Goal: Communication & Community: Answer question/provide support

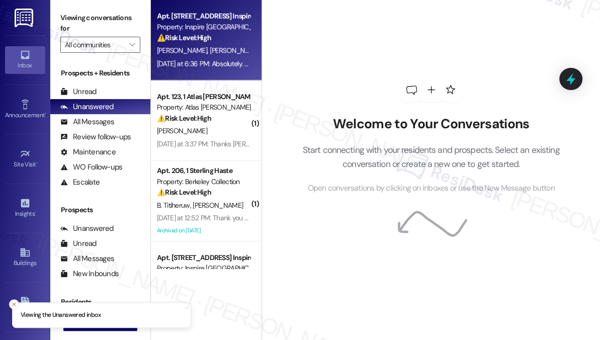
click at [213, 49] on div "[PERSON_NAME] [PERSON_NAME]" at bounding box center [203, 50] width 95 height 13
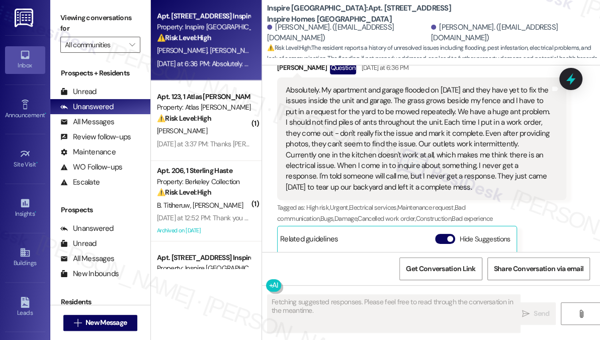
scroll to position [1464, 0]
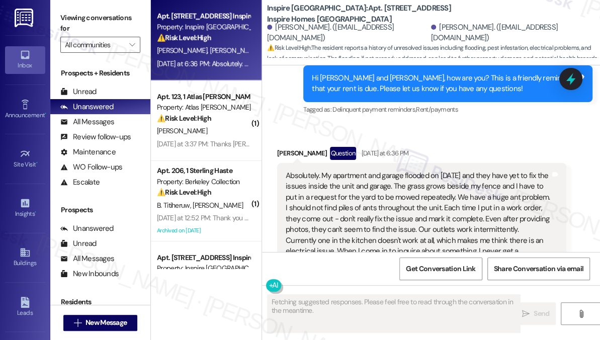
click at [327, 169] on div "Absolutely. My apartment and garage flooded on [DATE] and they have yet to fix …" at bounding box center [421, 224] width 289 height 123
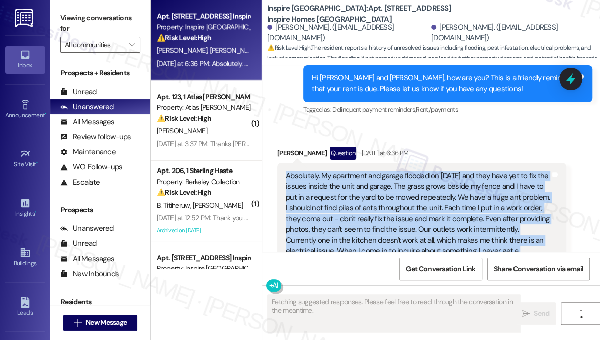
click at [327, 169] on div "Absolutely. My apartment and garage flooded on [DATE] and they have yet to fix …" at bounding box center [421, 224] width 289 height 123
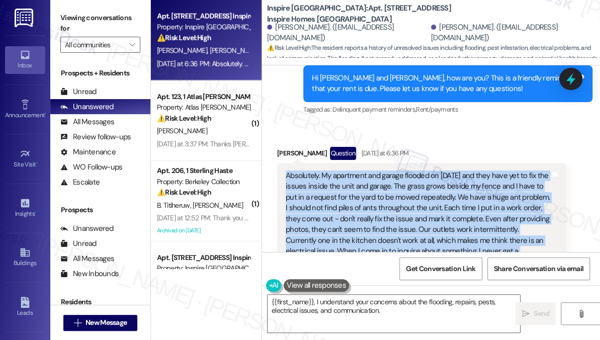
copy div "Absolutely. My apartment and garage flooded on [DATE] and they have yet to fix …"
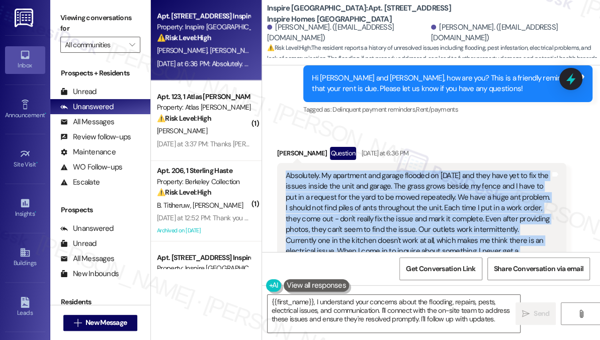
scroll to position [1693, 0]
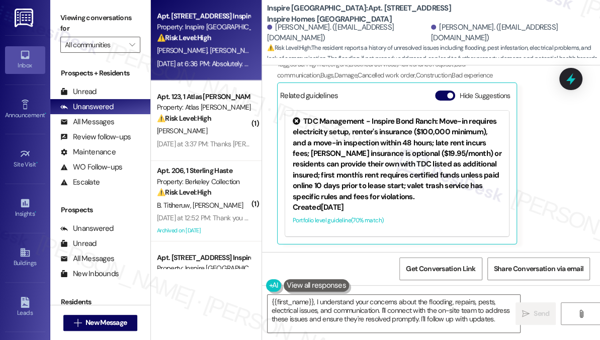
drag, startPoint x: 71, startPoint y: 28, endPoint x: 79, endPoint y: 33, distance: 9.1
click at [71, 28] on label "Viewing conversations for" at bounding box center [100, 23] width 80 height 27
click at [437, 328] on textarea "{{first_name}}, I understand your concerns about the flooding, repairs, pests, …" at bounding box center [394, 314] width 253 height 38
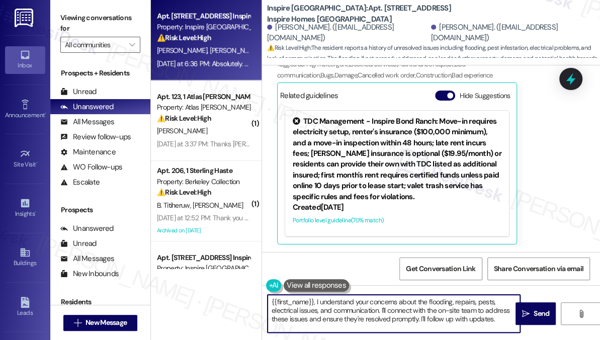
click at [435, 317] on textarea "{{first_name}}, I understand your concerns about the flooding, repairs, pests, …" at bounding box center [394, 314] width 253 height 38
click at [439, 315] on textarea "{{first_name}}, I understand your concerns about the flooding, repairs, pests, …" at bounding box center [394, 314] width 253 height 38
click at [270, 300] on textarea "{{first_name}}, I understand your concerns about the flooding, repairs, pests, …" at bounding box center [394, 314] width 253 height 38
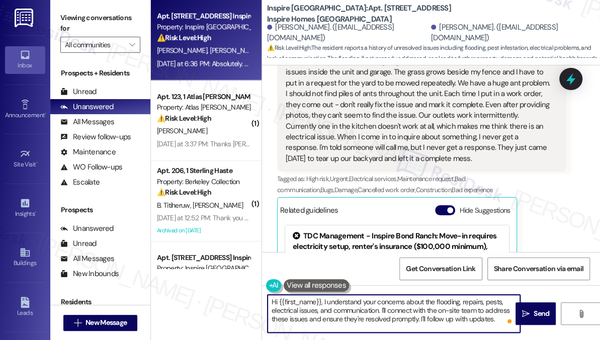
scroll to position [1464, 0]
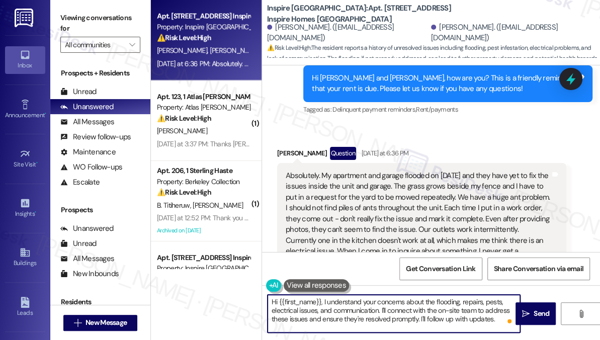
drag, startPoint x: 320, startPoint y: 303, endPoint x: 279, endPoint y: 302, distance: 40.8
click at [279, 302] on textarea "Hi {{first_name}}, I understand your concerns about the flooding, repairs, pest…" at bounding box center [394, 314] width 253 height 38
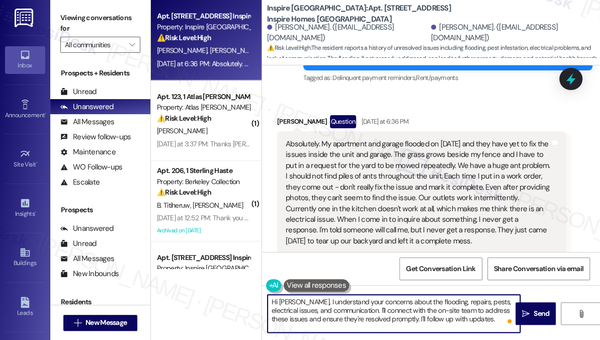
scroll to position [1510, 0]
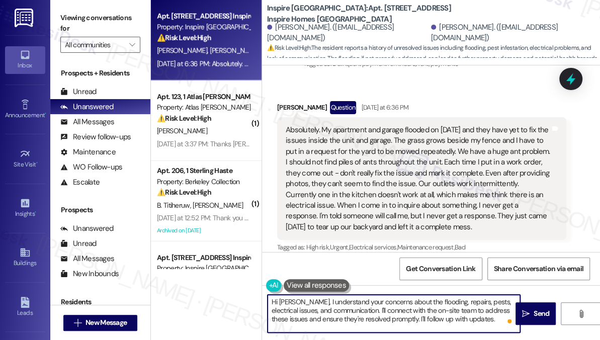
click at [350, 311] on textarea "Hi [PERSON_NAME], I understand your concerns about the flooding, repairs, pests…" at bounding box center [394, 314] width 253 height 38
type textarea "Hi [PERSON_NAME], I understand your concerns about the flooding, repairs, pests…"
click at [411, 145] on div "Absolutely. My apartment and garage flooded on [DATE] and they have yet to fix …" at bounding box center [418, 179] width 265 height 108
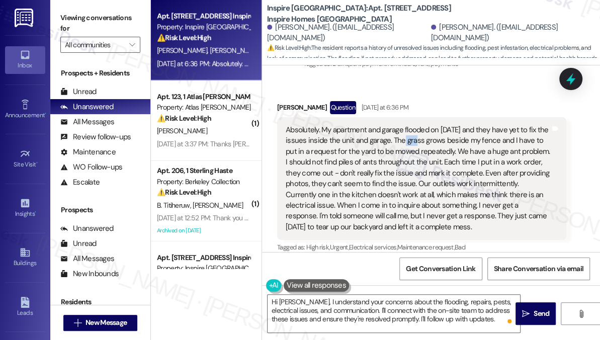
click at [411, 145] on div "Absolutely. My apartment and garage flooded on [DATE] and they have yet to fix …" at bounding box center [418, 179] width 265 height 108
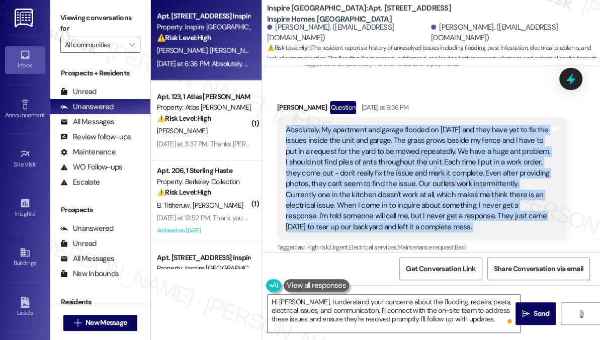
click at [411, 145] on div "Absolutely. My apartment and garage flooded on [DATE] and they have yet to fix …" at bounding box center [418, 179] width 265 height 108
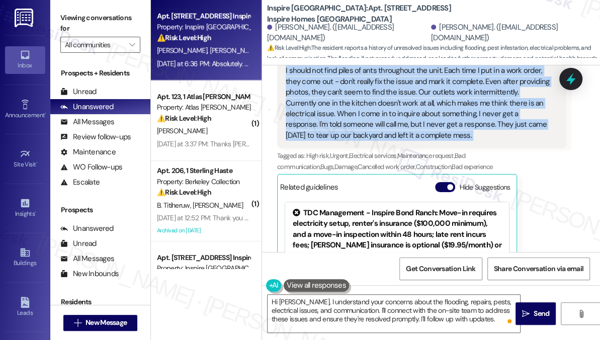
scroll to position [1556, 0]
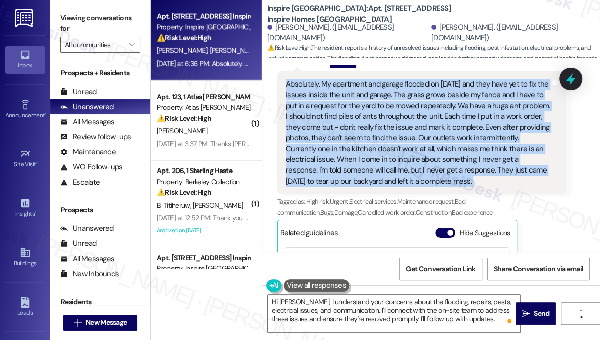
click at [502, 162] on div "Absolutely. My apartment and garage flooded on [DATE] and they have yet to fix …" at bounding box center [418, 133] width 265 height 108
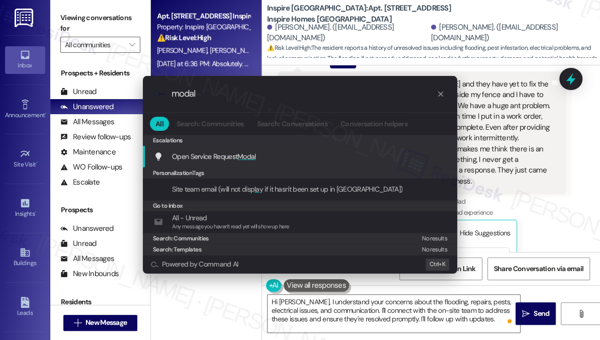
type input "modal"
click at [252, 152] on span "Modal" at bounding box center [247, 156] width 19 height 9
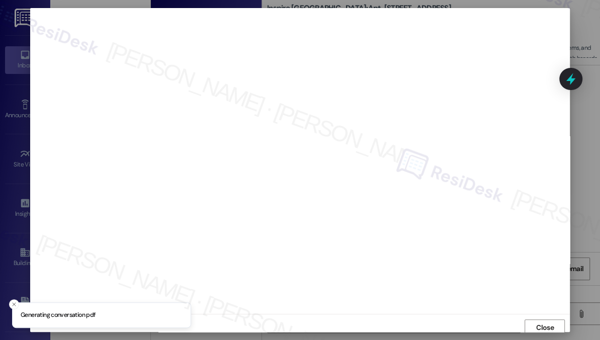
scroll to position [4, 0]
click at [542, 330] on span "Close" at bounding box center [545, 324] width 22 height 15
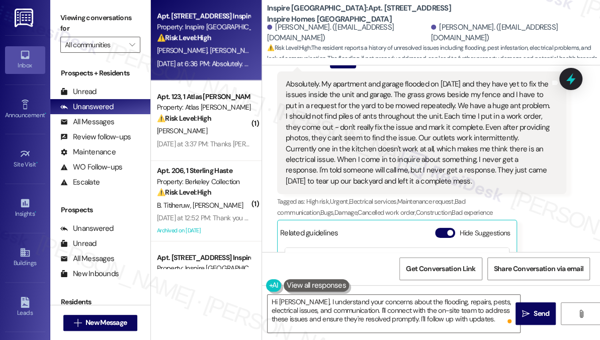
click at [386, 114] on div "Absolutely. My apartment and garage flooded on [DATE] and they have yet to fix …" at bounding box center [418, 133] width 265 height 108
click at [385, 114] on div "Absolutely. My apartment and garage flooded on [DATE] and they have yet to fix …" at bounding box center [418, 133] width 265 height 108
click at [366, 102] on div "Absolutely. My apartment and garage flooded on [DATE] and they have yet to fix …" at bounding box center [418, 133] width 265 height 108
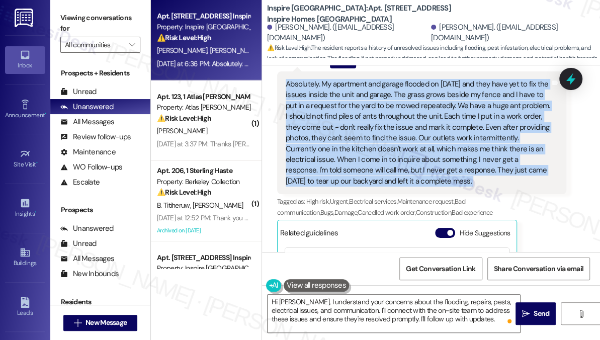
click at [366, 102] on div "Absolutely. My apartment and garage flooded on [DATE] and they have yet to fix …" at bounding box center [418, 133] width 265 height 108
click at [383, 121] on div "Absolutely. My apartment and garage flooded on [DATE] and they have yet to fix …" at bounding box center [418, 133] width 265 height 108
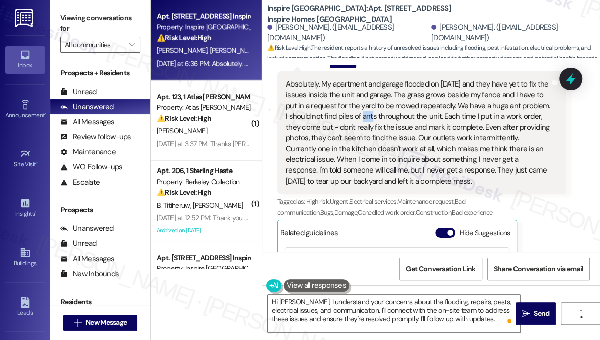
click at [383, 121] on div "Absolutely. My apartment and garage flooded on [DATE] and they have yet to fix …" at bounding box center [418, 133] width 265 height 108
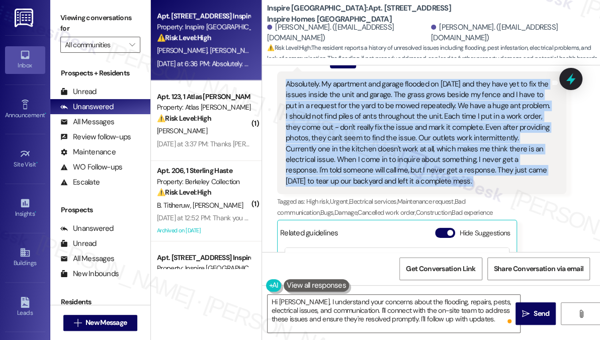
click at [383, 121] on div "Absolutely. My apartment and garage flooded on [DATE] and they have yet to fix …" at bounding box center [418, 133] width 265 height 108
click at [378, 149] on div "Absolutely. My apartment and garage flooded on [DATE] and they have yet to fix …" at bounding box center [418, 133] width 265 height 108
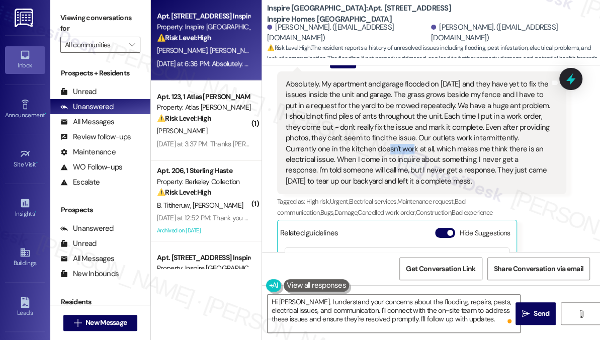
click at [378, 149] on div "Absolutely. My apartment and garage flooded on [DATE] and they have yet to fix …" at bounding box center [418, 133] width 265 height 108
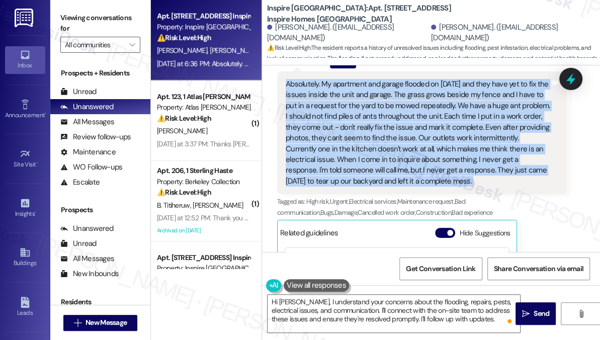
click at [378, 149] on div "Absolutely. My apartment and garage flooded on [DATE] and they have yet to fix …" at bounding box center [418, 133] width 265 height 108
click at [416, 128] on div "Absolutely. My apartment and garage flooded on [DATE] and they have yet to fix …" at bounding box center [418, 133] width 265 height 108
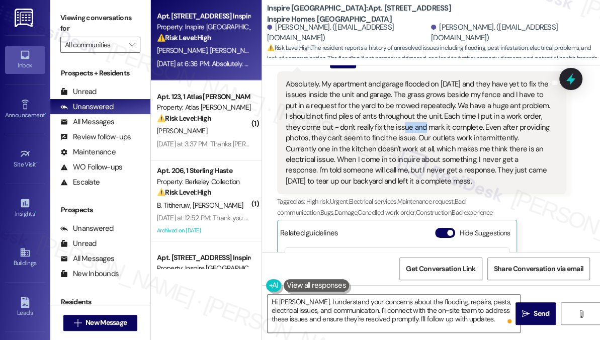
click at [416, 128] on div "Absolutely. My apartment and garage flooded on [DATE] and they have yet to fix …" at bounding box center [418, 133] width 265 height 108
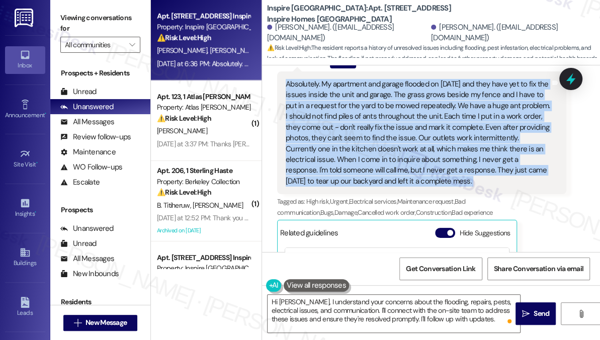
click at [416, 128] on div "Absolutely. My apartment and garage flooded on [DATE] and they have yet to fix …" at bounding box center [418, 133] width 265 height 108
click at [365, 171] on div "Absolutely. My apartment and garage flooded on [DATE] and they have yet to fix …" at bounding box center [418, 133] width 265 height 108
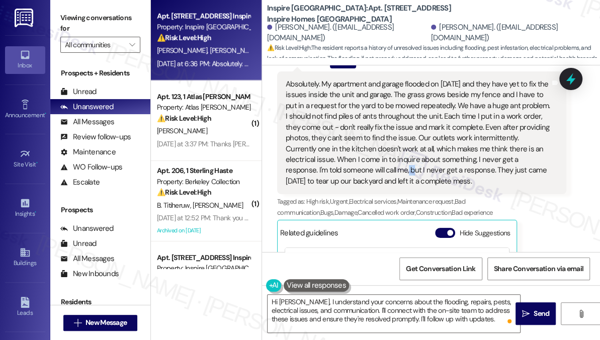
click at [365, 171] on div "Absolutely. My apartment and garage flooded on [DATE] and they have yet to fix …" at bounding box center [418, 133] width 265 height 108
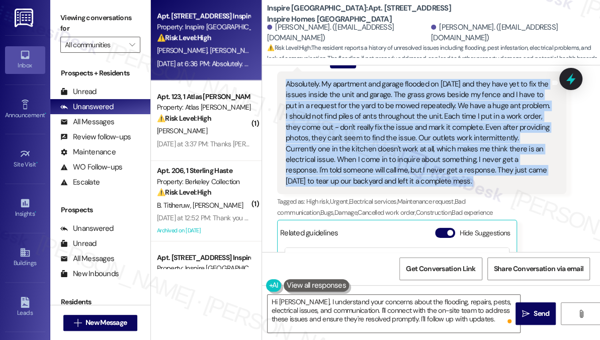
click at [365, 171] on div "Absolutely. My apartment and garage flooded on [DATE] and they have yet to fix …" at bounding box center [418, 133] width 265 height 108
click at [404, 135] on div "Absolutely. My apartment and garage flooded on [DATE] and they have yet to fix …" at bounding box center [418, 133] width 265 height 108
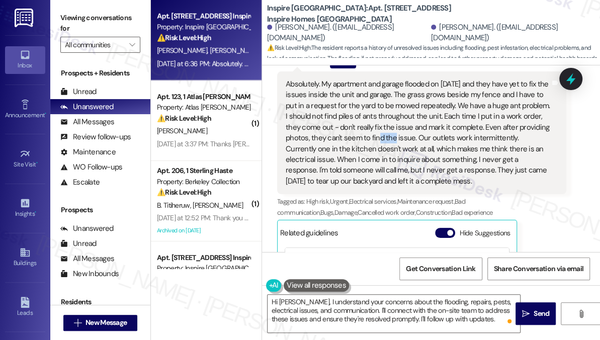
click at [404, 135] on div "Absolutely. My apartment and garage flooded on [DATE] and they have yet to fix …" at bounding box center [418, 133] width 265 height 108
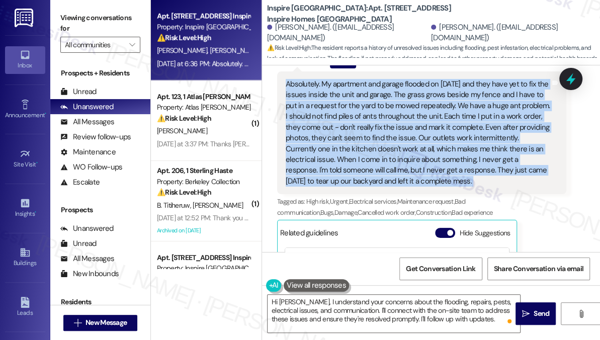
click at [404, 135] on div "Absolutely. My apartment and garage flooded on [DATE] and they have yet to fix …" at bounding box center [418, 133] width 265 height 108
click at [358, 171] on div "Absolutely. My apartment and garage flooded on [DATE] and they have yet to fix …" at bounding box center [418, 133] width 265 height 108
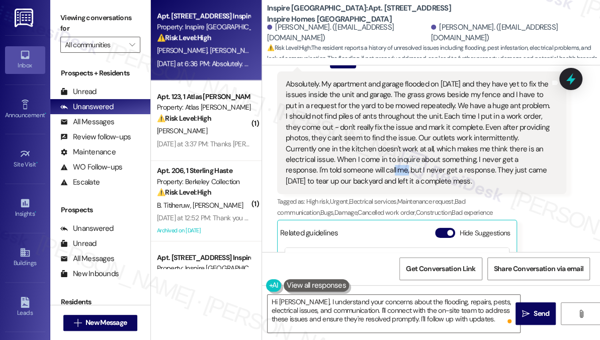
click at [358, 171] on div "Absolutely. My apartment and garage flooded on [DATE] and they have yet to fix …" at bounding box center [418, 133] width 265 height 108
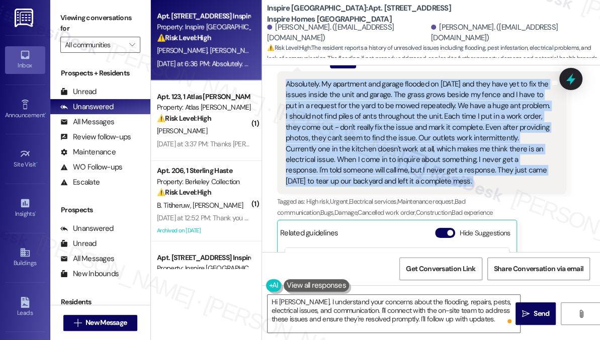
click at [358, 171] on div "Absolutely. My apartment and garage flooded on [DATE] and they have yet to fix …" at bounding box center [418, 133] width 265 height 108
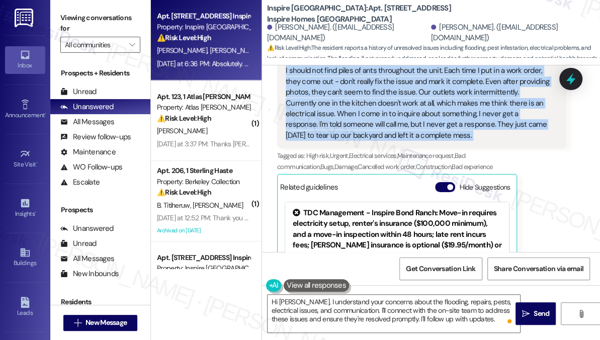
click at [452, 112] on div "Absolutely. My apartment and garage flooded on [DATE] and they have yet to fix …" at bounding box center [418, 87] width 265 height 108
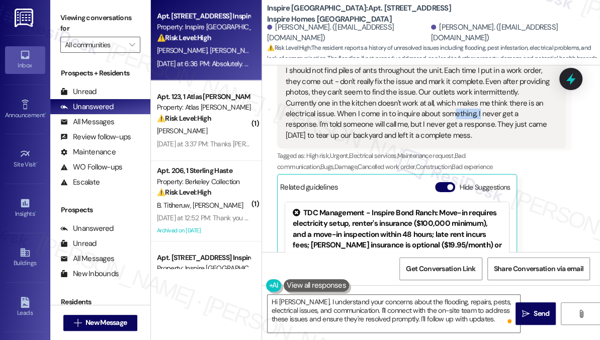
click at [452, 112] on div "Absolutely. My apartment and garage flooded on [DATE] and they have yet to fix …" at bounding box center [418, 87] width 265 height 108
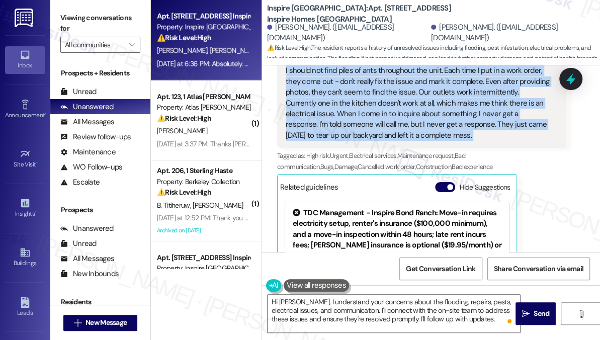
click at [452, 112] on div "Absolutely. My apartment and garage flooded on [DATE] and they have yet to fix …" at bounding box center [418, 87] width 265 height 108
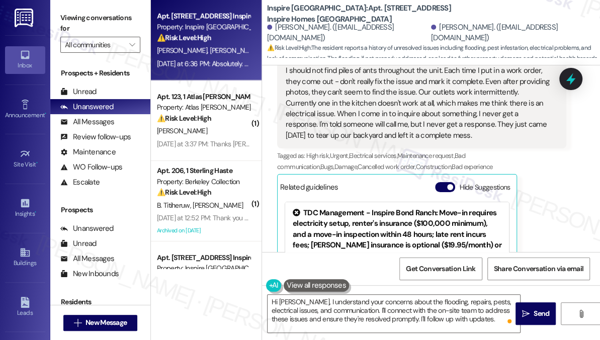
click at [60, 24] on div "Viewing conversations for All communities " at bounding box center [100, 31] width 100 height 63
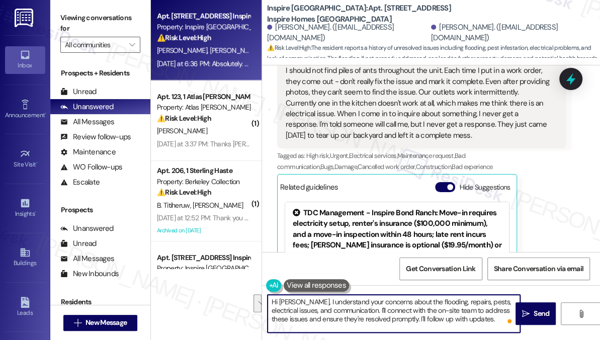
drag, startPoint x: 487, startPoint y: 322, endPoint x: 354, endPoint y: 312, distance: 133.7
click at [354, 312] on textarea "Hi [PERSON_NAME], I understand your concerns about the flooding, repairs, pests…" at bounding box center [394, 314] width 253 height 38
paste textarea "could you please send us the service request numbers for each of the issues you…"
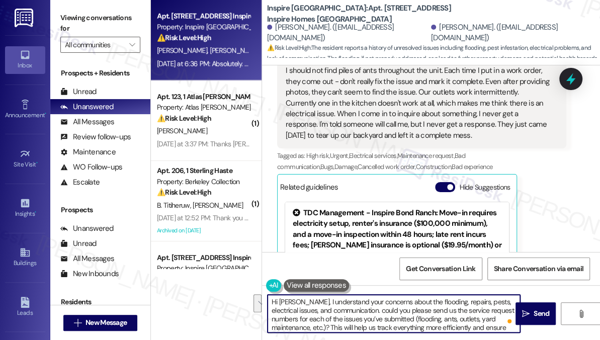
scroll to position [8, 0]
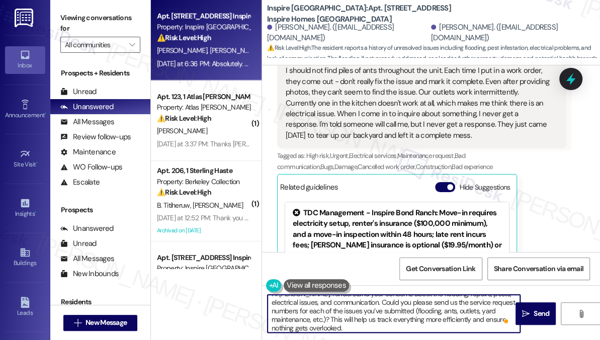
click at [356, 301] on textarea "Hi [PERSON_NAME], I understand your concerns about the flooding, repairs, pests…" at bounding box center [394, 314] width 253 height 38
click at [441, 307] on textarea "Hi [PERSON_NAME], I understand your concerns about the flooding, repairs, pests…" at bounding box center [394, 314] width 253 height 38
click at [364, 319] on textarea "Hi [PERSON_NAME], I understand your concerns about the flooding, repairs, pests…" at bounding box center [394, 314] width 253 height 38
click at [431, 326] on textarea "Hi [PERSON_NAME], I understand your concerns about the flooding, repairs, pests…" at bounding box center [394, 314] width 253 height 38
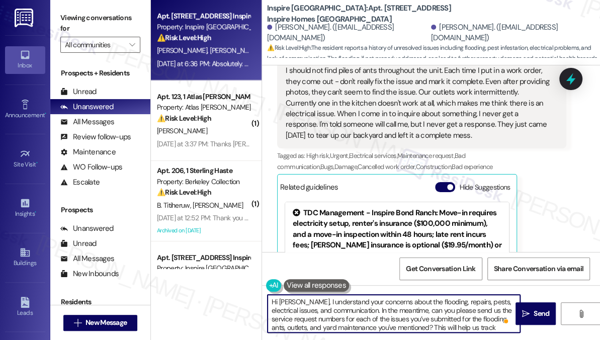
scroll to position [0, 0]
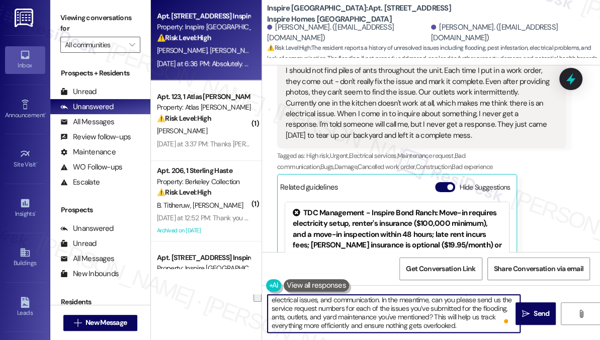
drag, startPoint x: 440, startPoint y: 327, endPoint x: 420, endPoint y: 316, distance: 23.2
click at [420, 316] on textarea "Hi [PERSON_NAME], I understand your concerns about the flooding, repairs, pests…" at bounding box center [394, 314] width 253 height 38
type textarea "Hi [PERSON_NAME], I understand your concerns about the flooding, repairs, pests…"
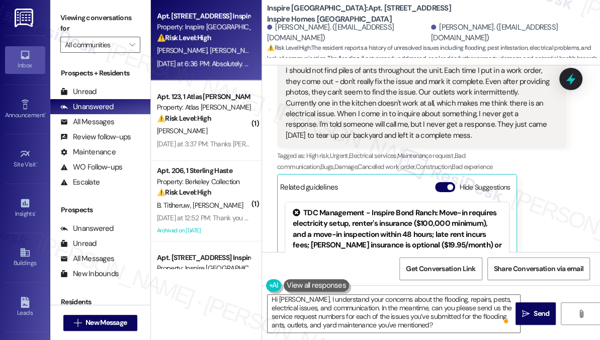
click at [55, 24] on div "Viewing conversations for All communities " at bounding box center [100, 31] width 100 height 63
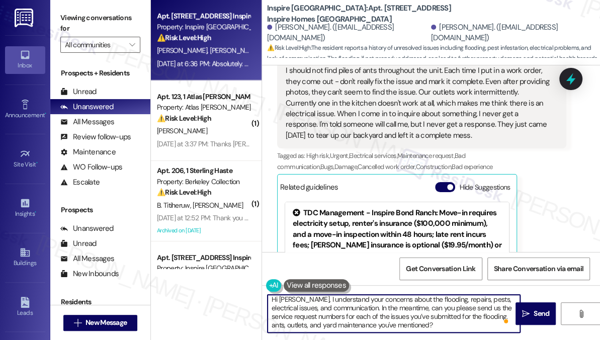
click at [297, 299] on textarea "Hi [PERSON_NAME], I understand your concerns about the flooding, repairs, pests…" at bounding box center [394, 314] width 253 height 38
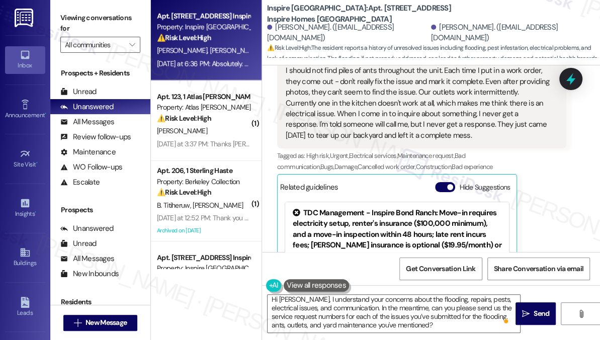
click at [55, 20] on div "Viewing conversations for All communities " at bounding box center [100, 31] width 100 height 63
click at [447, 325] on textarea "Hi [PERSON_NAME], I understand your concerns about the flooding, repairs, pests…" at bounding box center [394, 314] width 253 height 38
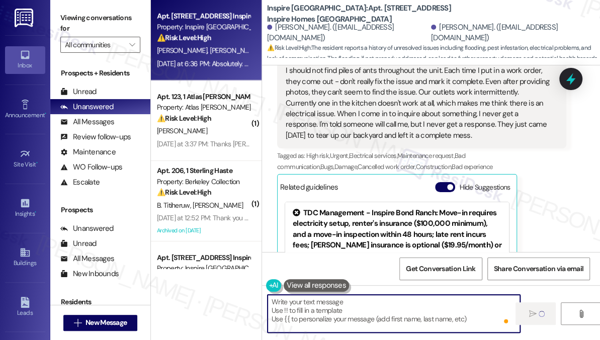
scroll to position [0, 0]
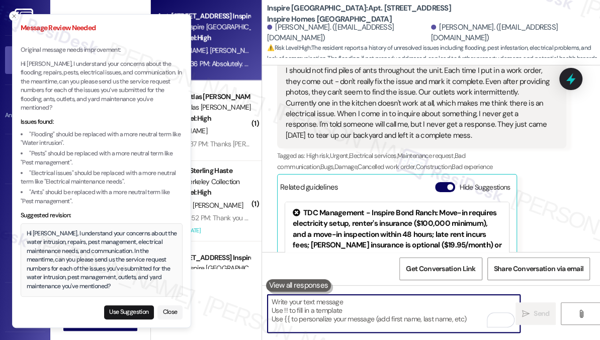
click at [75, 245] on div "Hi [PERSON_NAME], I understand your concerns about the water intrusion, repairs…" at bounding box center [102, 260] width 150 height 62
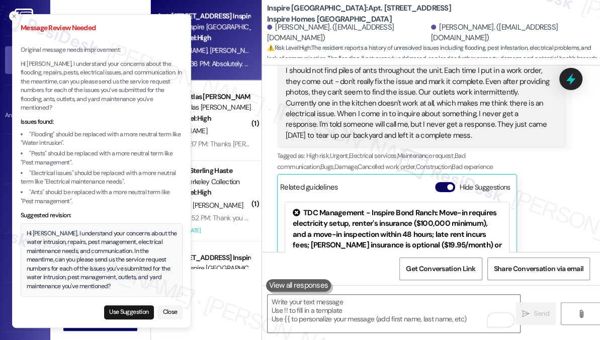
click at [75, 245] on div "Hi [PERSON_NAME], I understand your concerns about the water intrusion, repairs…" at bounding box center [102, 260] width 150 height 62
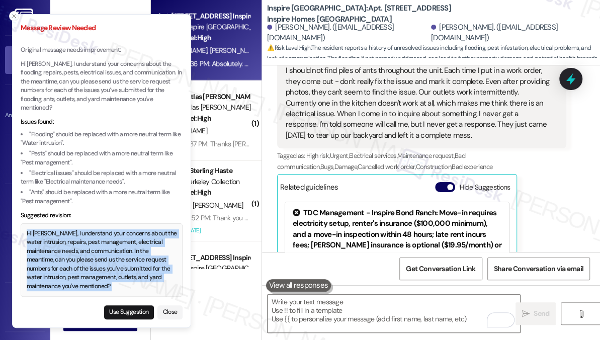
click at [75, 245] on div "Hi [PERSON_NAME], I understand your concerns about the water intrusion, repairs…" at bounding box center [102, 260] width 150 height 62
copy div "Hi [PERSON_NAME], I understand your concerns about the water intrusion, repairs…"
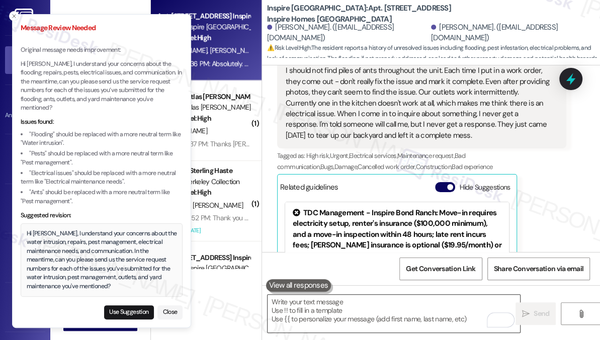
click at [334, 299] on textarea "To enrich screen reader interactions, please activate Accessibility in Grammarl…" at bounding box center [394, 314] width 253 height 38
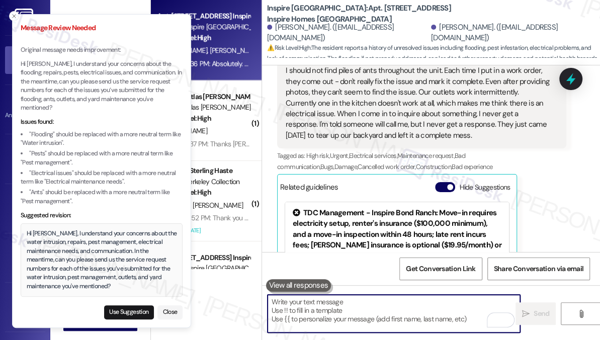
paste textarea "Hi [PERSON_NAME], I understand your concerns about the water intrusion, repairs…"
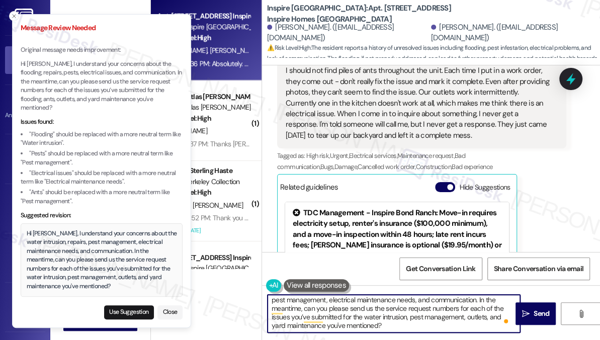
click at [423, 324] on textarea "Hi [PERSON_NAME], I understand your concerns about the water intrusion, repairs…" at bounding box center [394, 314] width 253 height 38
drag, startPoint x: 363, startPoint y: 325, endPoint x: 324, endPoint y: 316, distance: 40.3
click at [324, 316] on textarea "Hi [PERSON_NAME], I understand your concerns about the water intrusion, repairs…" at bounding box center [394, 314] width 253 height 38
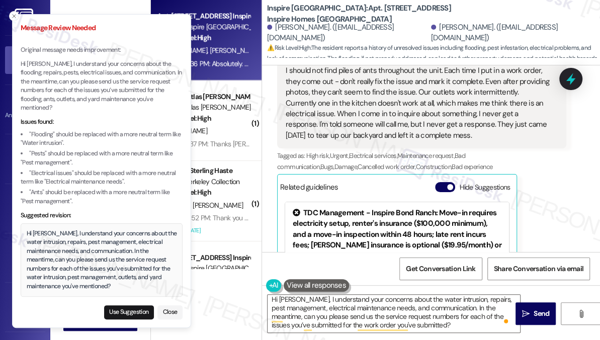
click at [163, 309] on button "Close" at bounding box center [170, 312] width 25 height 14
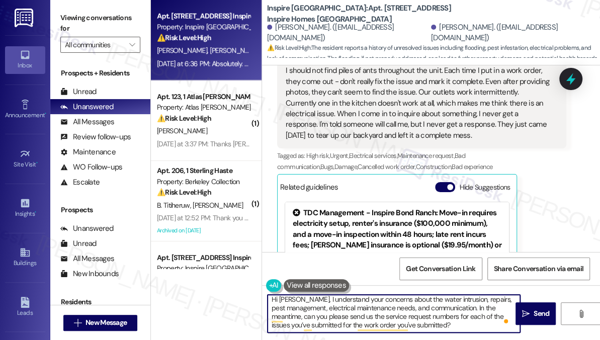
click at [354, 311] on textarea "Hi [PERSON_NAME], I understand your concerns about the water intrusion, repairs…" at bounding box center [394, 314] width 253 height 38
click at [424, 324] on textarea "Hi [PERSON_NAME], I understand your concerns about the water intrusion, repairs…" at bounding box center [394, 314] width 253 height 38
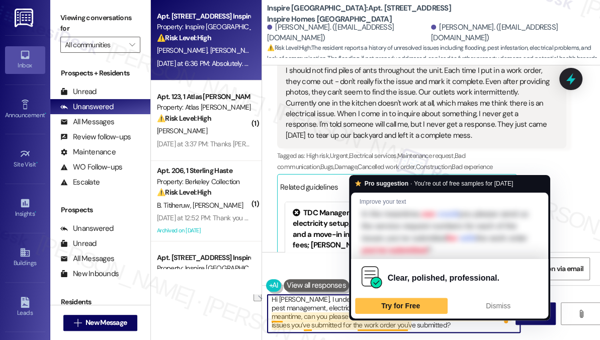
drag, startPoint x: 408, startPoint y: 324, endPoint x: 302, endPoint y: 326, distance: 105.2
click at [301, 326] on textarea "Hi [PERSON_NAME], I understand your concerns about the water intrusion, repairs…" at bounding box center [394, 314] width 253 height 38
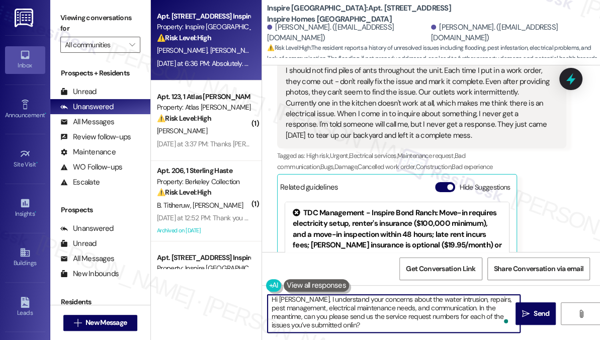
type textarea "Hi [PERSON_NAME], I understand your concerns about the water intrusion, repairs…"
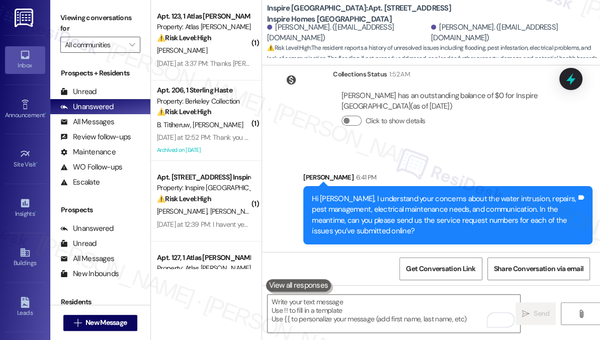
click at [387, 214] on div "Hi [PERSON_NAME], I understand your concerns about the water intrusion, repairs…" at bounding box center [444, 215] width 265 height 43
click at [388, 215] on div "Hi [PERSON_NAME], I understand your concerns about the water intrusion, repairs…" at bounding box center [444, 215] width 265 height 43
click at [389, 216] on div "Hi [PERSON_NAME], I understand your concerns about the water intrusion, repairs…" at bounding box center [444, 215] width 265 height 43
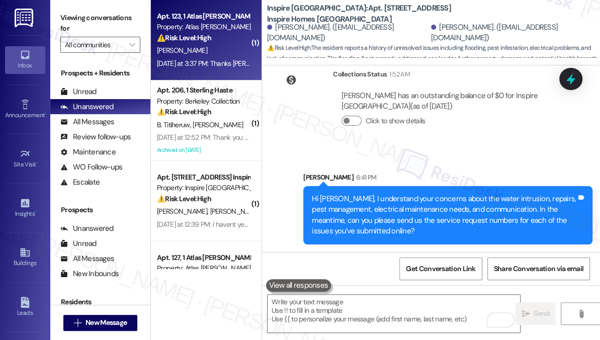
click at [173, 41] on strong "⚠️ Risk Level: High" at bounding box center [184, 37] width 54 height 9
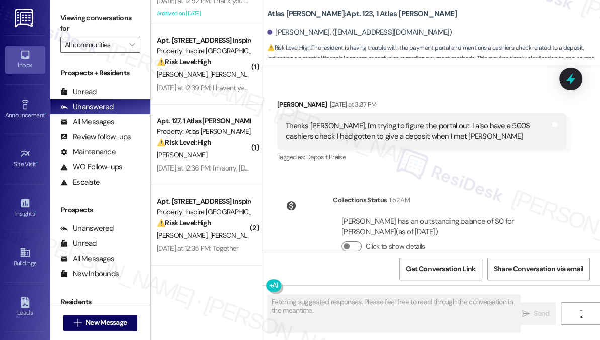
click at [355, 125] on div "Thanks [PERSON_NAME], I'm trying to figure the portal out. I also have a 500$ c…" at bounding box center [418, 132] width 265 height 22
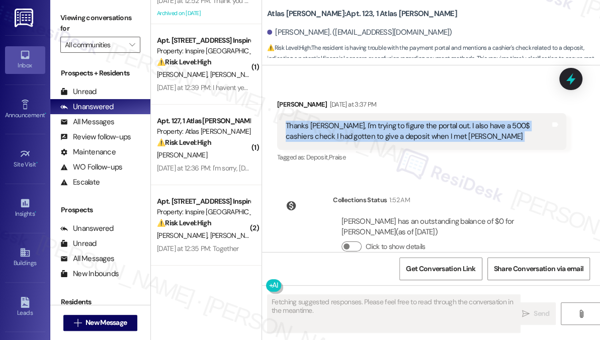
click at [355, 125] on div "Thanks [PERSON_NAME], I'm trying to figure the portal out. I also have a 500$ c…" at bounding box center [418, 132] width 265 height 22
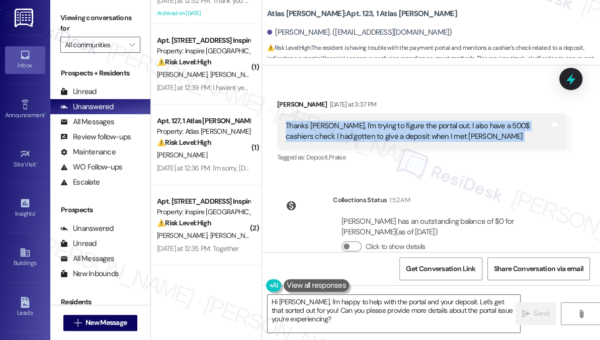
click at [377, 126] on div "Thanks [PERSON_NAME], I'm trying to figure the portal out. I also have a 500$ c…" at bounding box center [418, 132] width 265 height 22
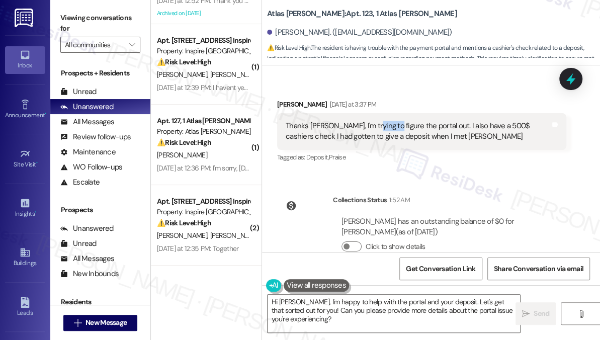
click at [377, 126] on div "Thanks [PERSON_NAME], I'm trying to figure the portal out. I also have a 500$ c…" at bounding box center [418, 132] width 265 height 22
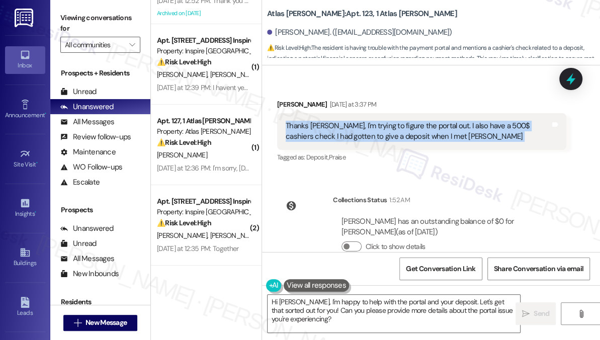
click at [377, 126] on div "Thanks [PERSON_NAME], I'm trying to figure the portal out. I also have a 500$ c…" at bounding box center [418, 132] width 265 height 22
click at [343, 311] on textarea "Hi [PERSON_NAME], I'm happy to help with the portal and your deposit. Let's get…" at bounding box center [394, 314] width 253 height 38
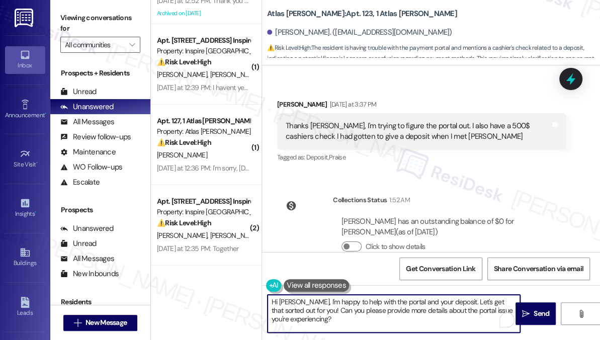
click at [343, 311] on textarea "Hi [PERSON_NAME], I'm happy to help with the portal and your deposit. Let's get…" at bounding box center [394, 314] width 253 height 38
click at [374, 322] on textarea "Hi [PERSON_NAME], I'm happy to help with the portal and your deposit. Let's get…" at bounding box center [394, 314] width 253 height 38
drag, startPoint x: 357, startPoint y: 322, endPoint x: 325, endPoint y: 284, distance: 49.9
click at [300, 298] on textarea "Hi [PERSON_NAME], I'm happy to help with the portal and your deposit. Let's get…" at bounding box center [394, 314] width 253 height 38
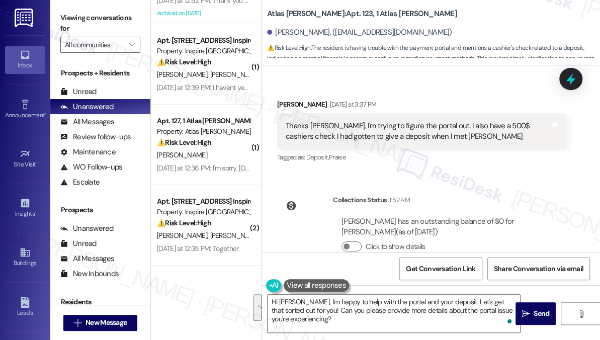
click at [70, 13] on label "Viewing conversations for" at bounding box center [100, 23] width 80 height 27
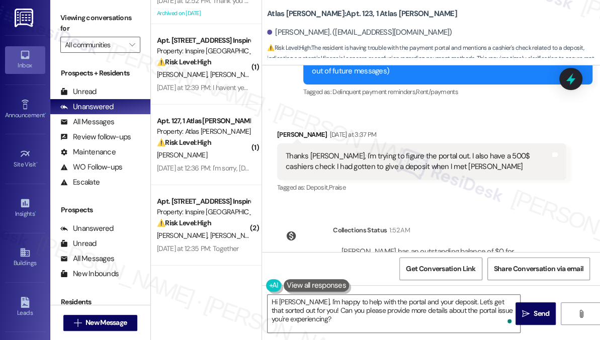
scroll to position [137, 0]
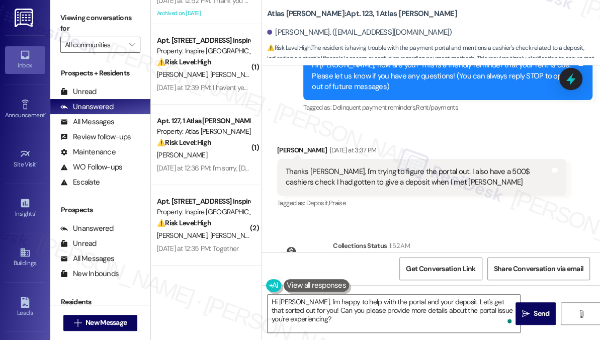
click at [382, 179] on div "Thanks [PERSON_NAME], I'm trying to figure the portal out. I also have a 500$ c…" at bounding box center [418, 178] width 265 height 22
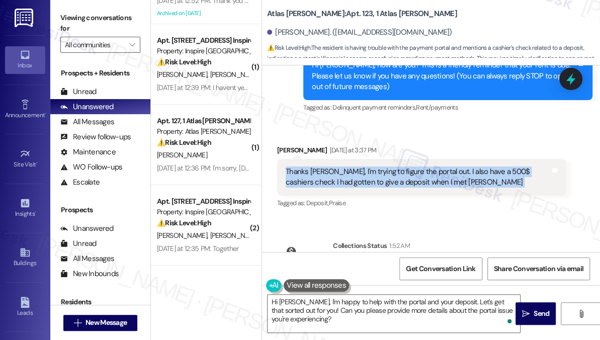
click at [382, 179] on div "Thanks [PERSON_NAME], I'm trying to figure the portal out. I also have a 500$ c…" at bounding box center [418, 178] width 265 height 22
click at [392, 186] on div "Thanks [PERSON_NAME], I'm trying to figure the portal out. I also have a 500$ c…" at bounding box center [418, 178] width 265 height 22
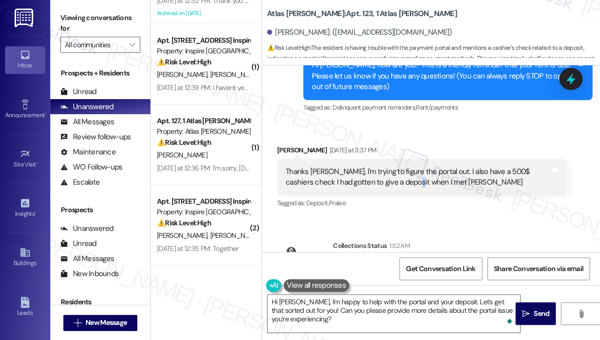
click at [392, 186] on div "Thanks [PERSON_NAME], I'm trying to figure the portal out. I also have a 500$ c…" at bounding box center [418, 178] width 265 height 22
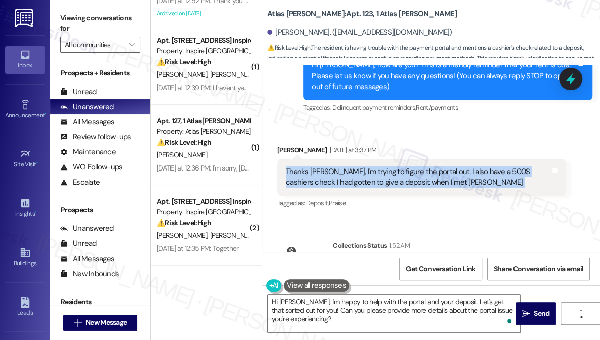
click at [392, 186] on div "Thanks [PERSON_NAME], I'm trying to figure the portal out. I also have a 500$ c…" at bounding box center [418, 178] width 265 height 22
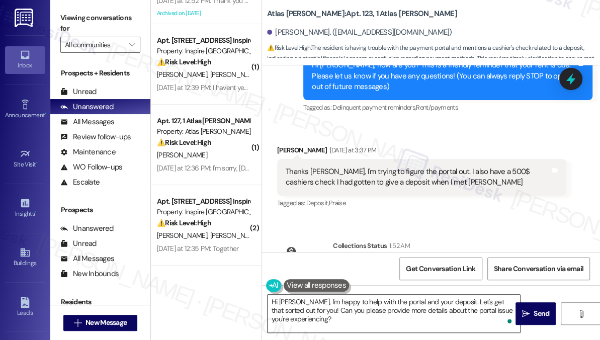
click at [343, 316] on textarea "Hi [PERSON_NAME], I'm happy to help with the portal and your deposit. Let's get…" at bounding box center [394, 314] width 253 height 38
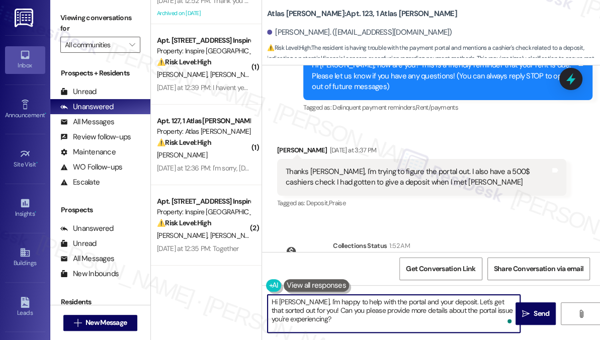
click at [343, 316] on textarea "Hi [PERSON_NAME], I'm happy to help with the portal and your deposit. Let's get…" at bounding box center [394, 314] width 253 height 38
click at [376, 167] on div "Thanks [PERSON_NAME], I'm trying to figure the portal out. I also have a 500$ c…" at bounding box center [418, 178] width 265 height 22
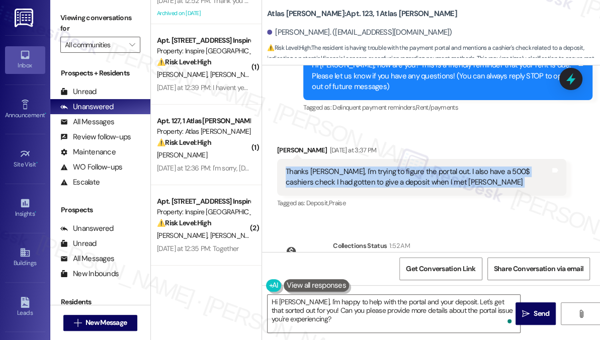
click at [376, 167] on div "Thanks [PERSON_NAME], I'm trying to figure the portal out. I also have a 500$ c…" at bounding box center [418, 178] width 265 height 22
copy div "Thanks [PERSON_NAME], I'm trying to figure the portal out. I also have a 500$ c…"
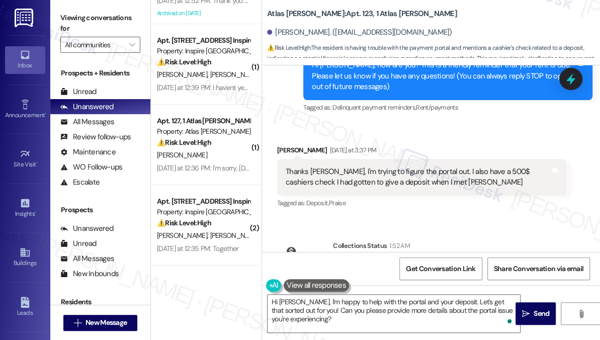
click at [66, 21] on label "Viewing conversations for" at bounding box center [100, 23] width 80 height 27
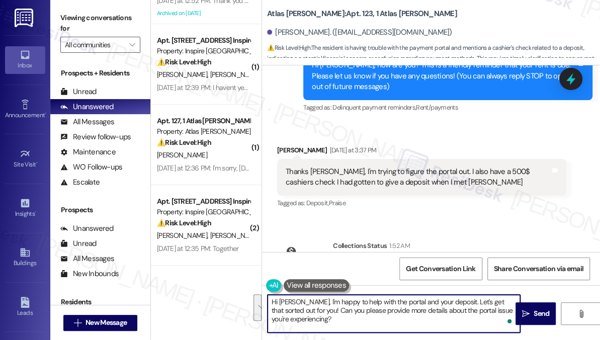
drag, startPoint x: 338, startPoint y: 326, endPoint x: 301, endPoint y: 298, distance: 46.7
click at [301, 298] on textarea "Hi [PERSON_NAME], I'm happy to help with the portal and your deposit. Let's get…" at bounding box center [394, 314] width 253 height 38
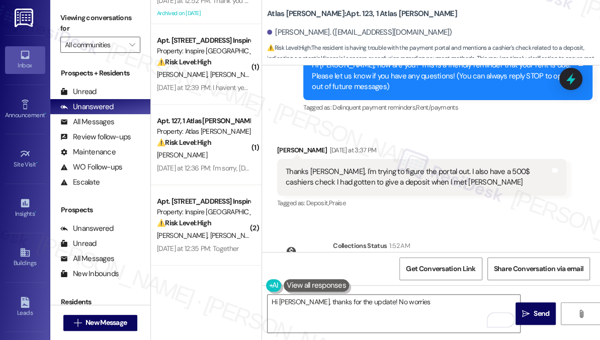
click at [58, 8] on div "Viewing conversations for All communities " at bounding box center [100, 31] width 100 height 63
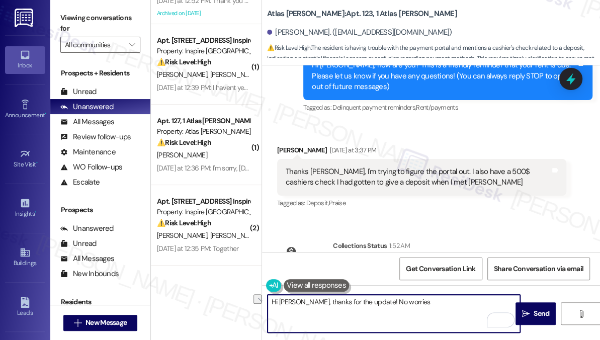
drag, startPoint x: 416, startPoint y: 302, endPoint x: 367, endPoint y: 306, distance: 49.0
click at [367, 306] on textarea "Hi [PERSON_NAME], thanks for the update! No worries" at bounding box center [394, 314] width 253 height 38
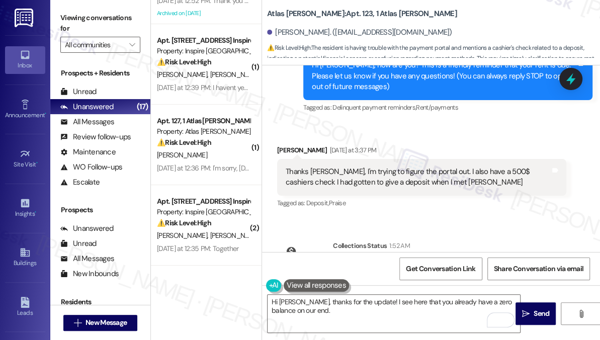
click at [69, 14] on label "Viewing conversations for" at bounding box center [100, 23] width 80 height 27
click at [433, 309] on textarea "Hi [PERSON_NAME], thanks for the update! I see here that you already have a zer…" at bounding box center [394, 314] width 253 height 38
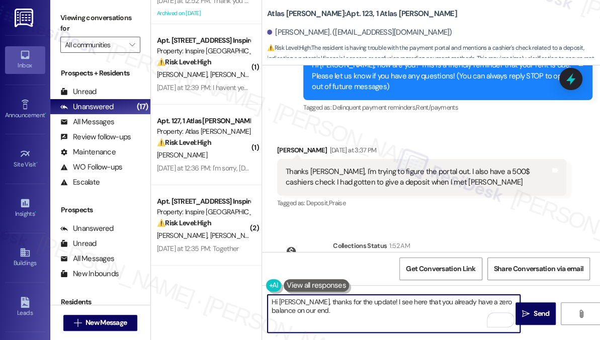
paste textarea "Have you received a payment confirmation receipt yet, or has the payment alread…"
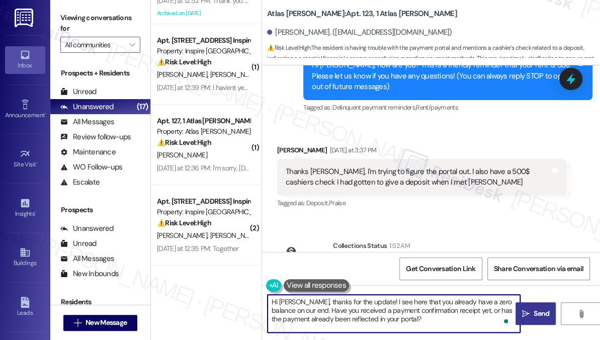
type textarea "Hi [PERSON_NAME], thanks for the update! I see here that you already have a zer…"
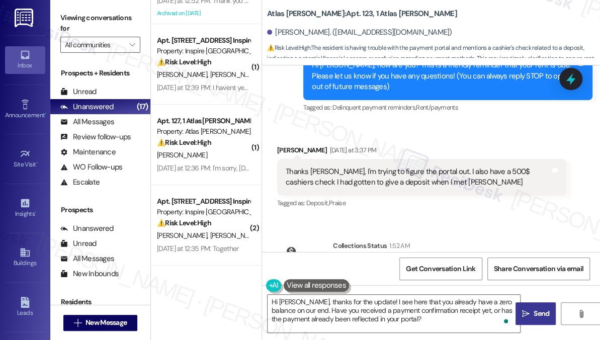
click at [525, 315] on icon "" at bounding box center [526, 314] width 8 height 8
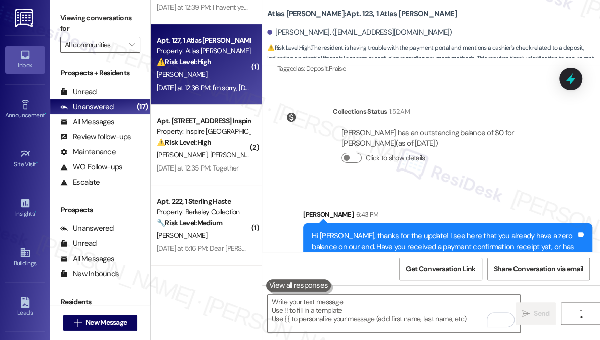
scroll to position [298, 0]
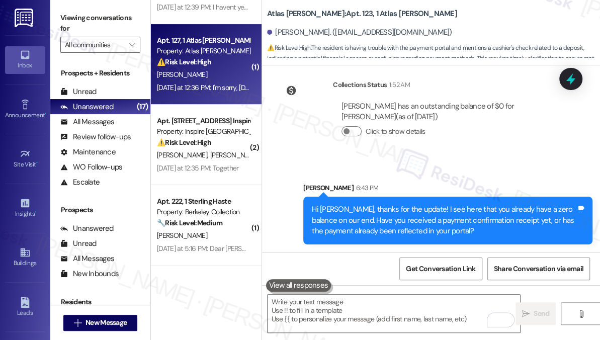
click at [202, 71] on div "[PERSON_NAME]" at bounding box center [203, 74] width 95 height 13
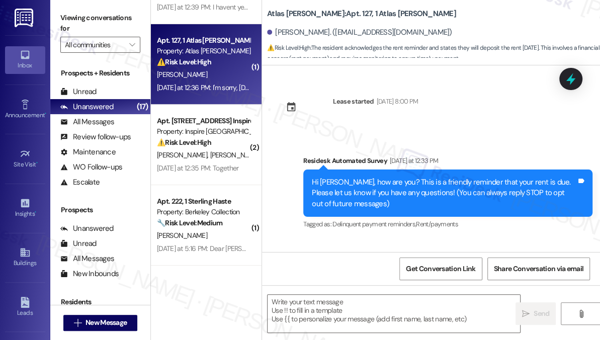
scroll to position [83, 0]
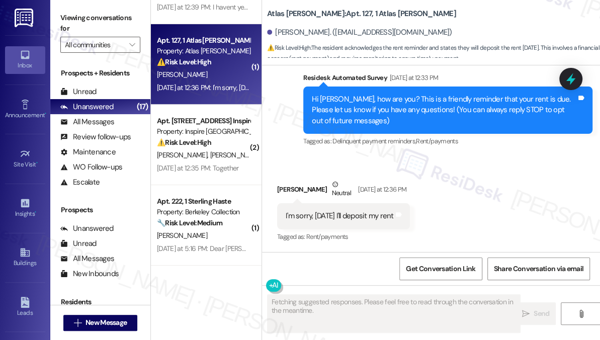
click at [319, 225] on div "I'm sorry, [DATE] I'll deposit my rent Tags and notes" at bounding box center [343, 216] width 133 height 26
click at [320, 226] on div "I'm sorry, [DATE] I'll deposit my rent Tags and notes" at bounding box center [343, 216] width 133 height 26
copy div "I'm sorry, [DATE] I'll deposit my rent Tags and notes"
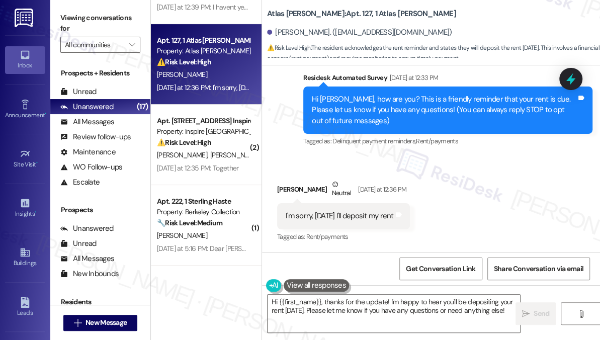
click at [65, 16] on label "Viewing conversations for" at bounding box center [100, 23] width 80 height 27
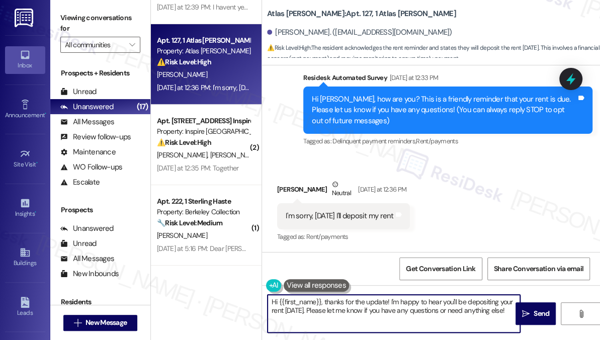
click at [295, 310] on textarea "Hi {{first_name}}, thanks for the update! I'm happy to hear you'll be depositin…" at bounding box center [394, 314] width 253 height 38
drag, startPoint x: 483, startPoint y: 311, endPoint x: 466, endPoint y: 311, distance: 17.1
click at [466, 311] on textarea "Hi {{first_name}}, thanks for the update! I'm happy to hear you'll be depositin…" at bounding box center [394, 314] width 253 height 38
type textarea "Hi {{first_name}}, thanks for the update! I'm happy to hear you'll be depositin…"
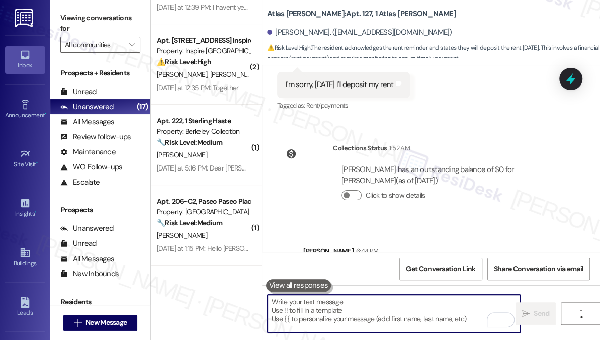
scroll to position [267, 0]
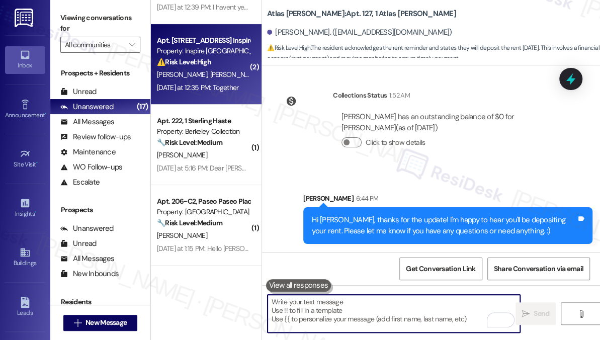
click at [201, 82] on div "[DATE] at 12:35 PM: Together [DATE] at 12:35 PM: Together" at bounding box center [203, 88] width 95 height 13
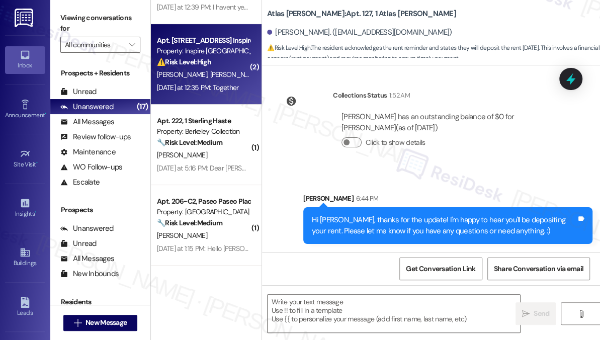
type textarea "Fetching suggested responses. Please feel free to read through the conversation…"
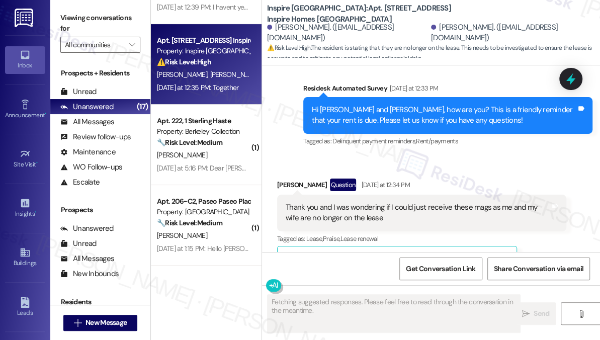
scroll to position [2315, 0]
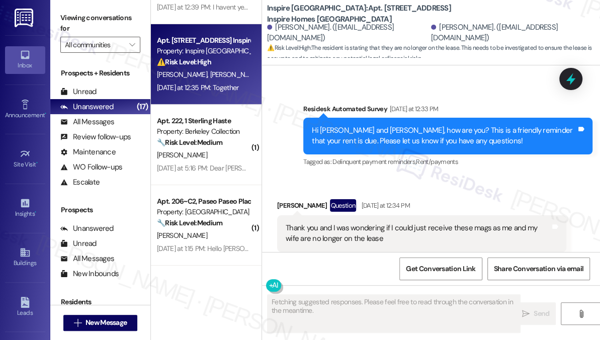
click at [325, 223] on div "Thank you and I was wondering if I could just receive these mags as me and my w…" at bounding box center [418, 234] width 265 height 22
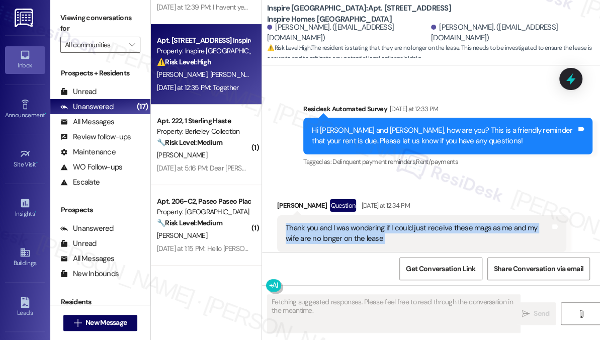
click at [325, 223] on div "Thank you and I was wondering if I could just receive these mags as me and my w…" at bounding box center [418, 234] width 265 height 22
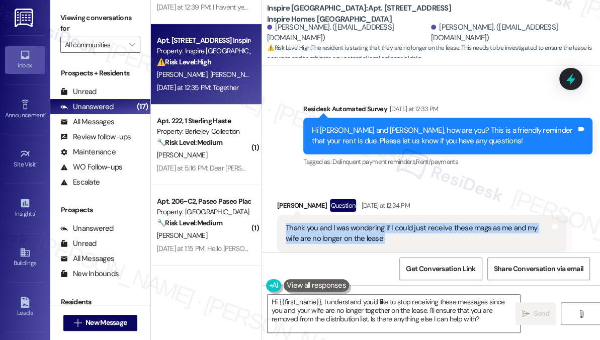
click at [424, 223] on div "Thank you and I was wondering if I could just receive these mags as me and my w…" at bounding box center [418, 234] width 265 height 22
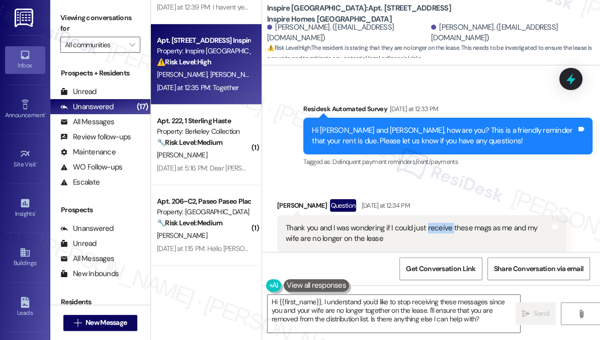
click at [424, 223] on div "Thank you and I was wondering if I could just receive these mags as me and my w…" at bounding box center [418, 234] width 265 height 22
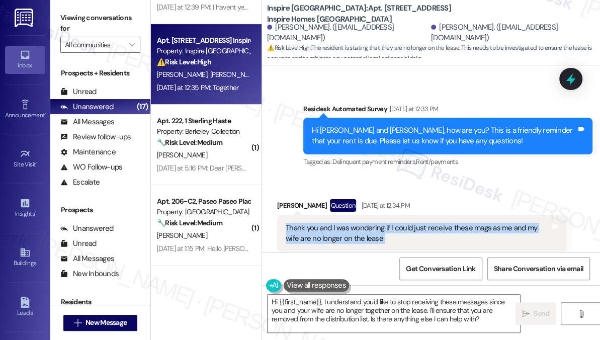
click at [424, 223] on div "Thank you and I was wondering if I could just receive these mags as me and my w…" at bounding box center [418, 234] width 265 height 22
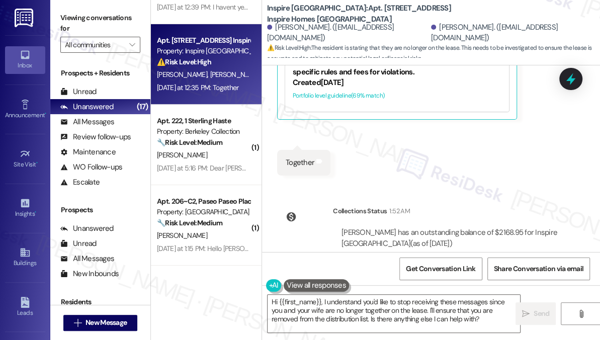
scroll to position [2648, 0]
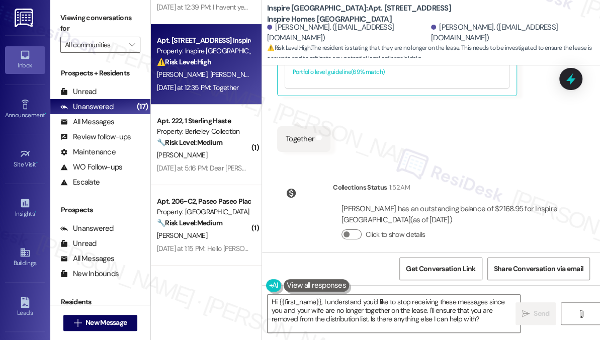
drag, startPoint x: 381, startPoint y: 202, endPoint x: 473, endPoint y: 204, distance: 91.6
click at [473, 204] on div "[PERSON_NAME] has an outstanding balance of $2168.95 for Inspire [GEOGRAPHIC_DA…" at bounding box center [450, 215] width 216 height 22
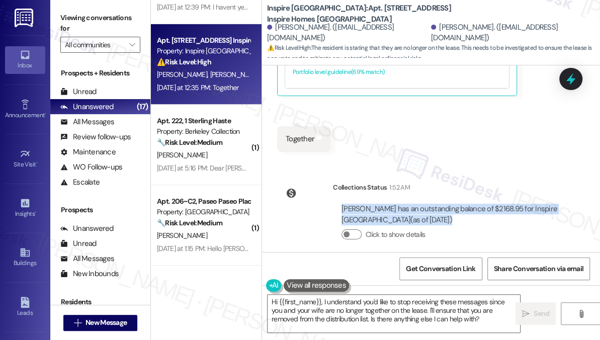
click at [473, 204] on div "[PERSON_NAME] has an outstanding balance of $2168.95 for Inspire [GEOGRAPHIC_DA…" at bounding box center [450, 215] width 216 height 22
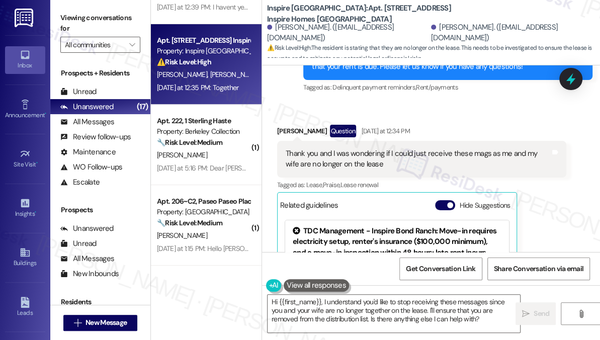
scroll to position [2374, 0]
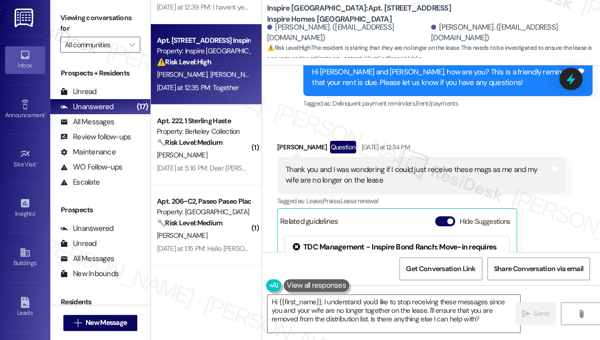
click at [358, 165] on div "Thank you and I was wondering if I could just receive these mags as me and my w…" at bounding box center [418, 176] width 265 height 22
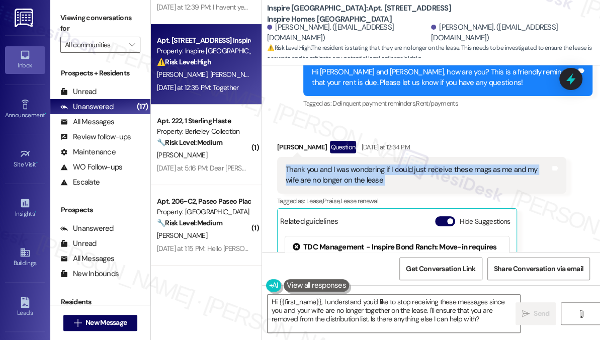
click at [358, 165] on div "Thank you and I was wondering if I could just receive these mags as me and my w…" at bounding box center [418, 176] width 265 height 22
copy div "Thank you and I was wondering if I could just receive these mags as me and my w…"
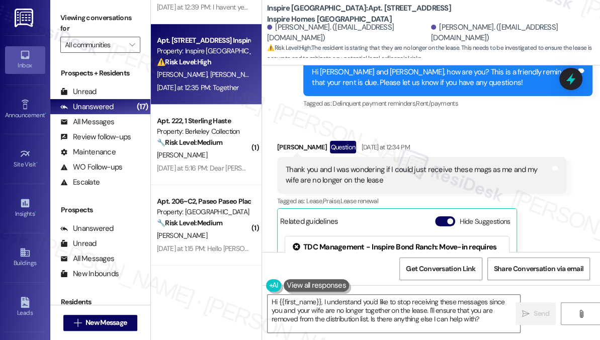
drag, startPoint x: 58, startPoint y: 20, endPoint x: 77, endPoint y: 33, distance: 23.2
click at [58, 20] on div "Viewing conversations for All communities " at bounding box center [100, 31] width 100 height 63
click at [406, 165] on div "Thank you and I was wondering if I could just receive these mags as me and my w…" at bounding box center [418, 176] width 265 height 22
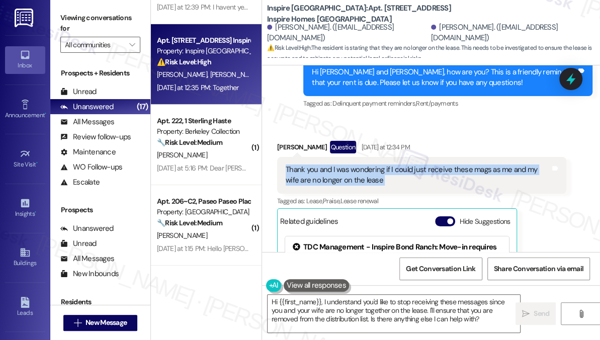
click at [406, 165] on div "Thank you and I was wondering if I could just receive these mags as me and my w…" at bounding box center [418, 176] width 265 height 22
copy div "Thank you and I was wondering if I could just receive these mags as me and my w…"
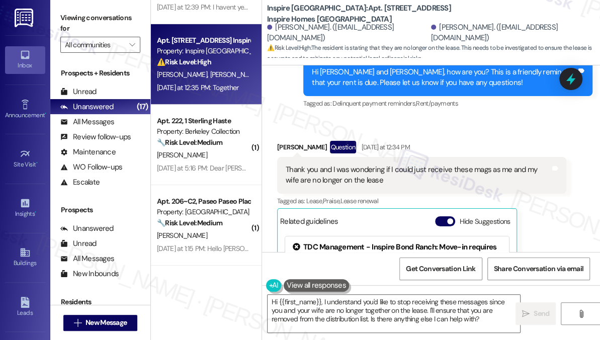
click at [69, 14] on label "Viewing conversations for" at bounding box center [100, 23] width 80 height 27
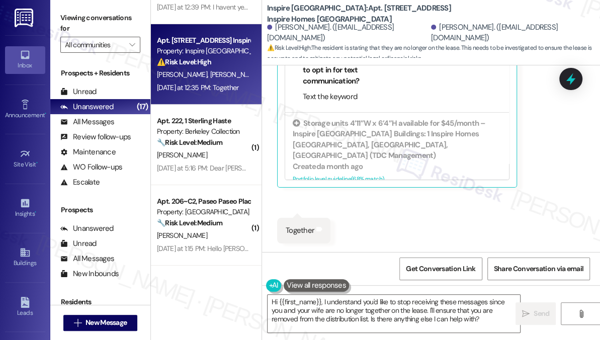
scroll to position [2648, 0]
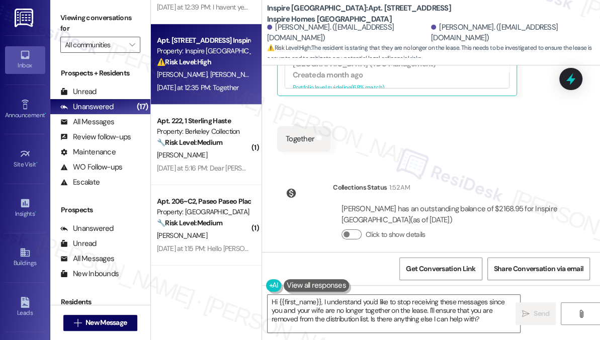
click at [298, 134] on div "Together" at bounding box center [300, 139] width 29 height 11
copy div "Together"
click at [67, 21] on label "Viewing conversations for" at bounding box center [100, 23] width 80 height 27
click at [378, 306] on textarea "Hi {{first_name}}, I understand you'd like to stop receiving these messages sin…" at bounding box center [394, 314] width 253 height 38
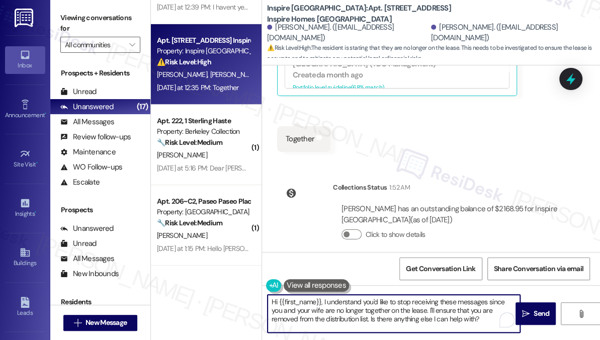
click at [378, 306] on textarea "Hi {{first_name}}, I understand you'd like to stop receiving these messages sin…" at bounding box center [394, 314] width 253 height 38
click at [411, 301] on textarea "Hi {{first_name}}, I understand you'd like to stop receiving these messages sin…" at bounding box center [394, 314] width 253 height 38
drag, startPoint x: 428, startPoint y: 308, endPoint x: 460, endPoint y: 322, distance: 34.8
click at [460, 322] on textarea "Hi {{first_name}}, I understand you'd like to stop receiving these messages sin…" at bounding box center [394, 314] width 253 height 38
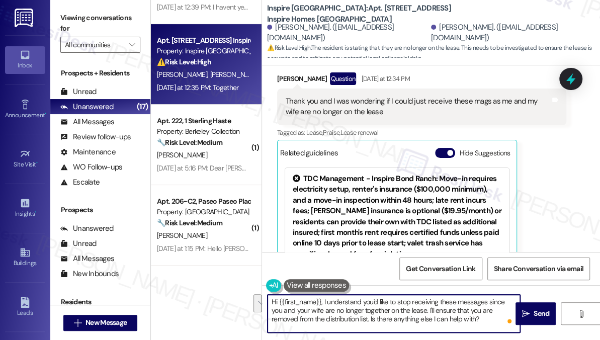
scroll to position [2328, 0]
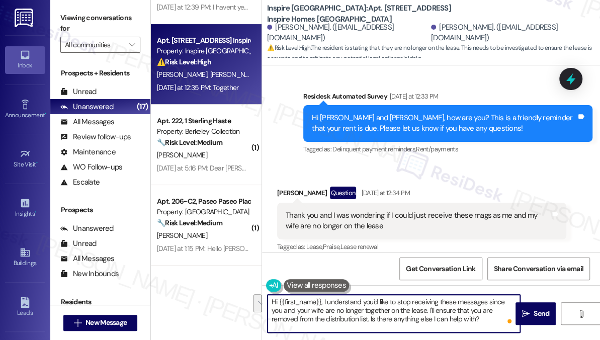
click at [343, 210] on div "Thank you and I was wondering if I could just receive these mags as me and my w…" at bounding box center [418, 221] width 265 height 22
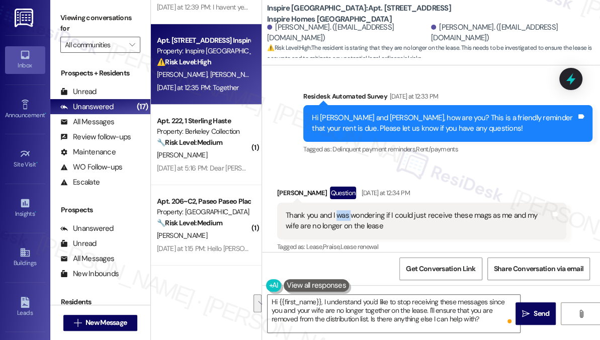
click at [343, 210] on div "Thank you and I was wondering if I could just receive these mags as me and my w…" at bounding box center [418, 221] width 265 height 22
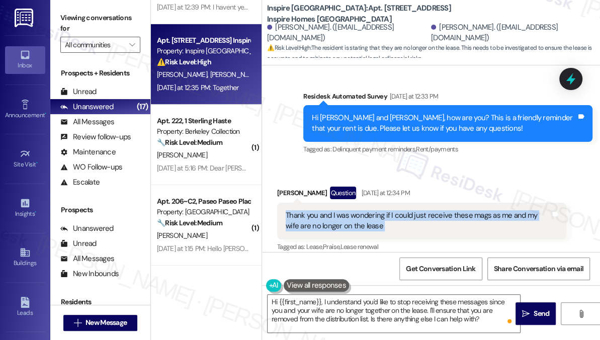
click at [343, 210] on div "Thank you and I was wondering if I could just receive these mags as me and my w…" at bounding box center [418, 221] width 265 height 22
copy div "Thank you and I was wondering if I could just receive these mags as me and my w…"
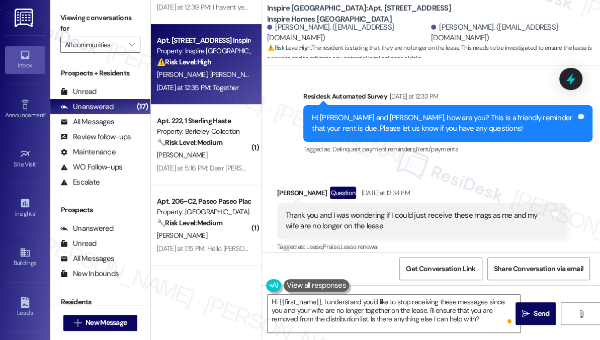
click at [71, 24] on label "Viewing conversations for" at bounding box center [100, 23] width 80 height 27
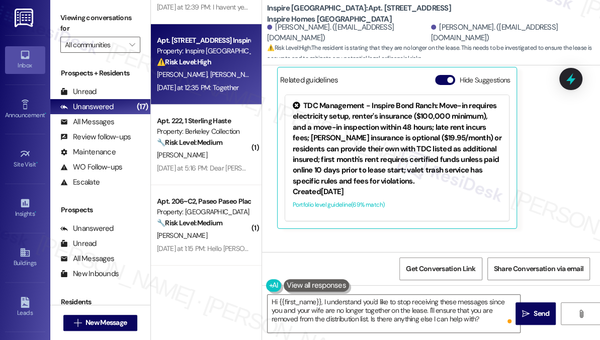
scroll to position [2602, 0]
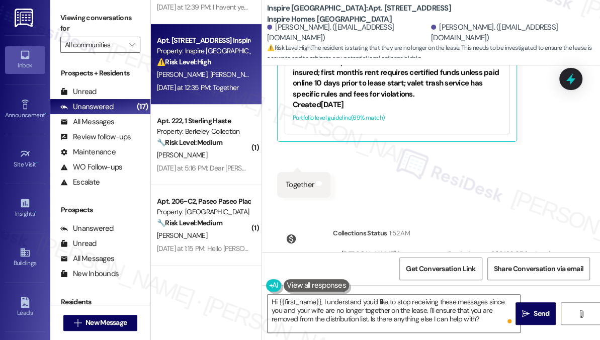
click at [305, 180] on div "Together" at bounding box center [300, 185] width 29 height 11
copy div "Together"
click at [75, 23] on label "Viewing conversations for" at bounding box center [100, 23] width 80 height 27
click at [65, 16] on label "Viewing conversations for" at bounding box center [100, 23] width 80 height 27
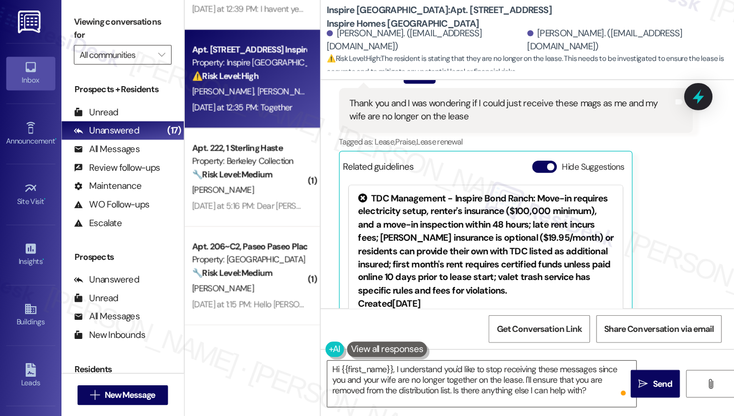
scroll to position [2420, 0]
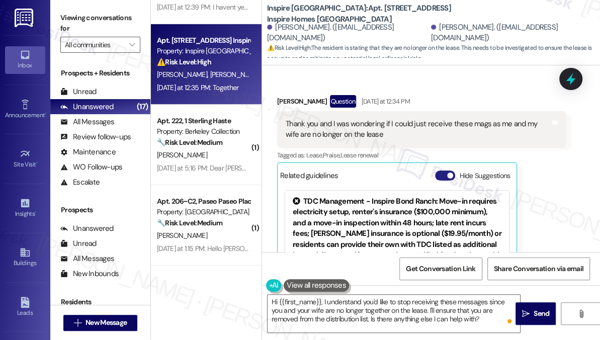
click at [444, 171] on button "Hide Suggestions" at bounding box center [445, 176] width 20 height 10
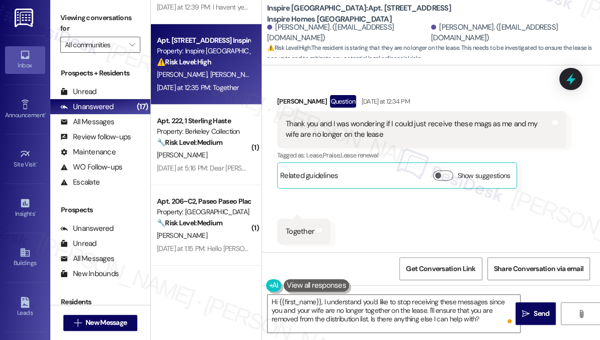
click at [461, 125] on div "Thank you and I was wondering if I could just receive these mags as me and my w…" at bounding box center [418, 130] width 265 height 22
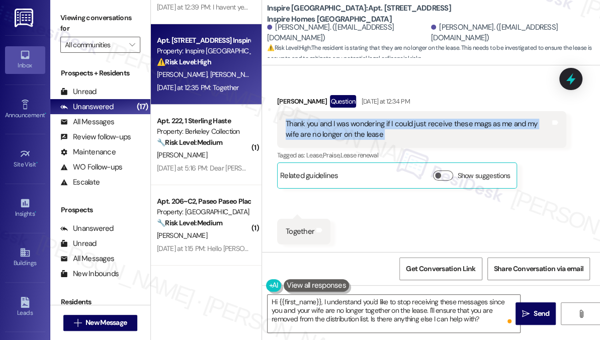
click at [461, 125] on div "Thank you and I was wondering if I could just receive these mags as me and my w…" at bounding box center [418, 130] width 265 height 22
click at [354, 119] on div "Thank you and I was wondering if I could just receive these mags as me and my w…" at bounding box center [418, 130] width 265 height 22
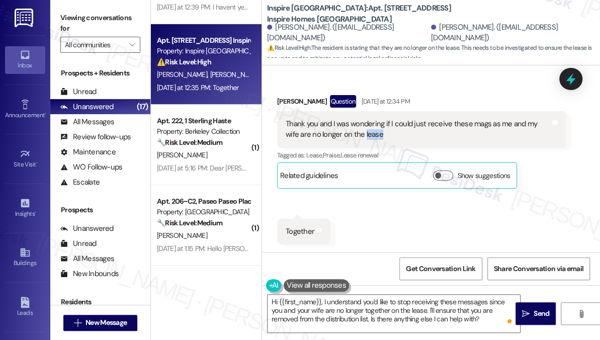
click at [353, 119] on div "Thank you and I was wondering if I could just receive these mags as me and my w…" at bounding box center [418, 130] width 265 height 22
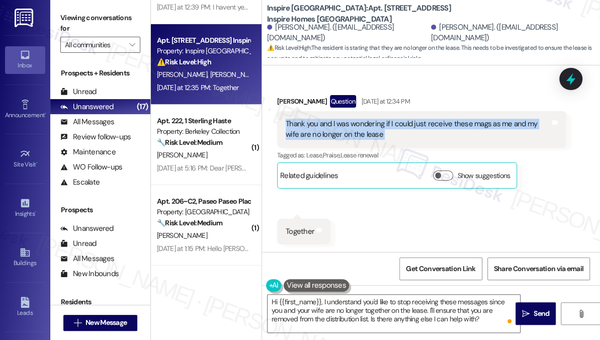
click at [353, 119] on div "Thank you and I was wondering if I could just receive these mags as me and my w…" at bounding box center [418, 130] width 265 height 22
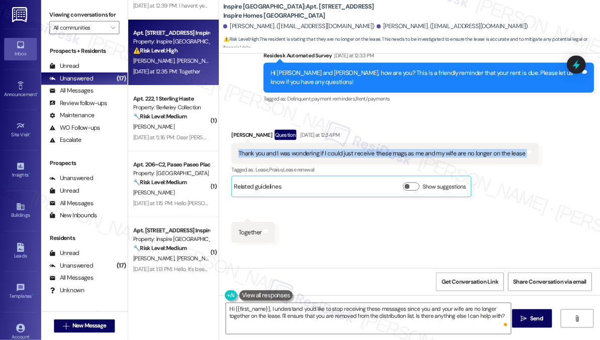
scroll to position [2198, 0]
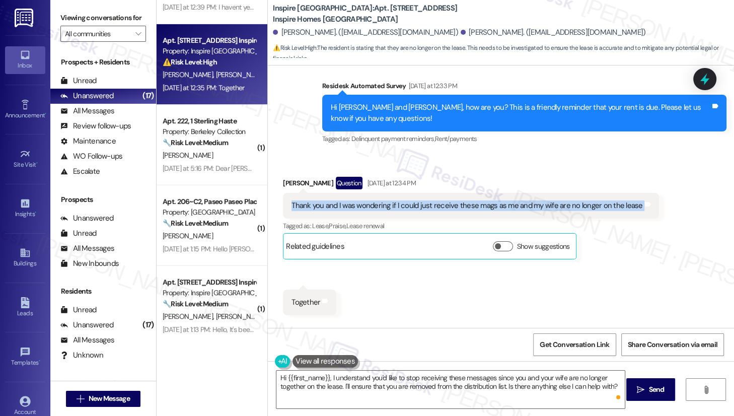
click at [418, 200] on div "Thank you and I was wondering if I could just receive these mags as me and my w…" at bounding box center [466, 205] width 351 height 11
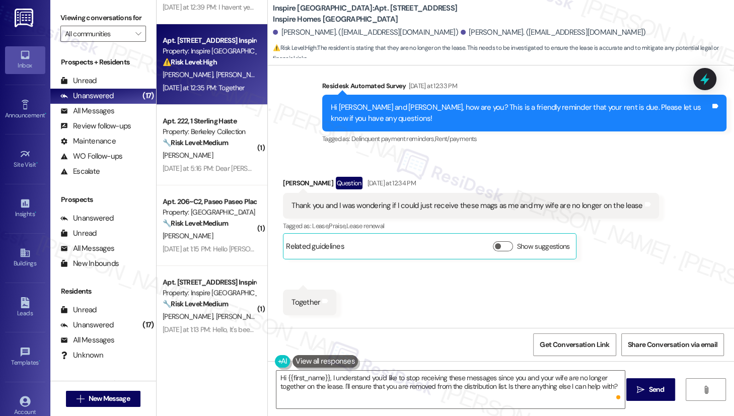
click at [409, 193] on div "Thank you and I was wondering if I could just receive these mags as me and my w…" at bounding box center [470, 206] width 375 height 26
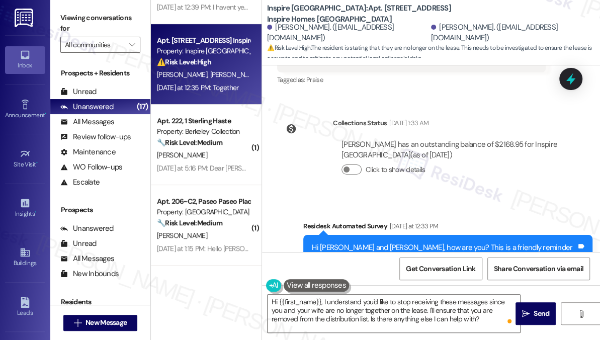
click at [59, 18] on div "Viewing conversations for All communities " at bounding box center [100, 31] width 100 height 63
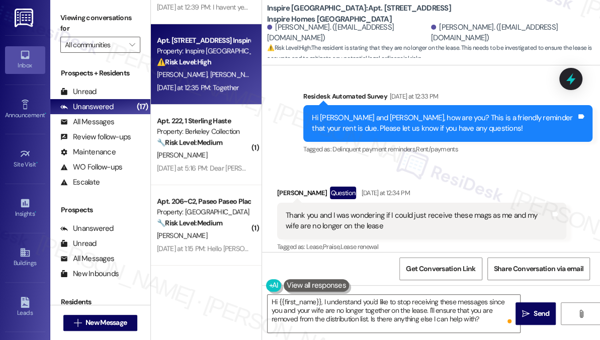
scroll to position [2335, 0]
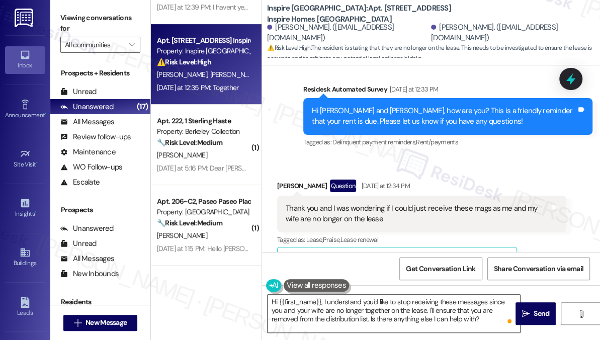
click at [382, 300] on textarea "Hi {{first_name}}, I understand you'd like to stop receiving these messages sin…" at bounding box center [394, 314] width 253 height 38
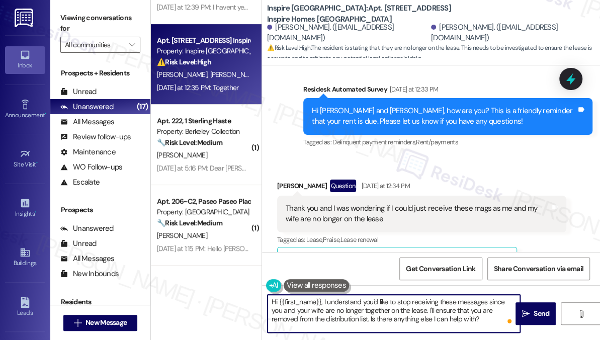
click at [381, 300] on textarea "Hi {{first_name}}, I understand you'd like to stop receiving these messages sin…" at bounding box center [394, 314] width 253 height 38
click at [428, 300] on textarea "Hi {{first_name}}, I understand you'd like to stop receiving these messages sin…" at bounding box center [394, 314] width 253 height 38
click at [353, 203] on div "Thank you and I was wondering if I could just receive these mags as me and my w…" at bounding box center [418, 214] width 265 height 22
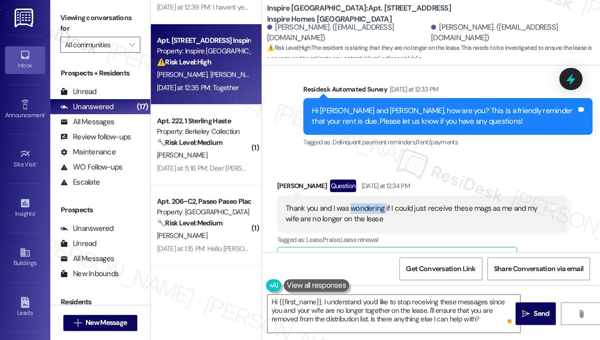
click at [353, 203] on div "Thank you and I was wondering if I could just receive these mags as me and my w…" at bounding box center [418, 214] width 265 height 22
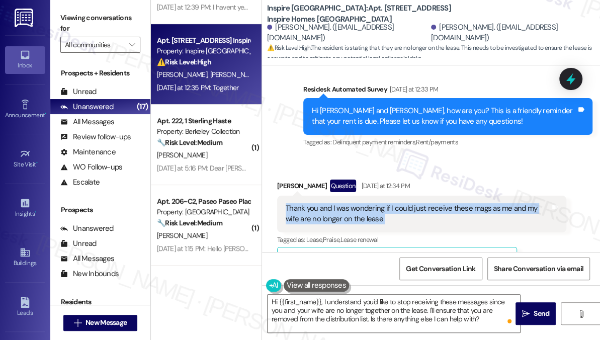
click at [353, 203] on div "Thank you and I was wondering if I could just receive these mags as me and my w…" at bounding box center [418, 214] width 265 height 22
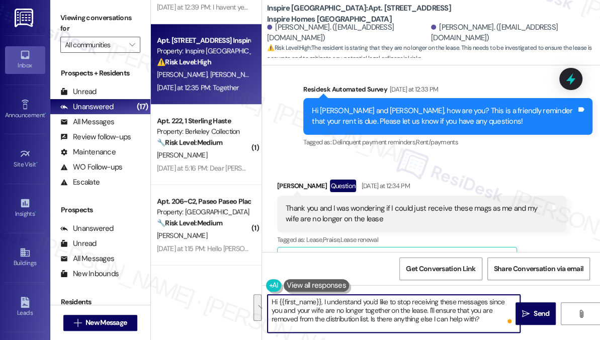
drag, startPoint x: 362, startPoint y: 302, endPoint x: 491, endPoint y: 326, distance: 131.4
click at [491, 326] on textarea "Hi {{first_name}}, I understand you'd like to stop receiving these messages sin…" at bounding box center [394, 314] width 253 height 38
click at [487, 322] on textarea "Hi {{first_name}}, I understand you'd like to stop receiving these messages sin…" at bounding box center [394, 314] width 253 height 38
drag, startPoint x: 488, startPoint y: 321, endPoint x: 325, endPoint y: 301, distance: 164.3
click at [325, 301] on textarea "Hi {{first_name}}, I understand you'd like to stop receiving these messages sin…" at bounding box center [394, 314] width 253 height 38
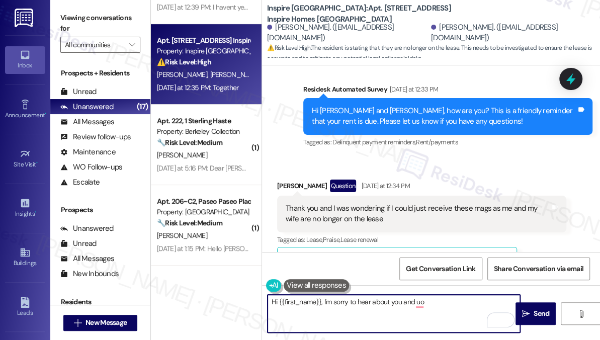
click at [400, 203] on div "Thank you and I was wondering if I could just receive these mags as me and my w…" at bounding box center [418, 214] width 265 height 22
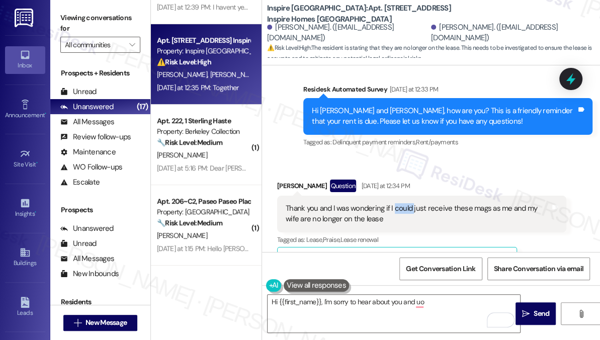
click at [400, 203] on div "Thank you and I was wondering if I could just receive these mags as me and my w…" at bounding box center [418, 214] width 265 height 22
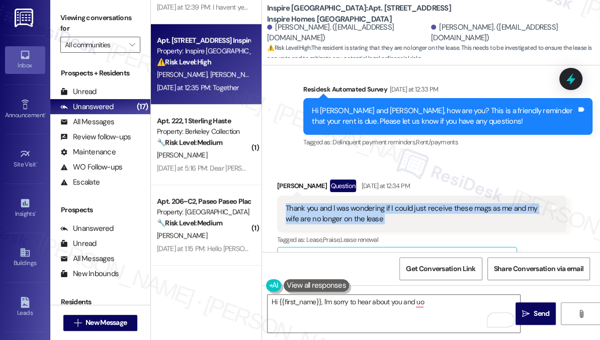
click at [400, 203] on div "Thank you and I was wondering if I could just receive these mags as me and my w…" at bounding box center [418, 214] width 265 height 22
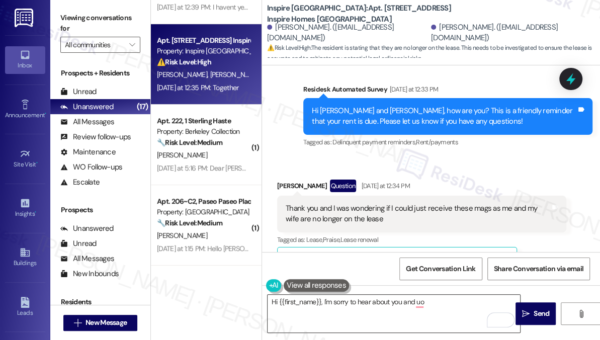
click at [435, 301] on textarea "Hi {{first_name}}, I'm sorry to hear about you and uo" at bounding box center [394, 314] width 253 height 38
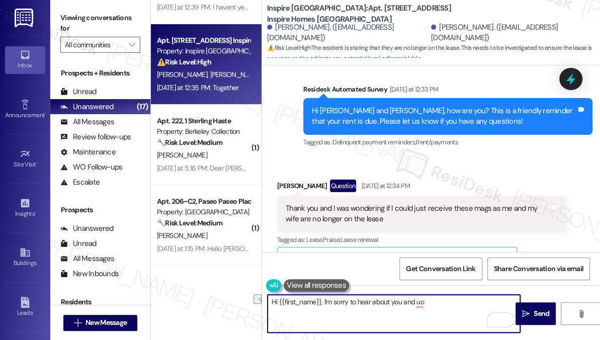
drag, startPoint x: 433, startPoint y: 303, endPoint x: 372, endPoint y: 299, distance: 61.1
click at [372, 300] on textarea "Hi {{first_name}}, I'm sorry to hear about you and uo" at bounding box center [394, 314] width 253 height 38
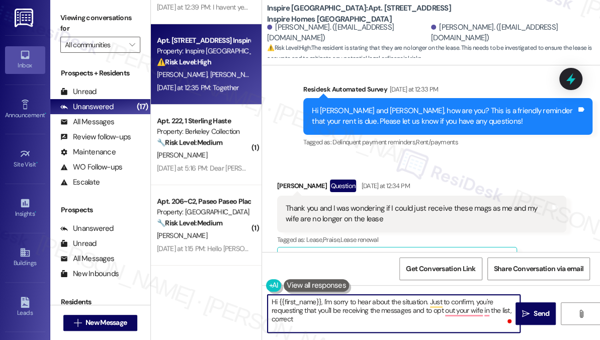
type textarea "Hi {{first_name}}, I'm sorry to hear about the situation. Just to confirm, you'…"
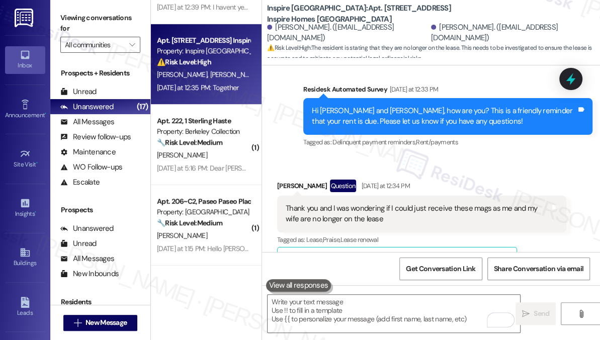
click at [70, 24] on label "Viewing conversations for" at bounding box center [100, 23] width 80 height 27
click at [371, 327] on textarea "To enrich screen reader interactions, please activate Accessibility in Grammarl…" at bounding box center [394, 314] width 253 height 38
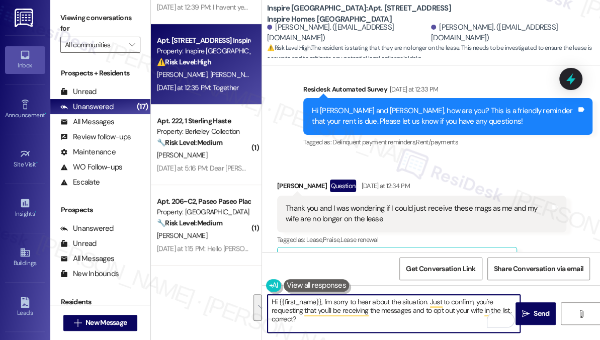
click at [359, 311] on textarea "Hi {{first_name}}, I'm sorry to hear about the situation. Just to confirm, you'…" at bounding box center [394, 314] width 253 height 38
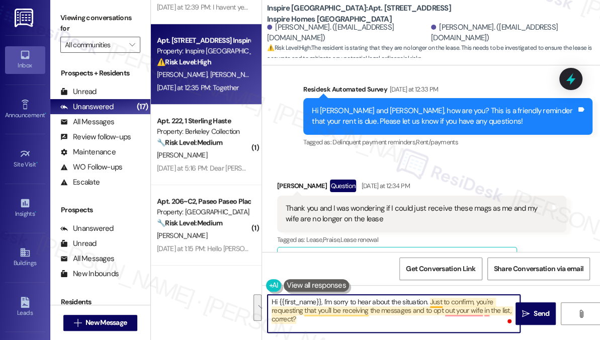
drag, startPoint x: 345, startPoint y: 322, endPoint x: 431, endPoint y: 304, distance: 87.8
click at [431, 304] on textarea "Hi {{first_name}}, I'm sorry to hear about the situation. Just to confirm, you'…" at bounding box center [394, 314] width 253 height 38
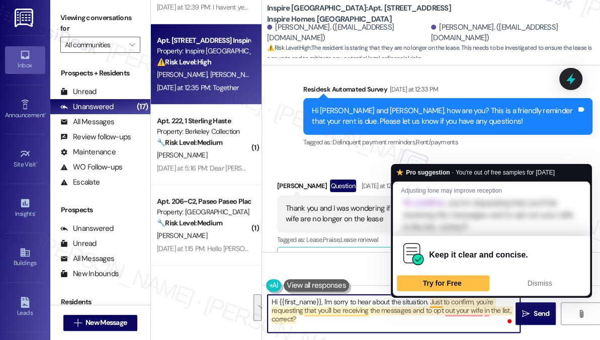
paste textarea "I’m sorry to hear about the situation. Just to confirm — you’d like to be the o…"
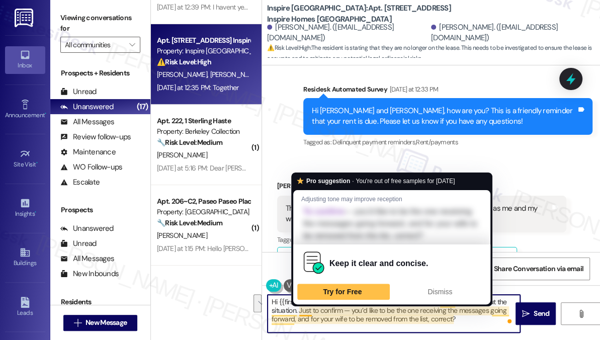
drag, startPoint x: 299, startPoint y: 312, endPoint x: 345, endPoint y: 304, distance: 47.0
click at [343, 305] on html "Inbox Go to Inbox Announcement • Send A Text Announcement Site Visit • Go to Si…" at bounding box center [300, 170] width 600 height 340
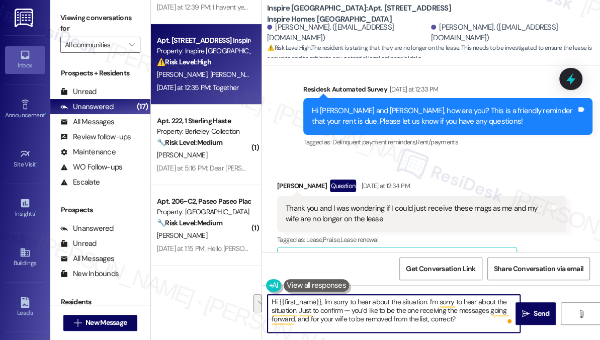
click at [359, 300] on textarea "Hi {{first_name}}, I'm sorry to hear about the situation. I’m sorry to hear abo…" at bounding box center [394, 314] width 253 height 38
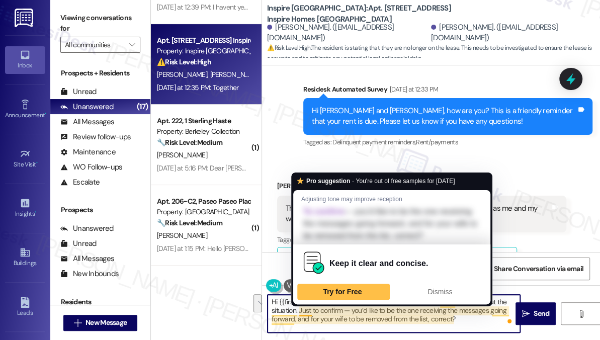
drag, startPoint x: 324, startPoint y: 301, endPoint x: 303, endPoint y: 311, distance: 23.2
click at [303, 311] on textarea "Hi {{first_name}}, I'm sorry to hear about the situation. I’m sorry to hear abo…" at bounding box center [394, 314] width 253 height 38
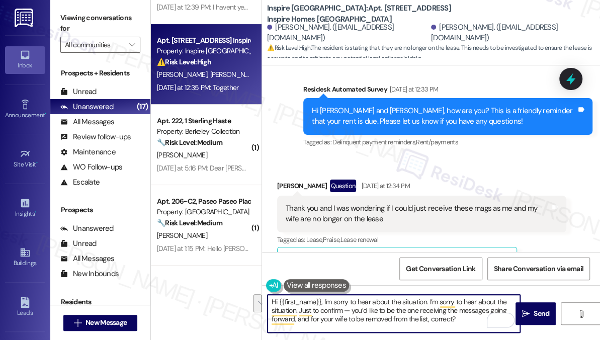
click at [309, 296] on textarea "Hi {{first_name}}, I'm sorry to hear about the situation. I’m sorry to hear abo…" at bounding box center [394, 314] width 253 height 38
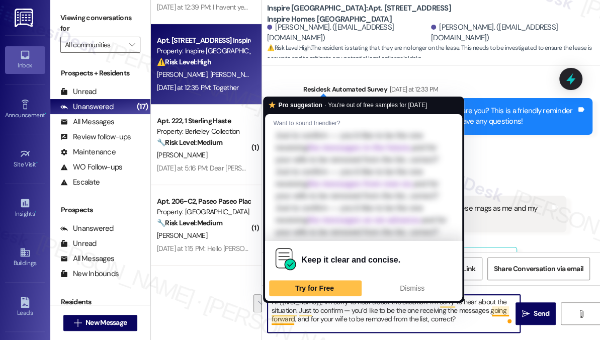
drag, startPoint x: 430, startPoint y: 301, endPoint x: 297, endPoint y: 313, distance: 132.9
click at [297, 313] on html "Inbox Go to Inbox Announcement • Send A Text Announcement Site Visit • Go to Si…" at bounding box center [300, 170] width 600 height 340
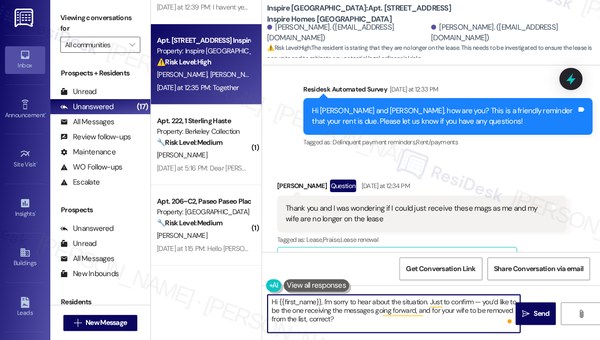
drag, startPoint x: 481, startPoint y: 301, endPoint x: 475, endPoint y: 301, distance: 6.5
click at [475, 301] on textarea "Hi {{first_name}}, I'm sorry to hear about the situation. Just to confirm — you…" at bounding box center [394, 314] width 253 height 38
click at [294, 180] on div "[PERSON_NAME] Question [DATE] at 12:34 PM" at bounding box center [421, 188] width 289 height 16
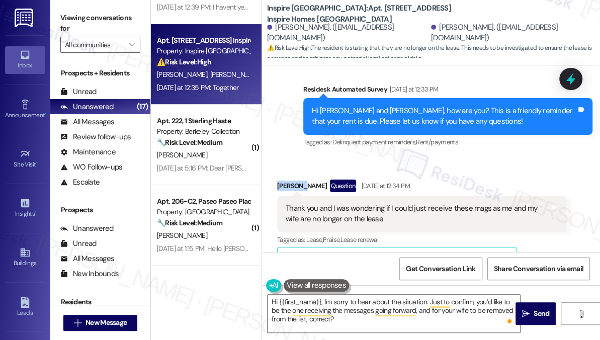
click at [294, 180] on div "[PERSON_NAME] Question [DATE] at 12:34 PM" at bounding box center [421, 188] width 289 height 16
copy div "Marquin"
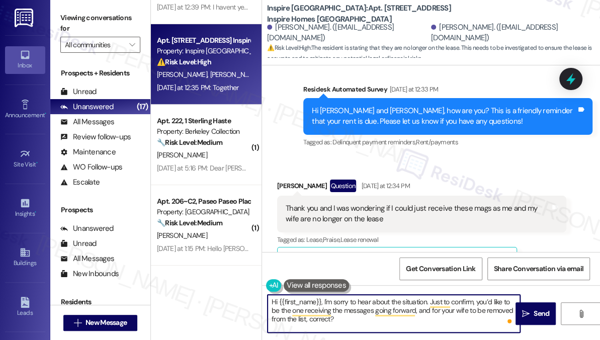
drag, startPoint x: 280, startPoint y: 302, endPoint x: 319, endPoint y: 300, distance: 38.8
click at [319, 300] on textarea "Hi {{first_name}}, I'm sorry to hear about the situation. Just to confirm, you’…" at bounding box center [394, 314] width 253 height 38
paste textarea "Marquin"
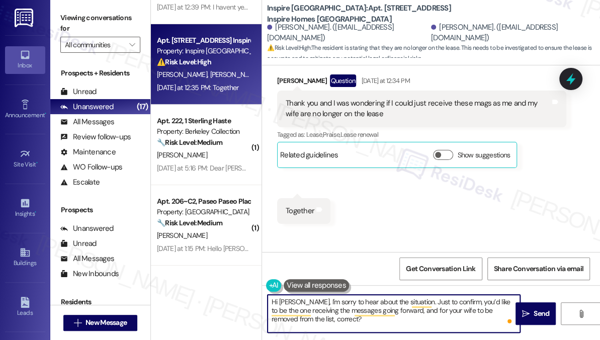
scroll to position [2512, 0]
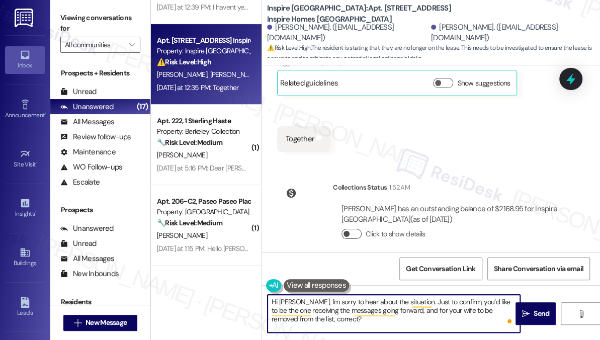
type textarea "Hi [PERSON_NAME], I'm sorry to hear about the situation. Just to confirm, you’d…"
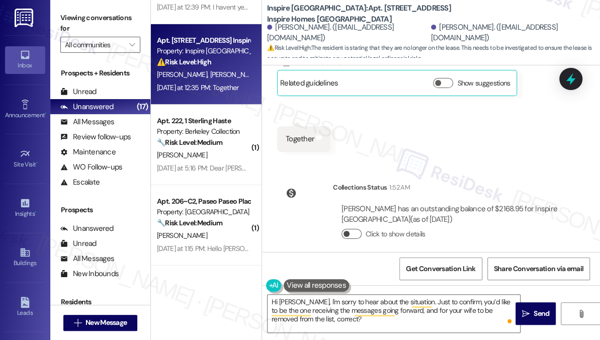
click at [351, 229] on button "Click to show details" at bounding box center [352, 234] width 20 height 10
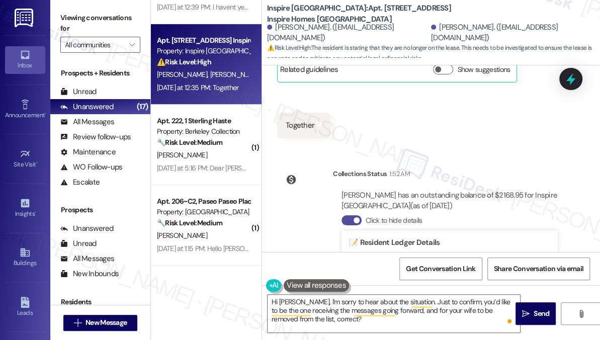
click at [353, 215] on button "Click to hide details" at bounding box center [352, 220] width 20 height 10
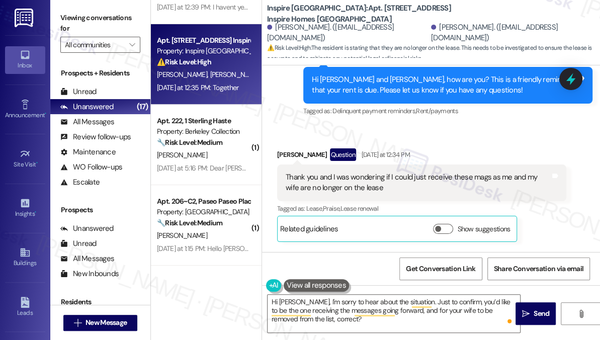
scroll to position [2329, 0]
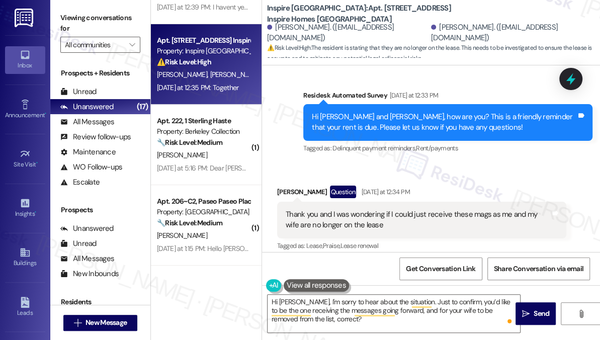
click at [330, 209] on div "Thank you and I was wondering if I could just receive these mags as me and my w…" at bounding box center [418, 220] width 265 height 22
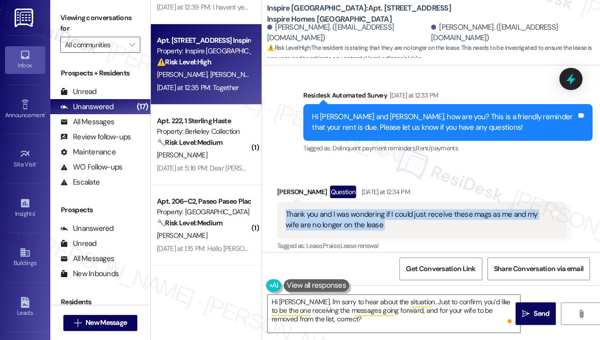
click at [330, 209] on div "Thank you and I was wondering if I could just receive these mags as me and my w…" at bounding box center [418, 220] width 265 height 22
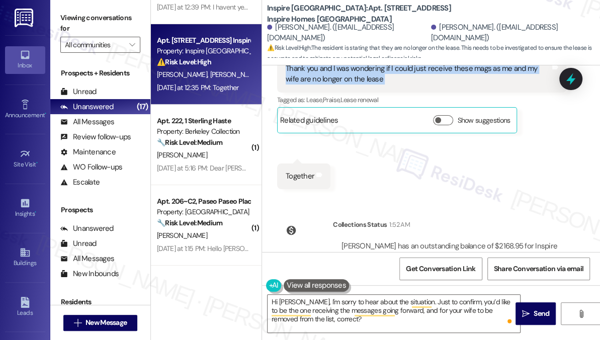
scroll to position [2512, 0]
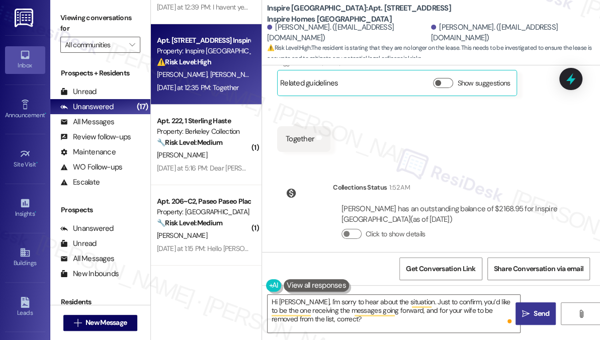
click at [532, 319] on button " Send" at bounding box center [536, 313] width 40 height 23
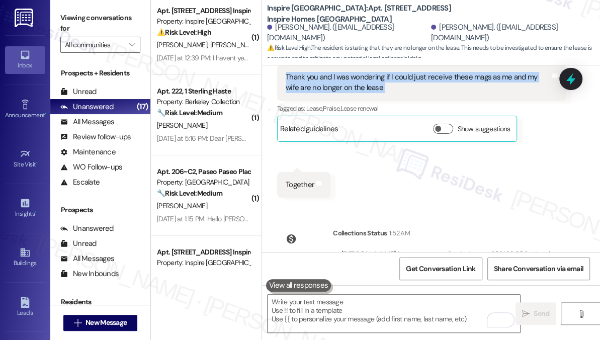
scroll to position [0, 0]
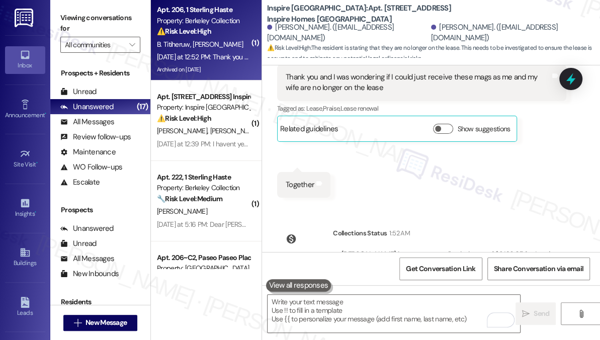
click at [194, 35] on strong "⚠️ Risk Level: High" at bounding box center [184, 31] width 54 height 9
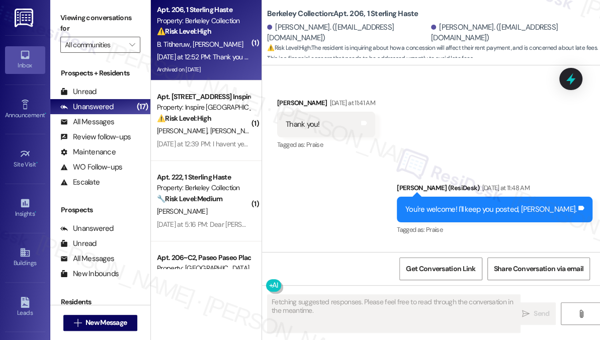
scroll to position [5769, 0]
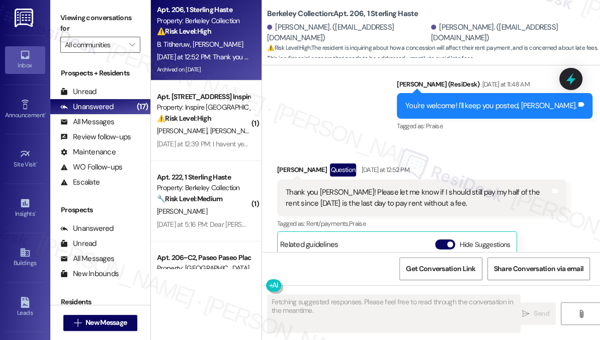
click at [326, 187] on div "Thank you [PERSON_NAME]! Please let me know if I should still pay my half of th…" at bounding box center [418, 198] width 265 height 22
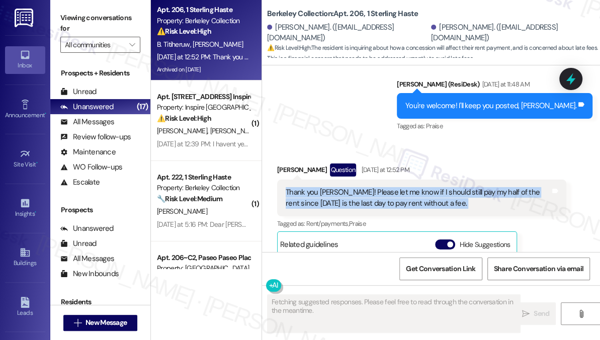
click at [326, 187] on div "Thank you [PERSON_NAME]! Please let me know if I should still pay my half of th…" at bounding box center [418, 198] width 265 height 22
click at [413, 187] on div "Thank you [PERSON_NAME]! Please let me know if I should still pay my half of th…" at bounding box center [418, 198] width 265 height 22
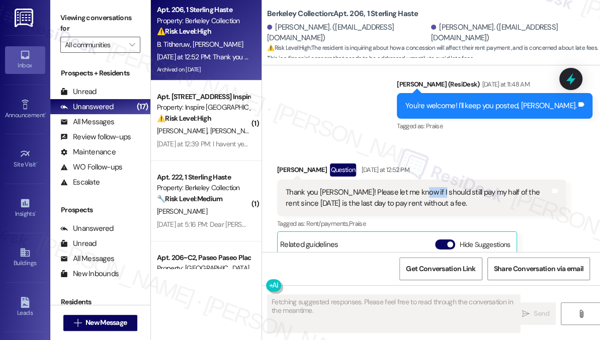
click at [413, 187] on div "Thank you [PERSON_NAME]! Please let me know if I should still pay my half of th…" at bounding box center [418, 198] width 265 height 22
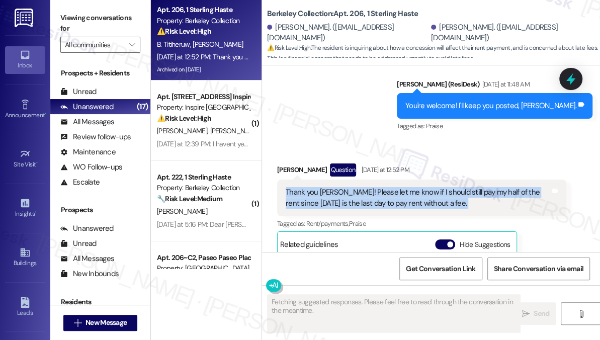
click at [413, 187] on div "Thank you [PERSON_NAME]! Please let me know if I should still pay my half of th…" at bounding box center [418, 198] width 265 height 22
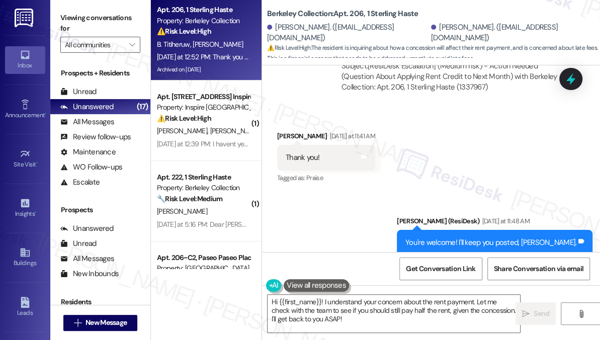
scroll to position [5632, 0]
click at [464, 238] on div "You're welcome! I'll keep you posted, [PERSON_NAME]." at bounding box center [491, 243] width 171 height 11
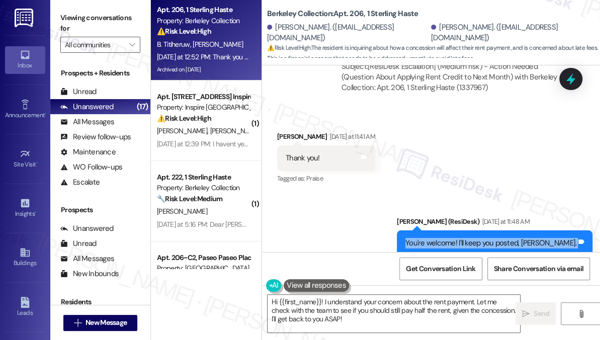
click at [464, 238] on div "You're welcome! I'll keep you posted, [PERSON_NAME]." at bounding box center [491, 243] width 171 height 11
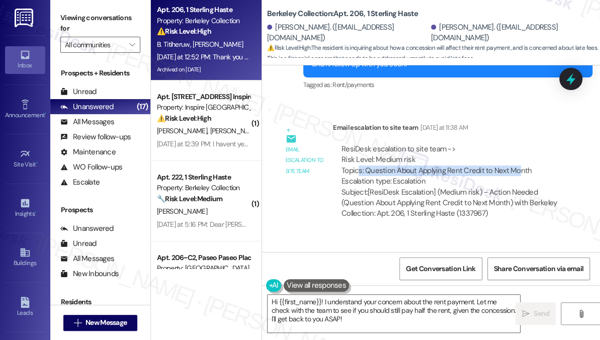
drag, startPoint x: 359, startPoint y: 122, endPoint x: 516, endPoint y: 125, distance: 157.0
click at [516, 144] on div "ResiDesk escalation to site team -> Risk Level: Medium risk Topics: Question Ab…" at bounding box center [450, 165] width 216 height 43
drag, startPoint x: 529, startPoint y: 124, endPoint x: 369, endPoint y: 123, distance: 160.0
click at [369, 144] on div "ResiDesk escalation to site team -> Risk Level: Medium risk Topics: Question Ab…" at bounding box center [450, 165] width 216 height 43
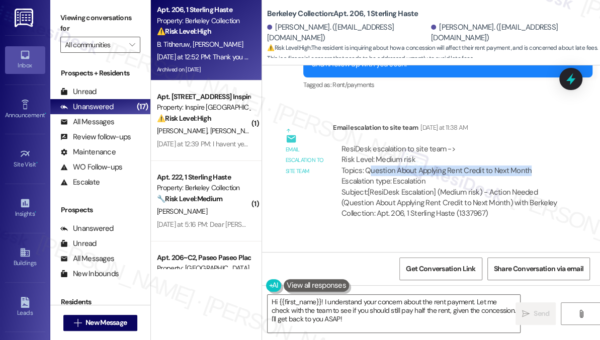
scroll to position [5369, 0]
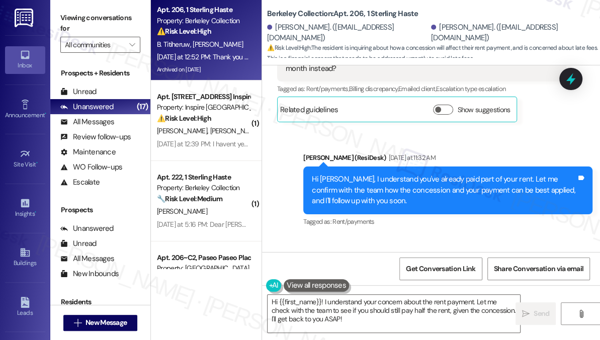
click at [409, 174] on div "Hi [PERSON_NAME], I understand you've already paid part of your rent. Let me co…" at bounding box center [444, 190] width 265 height 32
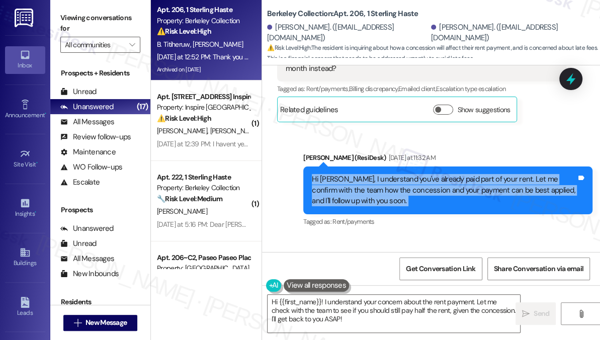
click at [409, 174] on div "Hi [PERSON_NAME], I understand you've already paid part of your rent. Let me co…" at bounding box center [444, 190] width 265 height 32
click at [403, 174] on div "Hi [PERSON_NAME], I understand you've already paid part of your rent. Let me co…" at bounding box center [444, 190] width 265 height 32
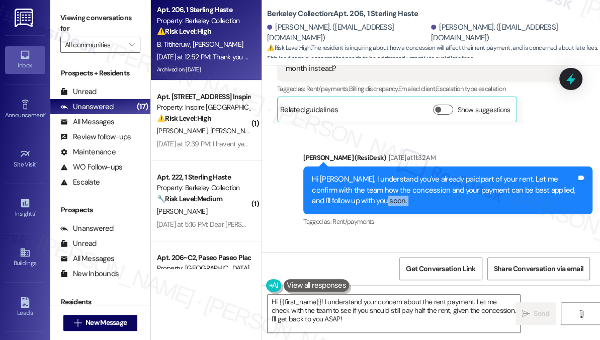
click at [403, 174] on div "Hi [PERSON_NAME], I understand you've already paid part of your rent. Let me co…" at bounding box center [444, 190] width 265 height 32
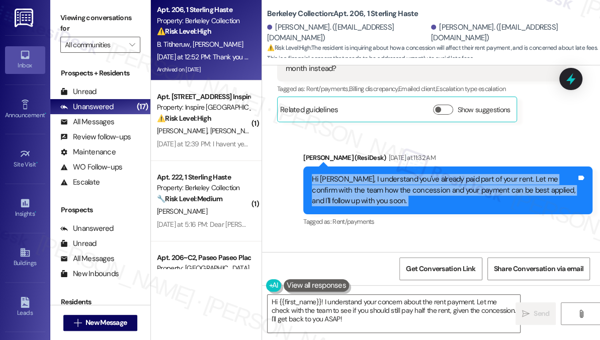
click at [403, 174] on div "Hi [PERSON_NAME], I understand you've already paid part of your rent. Let me co…" at bounding box center [444, 190] width 265 height 32
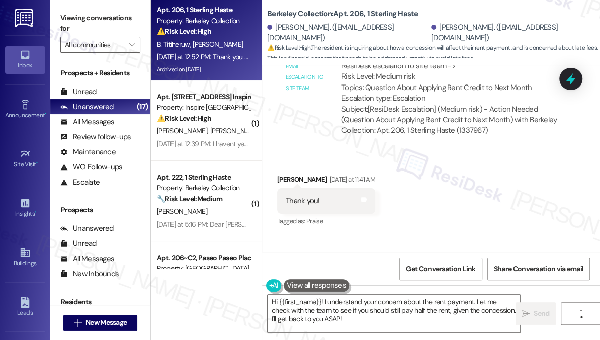
scroll to position [5643, 0]
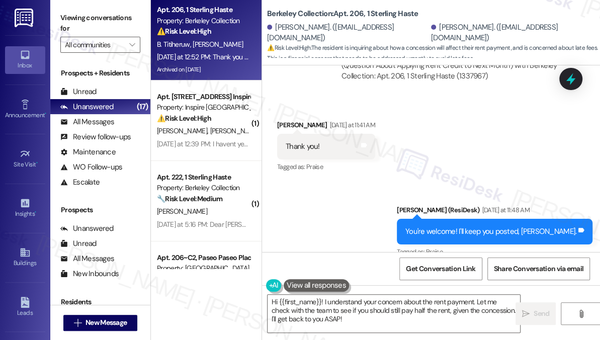
click at [467, 226] on div "You're welcome! I'll keep you posted, [PERSON_NAME]." at bounding box center [491, 231] width 171 height 11
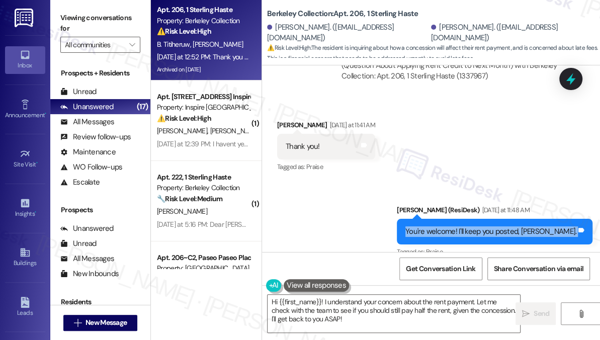
click at [467, 226] on div "You're welcome! I'll keep you posted, [PERSON_NAME]." at bounding box center [491, 231] width 171 height 11
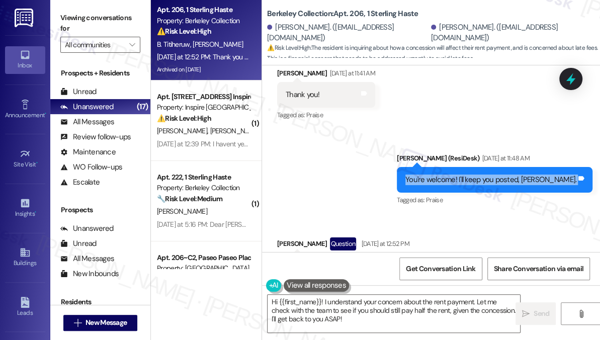
scroll to position [5735, 0]
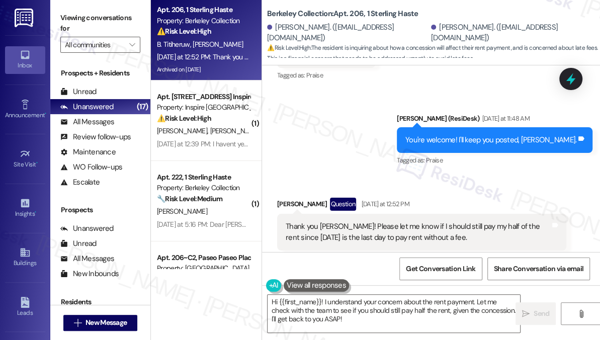
click at [354, 221] on div "Thank you [PERSON_NAME]! Please let me know if I should still pay my half of th…" at bounding box center [418, 232] width 265 height 22
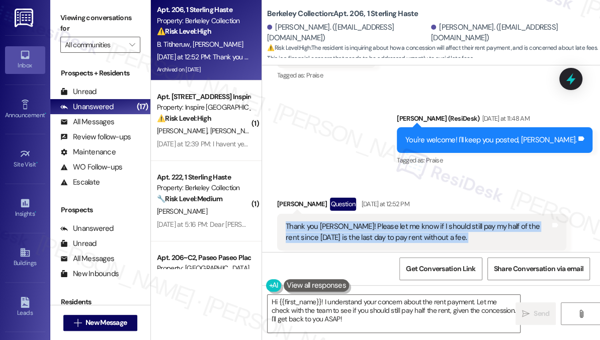
click at [354, 221] on div "Thank you [PERSON_NAME]! Please let me know if I should still pay my half of th…" at bounding box center [418, 232] width 265 height 22
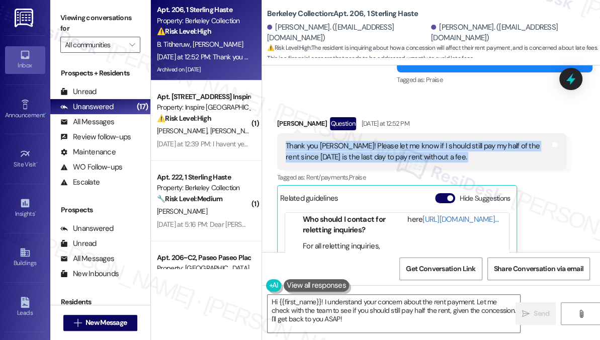
scroll to position [5734, 0]
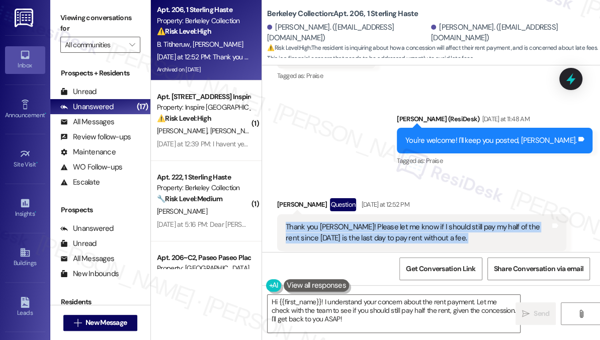
click at [457, 222] on div "Thank you [PERSON_NAME]! Please let me know if I should still pay my half of th…" at bounding box center [418, 233] width 265 height 22
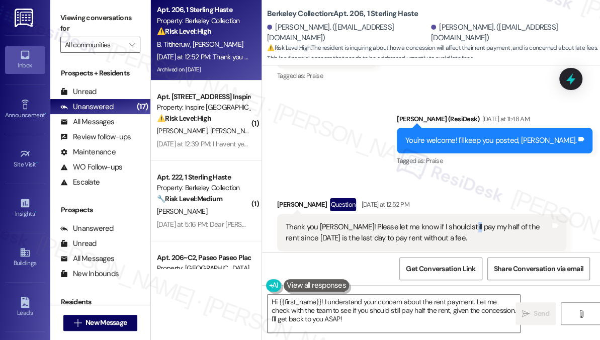
click at [457, 222] on div "Thank you [PERSON_NAME]! Please let me know if I should still pay my half of th…" at bounding box center [418, 233] width 265 height 22
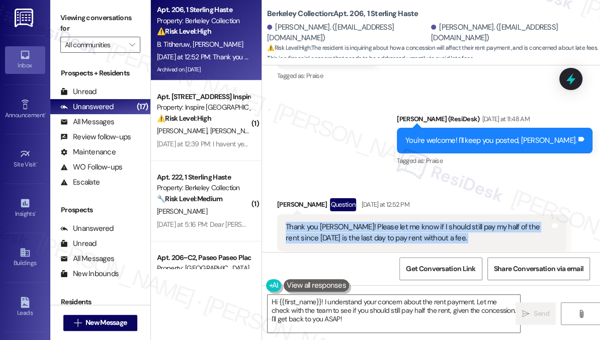
click at [457, 222] on div "Thank you [PERSON_NAME]! Please let me know if I should still pay my half of th…" at bounding box center [418, 233] width 265 height 22
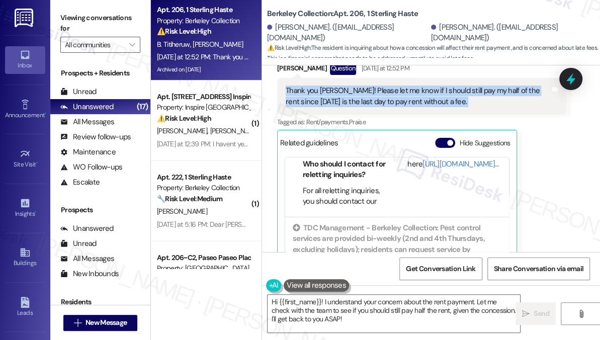
scroll to position [5872, 0]
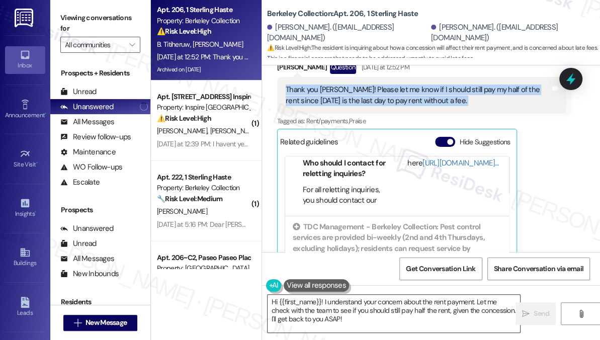
click at [362, 300] on textarea "Hi {{first_name}}! I understand your concern about the rent payment. Let me che…" at bounding box center [394, 314] width 253 height 38
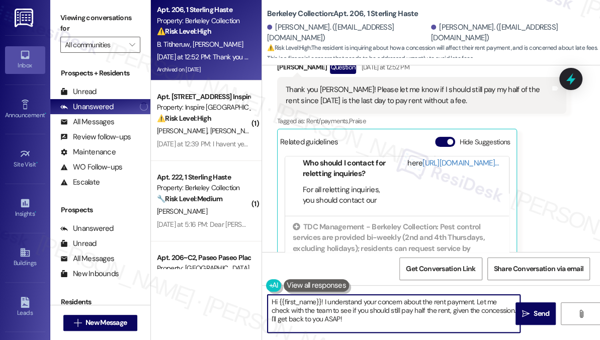
click at [362, 300] on textarea "Hi {{first_name}}! I understand your concern about the rent payment. Let me che…" at bounding box center [394, 314] width 253 height 38
click at [334, 317] on textarea "Hi {{first_name}}! I understand your concern about the rent payment. Let me che…" at bounding box center [394, 314] width 253 height 38
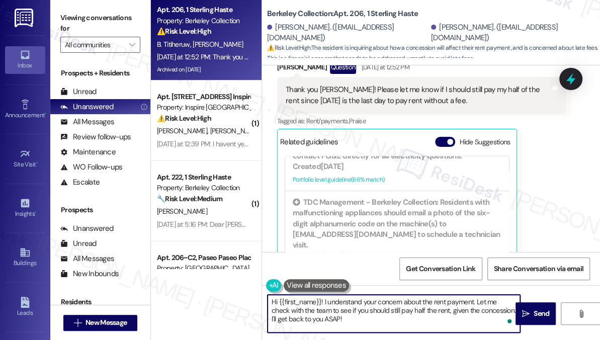
scroll to position [415, 0]
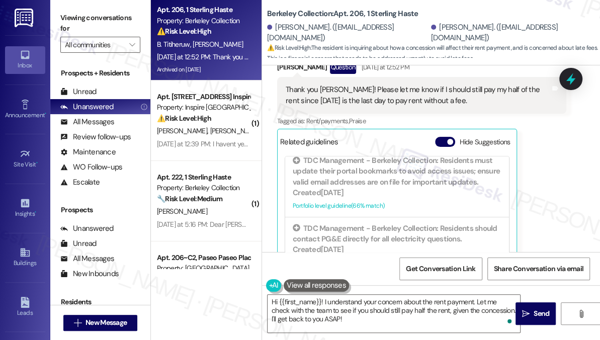
click at [61, 23] on label "Viewing conversations for" at bounding box center [100, 23] width 80 height 27
click at [294, 16] on b "Berkeley Collection: Apt. 206, 1 Sterling Haste" at bounding box center [342, 14] width 151 height 11
click at [73, 29] on label "Viewing conversations for" at bounding box center [100, 23] width 80 height 27
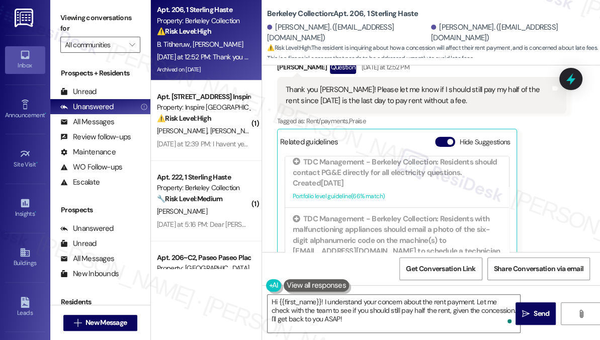
scroll to position [552, 0]
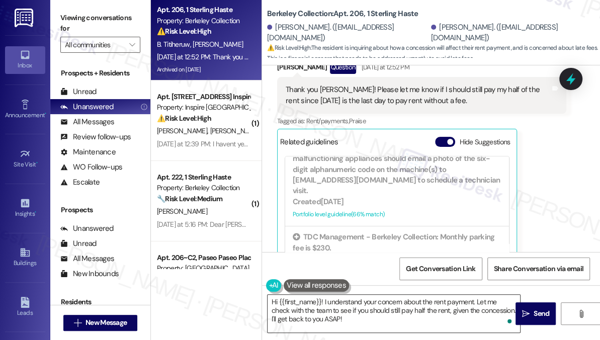
click at [330, 305] on textarea "Hi {{first_name}}! I understand your concern about the rent payment. Let me che…" at bounding box center [394, 314] width 253 height 38
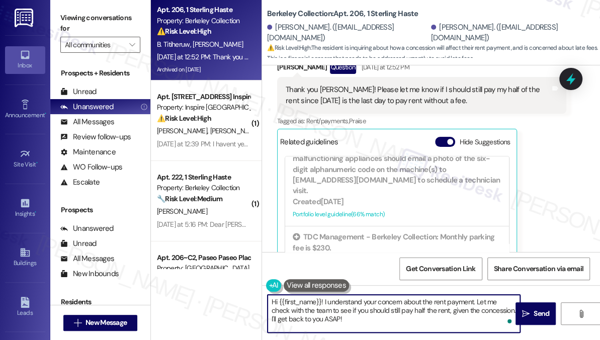
click at [330, 305] on textarea "Hi {{first_name}}! I understand your concern about the rent payment. Let me che…" at bounding box center [394, 314] width 253 height 38
click at [374, 316] on textarea "Hi {{first_name}}! I understand your concern about the rent payment. Let me che…" at bounding box center [394, 314] width 253 height 38
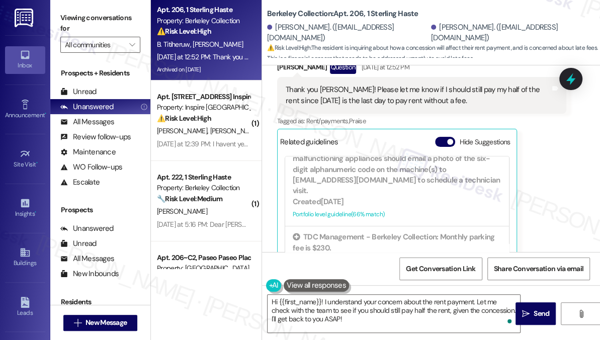
click at [70, 25] on label "Viewing conversations for" at bounding box center [100, 23] width 80 height 27
drag, startPoint x: 65, startPoint y: 21, endPoint x: 99, endPoint y: 21, distance: 33.7
click at [65, 21] on label "Viewing conversations for" at bounding box center [100, 23] width 80 height 27
click at [72, 11] on label "Viewing conversations for" at bounding box center [100, 23] width 80 height 27
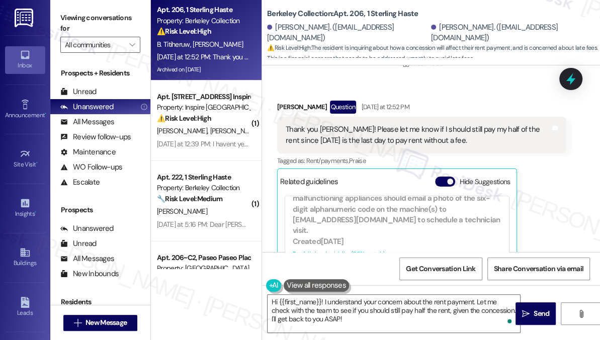
scroll to position [5780, 0]
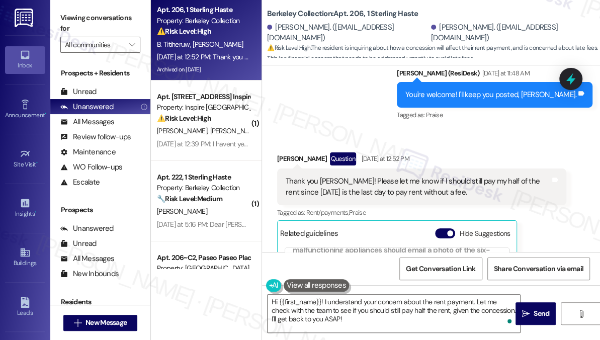
click at [288, 152] on div "[PERSON_NAME] Question [DATE] at 12:52 PM" at bounding box center [421, 160] width 289 height 16
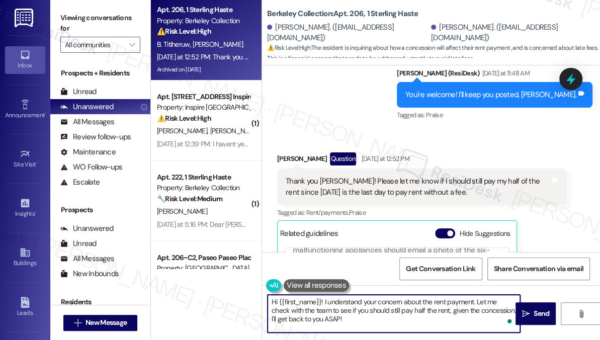
drag, startPoint x: 322, startPoint y: 301, endPoint x: 279, endPoint y: 301, distance: 42.3
click at [279, 301] on textarea "Hi {{first_name}}! I understand your concern about the rent payment. Let me che…" at bounding box center [394, 314] width 253 height 38
paste textarea "[PERSON_NAME]"
click at [352, 318] on textarea "Hi [PERSON_NAME]! I understand your concern about the rent payment. Let me chec…" at bounding box center [394, 314] width 253 height 38
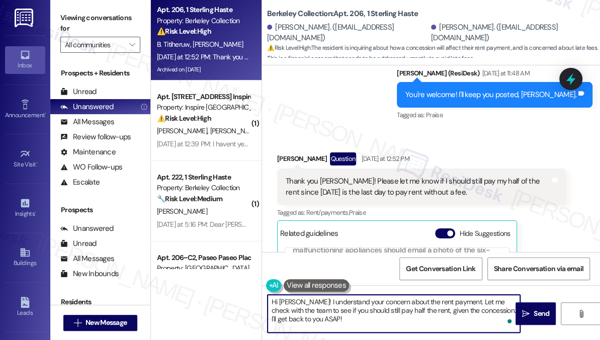
click at [352, 318] on textarea "Hi [PERSON_NAME]! I understand your concern about the rent payment. Let me chec…" at bounding box center [394, 314] width 253 height 38
click at [351, 304] on textarea "Hi [PERSON_NAME]! I understand your concern about the rent payment. Let me chec…" at bounding box center [394, 314] width 253 height 38
click at [352, 314] on textarea "Hi [PERSON_NAME]! I understand your concern about the rent payment. Let me chec…" at bounding box center [394, 314] width 253 height 38
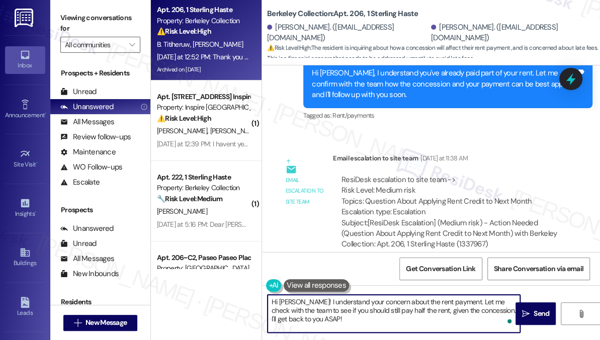
scroll to position [5460, 0]
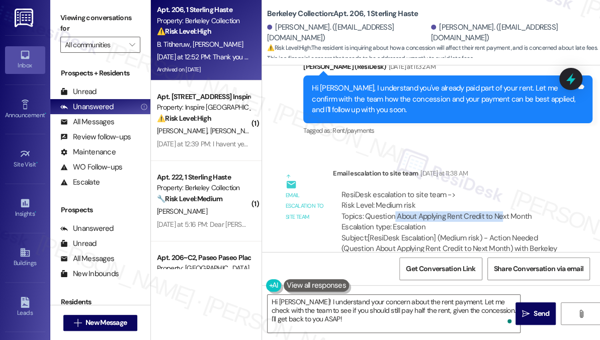
drag, startPoint x: 400, startPoint y: 171, endPoint x: 498, endPoint y: 170, distance: 97.6
click at [498, 190] on div "ResiDesk escalation to site team -> Risk Level: Medium risk Topics: Question Ab…" at bounding box center [450, 211] width 216 height 43
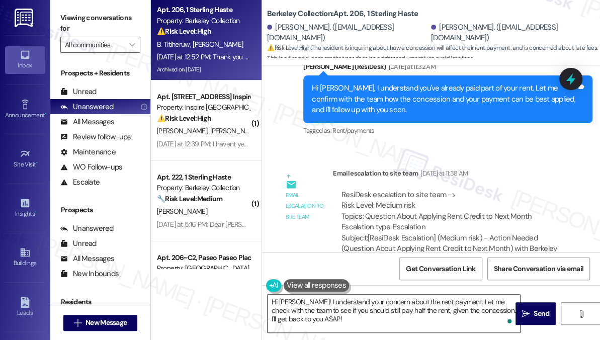
click at [360, 315] on textarea "Hi [PERSON_NAME]! I understand your concern about the rent payment. Let me chec…" at bounding box center [394, 314] width 253 height 38
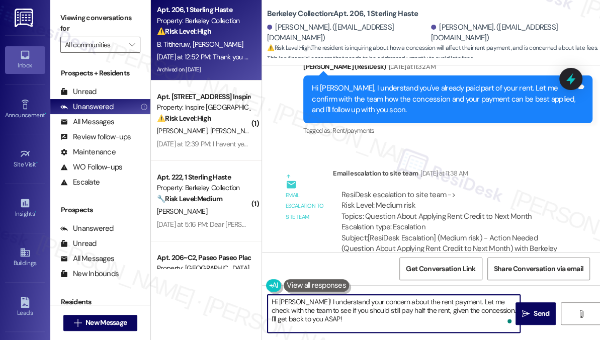
click at [360, 315] on textarea "Hi [PERSON_NAME]! I understand your concern about the rent payment. Let me chec…" at bounding box center [394, 314] width 253 height 38
click at [356, 321] on textarea "Hi [PERSON_NAME]! I understand your concern about the rent payment. Let me chec…" at bounding box center [394, 314] width 253 height 38
drag, startPoint x: 347, startPoint y: 321, endPoint x: 337, endPoint y: 311, distance: 14.2
click at [337, 311] on textarea "Hi [PERSON_NAME]! I understand your concern about the rent payment. Let me chec…" at bounding box center [394, 314] width 253 height 38
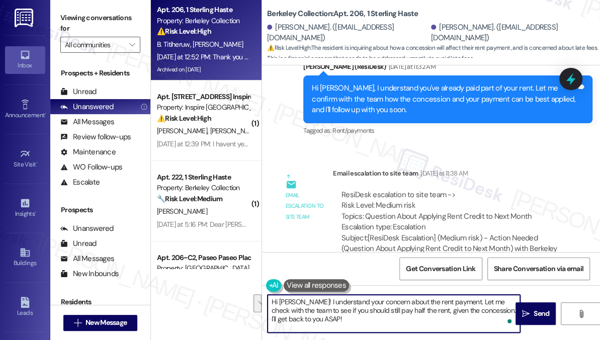
click at [350, 314] on textarea "Hi [PERSON_NAME]! I understand your concern about the rent payment. Let me chec…" at bounding box center [394, 314] width 253 height 38
drag, startPoint x: 354, startPoint y: 326, endPoint x: 303, endPoint y: 296, distance: 59.3
click at [303, 296] on textarea "Hi [PERSON_NAME]! I understand your concern about the rent payment. Let me chec…" at bounding box center [394, 314] width 253 height 38
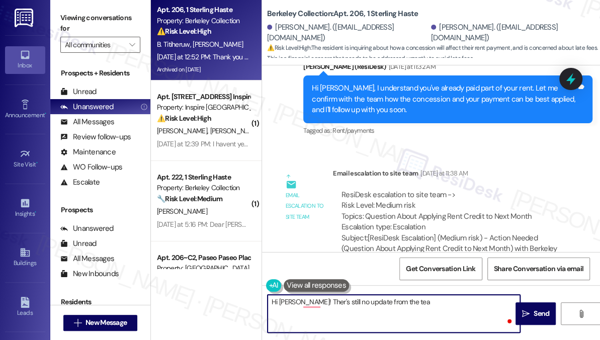
type textarea "Hi [PERSON_NAME]! Ther's still no update from the team"
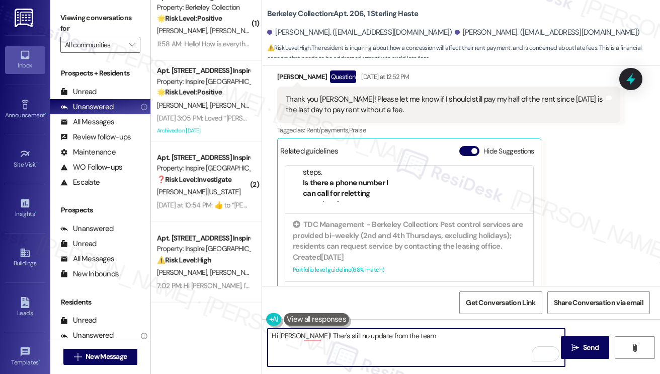
scroll to position [5539, 0]
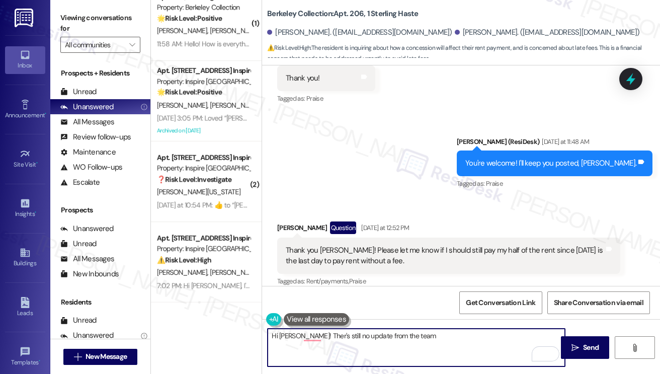
click at [392, 245] on div "Thank you [PERSON_NAME]! Please let me know if I should still pay my half of th…" at bounding box center [445, 256] width 319 height 22
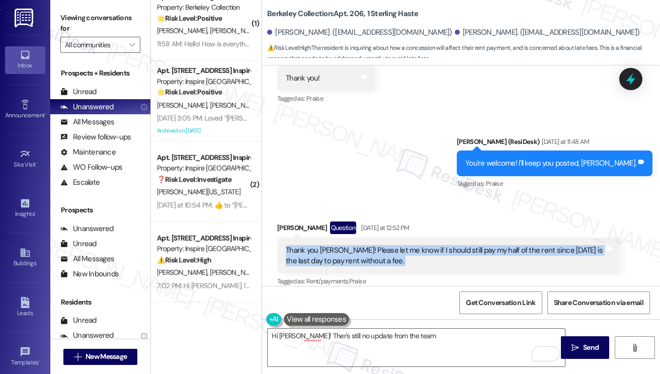
click at [392, 245] on div "Thank you [PERSON_NAME]! Please let me know if I should still pay my half of th…" at bounding box center [445, 256] width 319 height 22
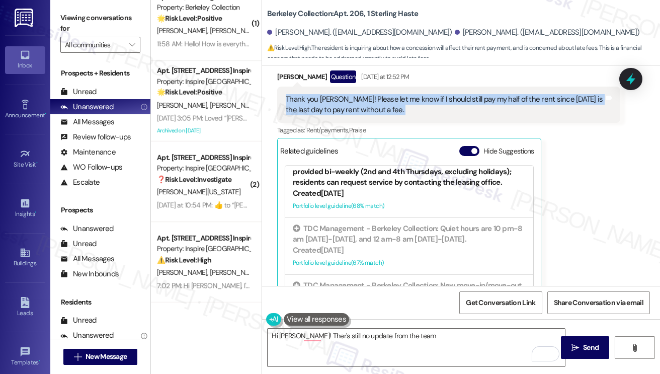
scroll to position [250, 0]
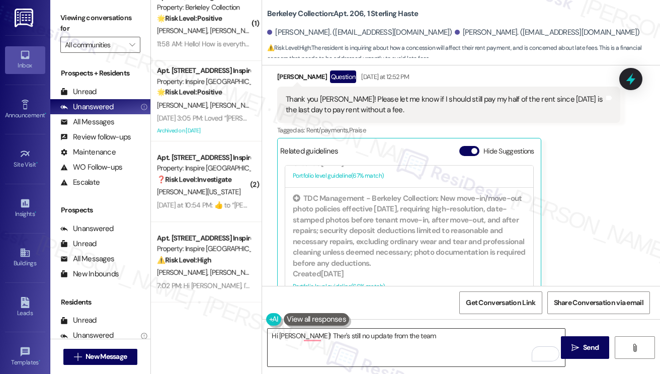
click at [368, 334] on textarea "Hi [PERSON_NAME]! Ther's still no update from the team" at bounding box center [416, 348] width 297 height 38
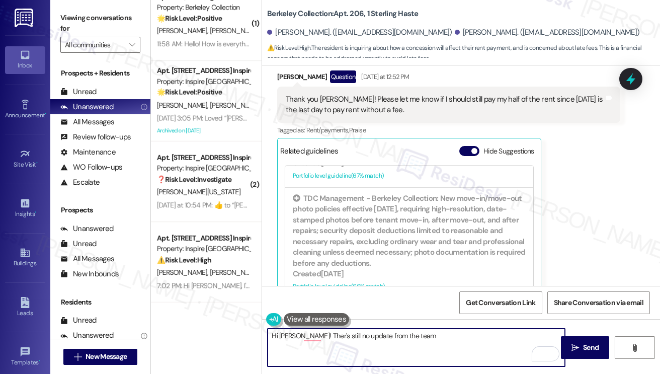
click at [368, 334] on textarea "Hi [PERSON_NAME]! Ther's still no update from the team" at bounding box center [416, 348] width 297 height 38
click at [431, 337] on textarea "Hi [PERSON_NAME]! Ther's still no update from the team" at bounding box center [416, 348] width 297 height 38
click at [434, 339] on textarea "Hi Jesslyn! There's still no update from the team" at bounding box center [416, 348] width 297 height 38
type textarea "Hi Jesslyn! There's still no update from the team. Let me follow up again. Than…"
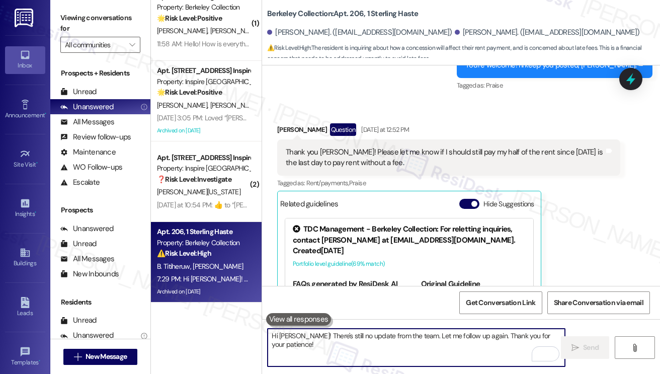
scroll to position [5589, 0]
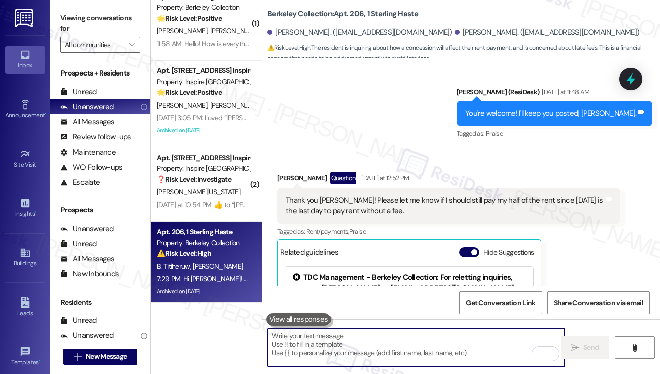
click at [382, 195] on div "Thank you [PERSON_NAME]! Please let me know if I should still pay my half of th…" at bounding box center [445, 206] width 319 height 22
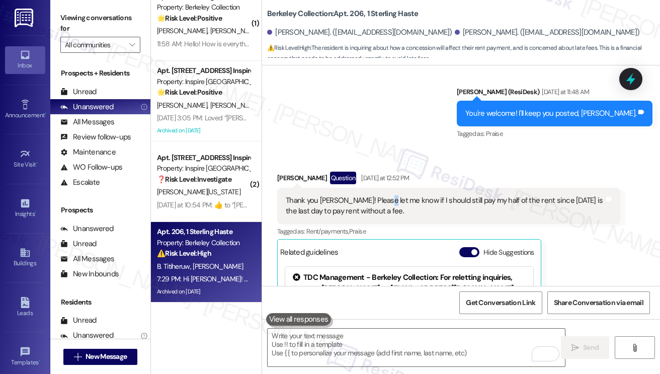
click at [382, 195] on div "Thank you [PERSON_NAME]! Please let me know if I should still pay my half of th…" at bounding box center [445, 206] width 319 height 22
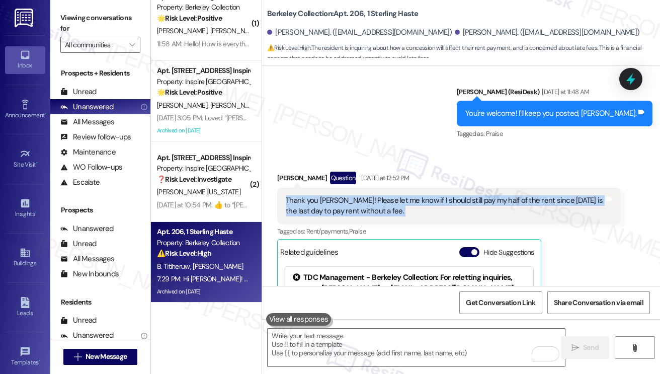
click at [382, 195] on div "Thank you [PERSON_NAME]! Please let me know if I should still pay my half of th…" at bounding box center [445, 206] width 319 height 22
copy div "Thank you Sarah! Please let me know if I should still pay my half of the rent s…"
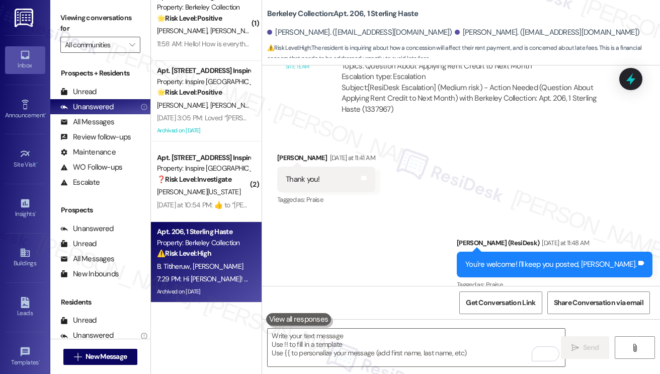
click at [600, 130] on div "Received via SMS Brianna Titiheruw Yesterday at 11:41 AM Thank you! Tags and no…" at bounding box center [461, 172] width 398 height 85
click at [600, 88] on div at bounding box center [631, 78] width 30 height 29
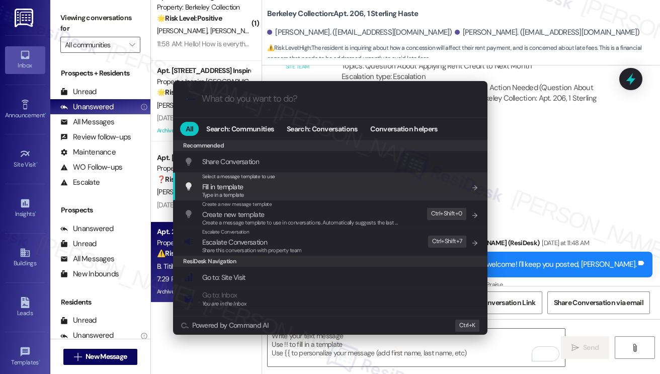
click at [538, 151] on div ".cls-1{fill:#0a055f;}.cls-2{fill:#0cc4c4;} resideskLogoBlueOrange All Search: C…" at bounding box center [330, 187] width 660 height 374
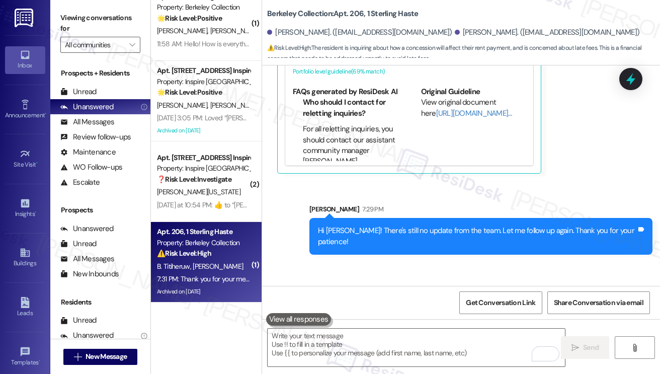
scroll to position [5922, 0]
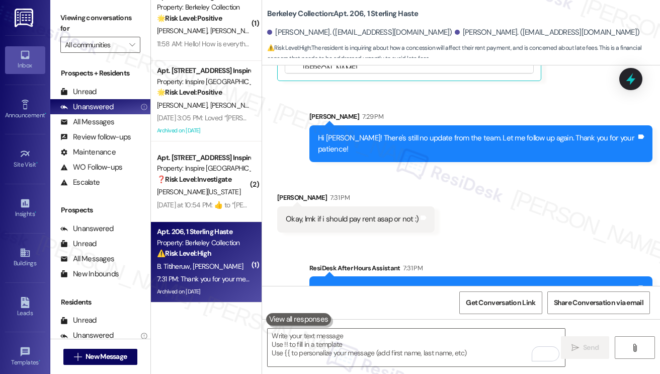
click at [369, 214] on div "Okay, lmk if i should pay rent asap or not :)" at bounding box center [352, 219] width 133 height 11
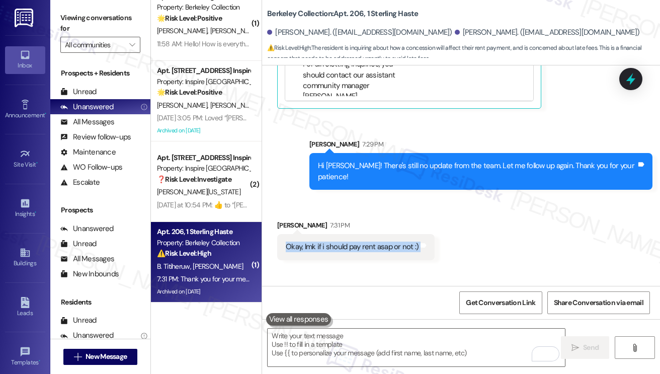
scroll to position [5872, 0]
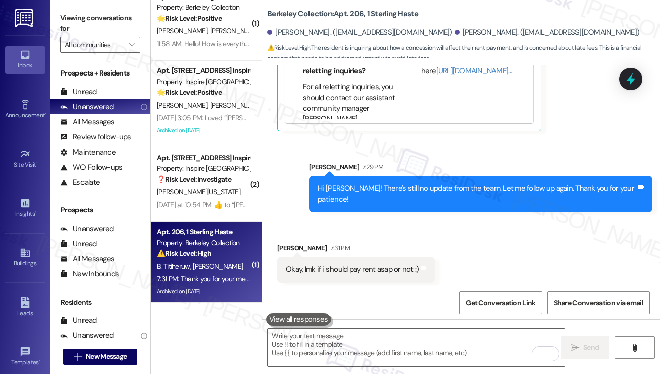
click at [477, 176] on div "Hi Jesslyn! There's still no update from the team. Let me follow up again. Than…" at bounding box center [480, 194] width 343 height 37
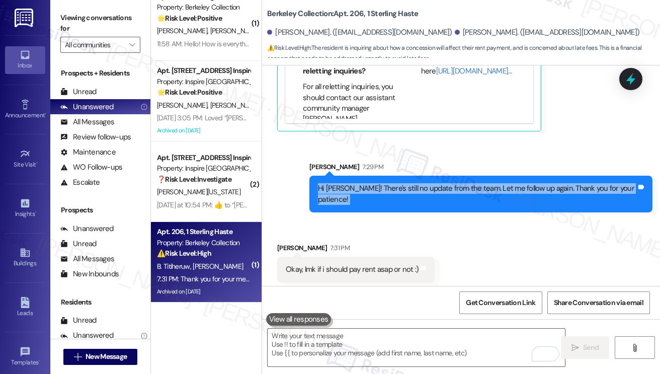
click at [477, 176] on div "Hi Jesslyn! There's still no update from the team. Let me follow up again. Than…" at bounding box center [480, 194] width 343 height 37
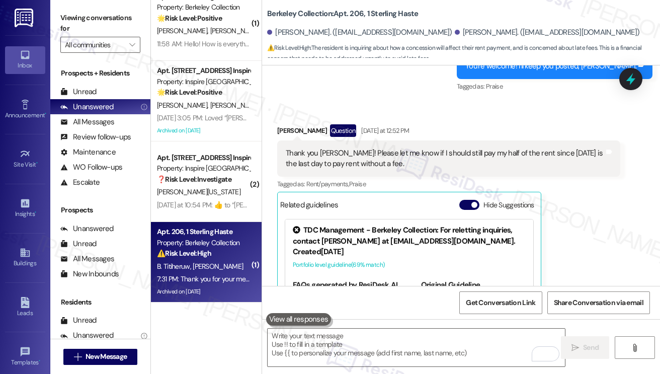
scroll to position [5620, 0]
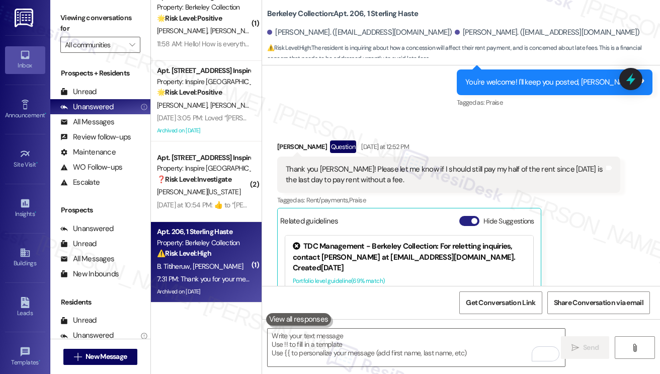
click at [465, 216] on button "Hide Suggestions" at bounding box center [469, 221] width 20 height 10
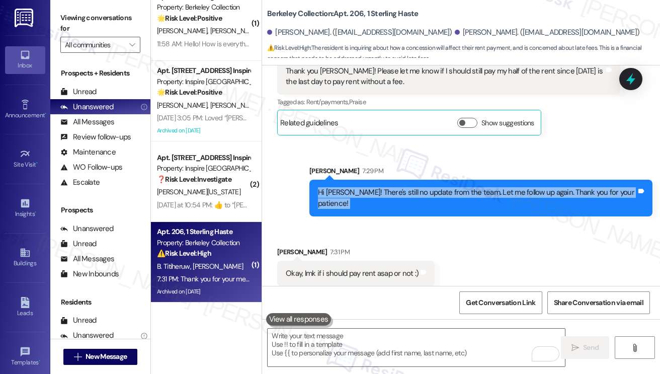
scroll to position [5773, 0]
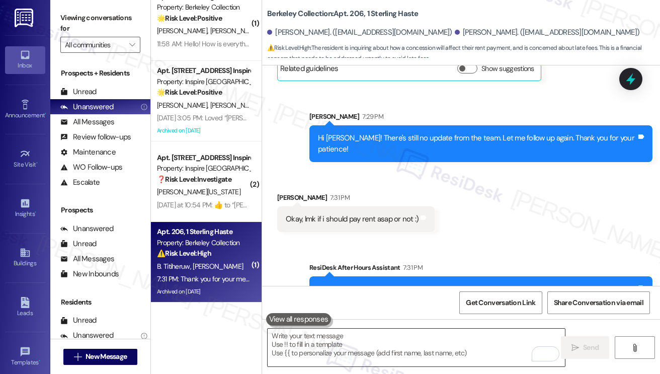
click at [372, 340] on textarea "To enrich screen reader interactions, please activate Accessibility in Grammarl…" at bounding box center [416, 348] width 297 height 38
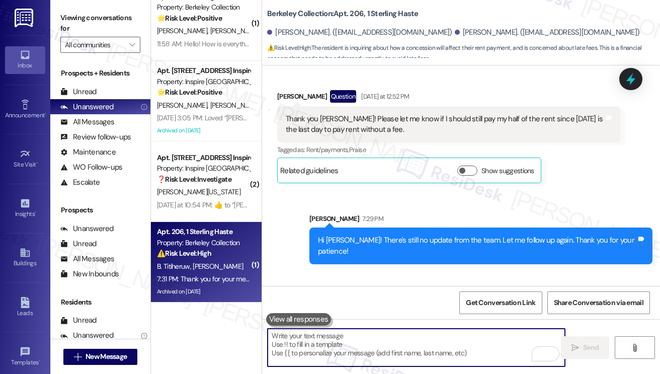
scroll to position [5571, 0]
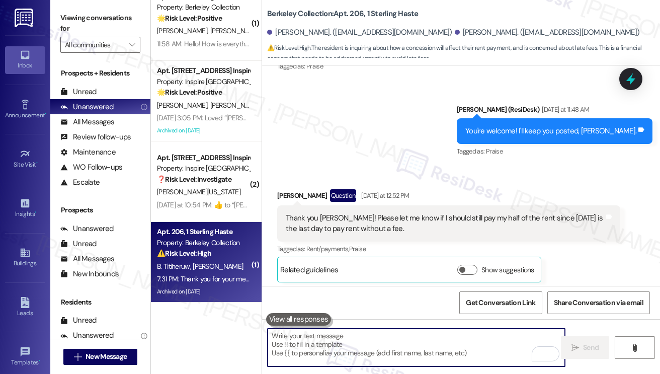
click at [356, 340] on textarea "To enrich screen reader interactions, please activate Accessibility in Grammarl…" at bounding box center [416, 348] width 297 height 38
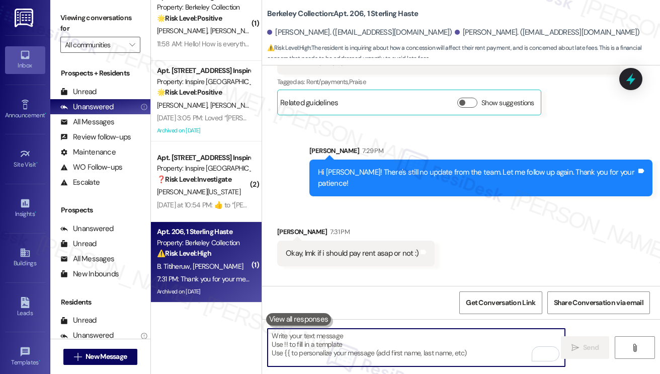
scroll to position [5773, 0]
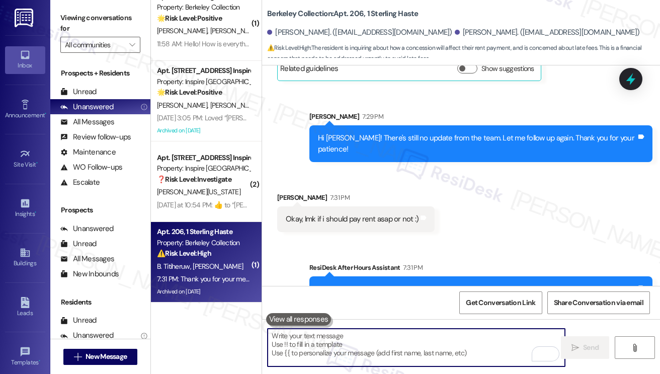
click at [354, 340] on textarea "To enrich screen reader interactions, please activate Accessibility in Grammarl…" at bounding box center [416, 348] width 297 height 38
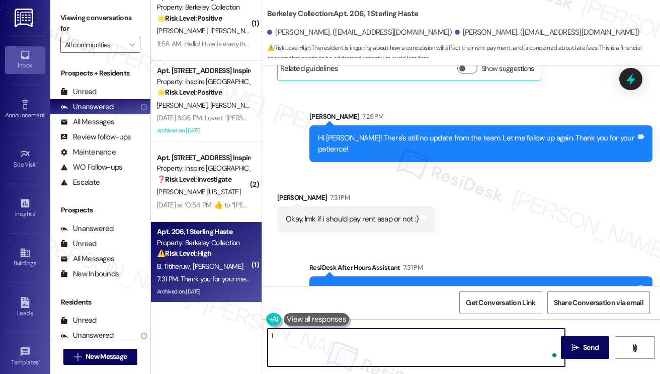
type textarea "I"
click at [299, 334] on textarea "Please" at bounding box center [416, 348] width 297 height 38
click at [295, 192] on div "Jesslyn Lukman 7:31 PM" at bounding box center [356, 199] width 158 height 14
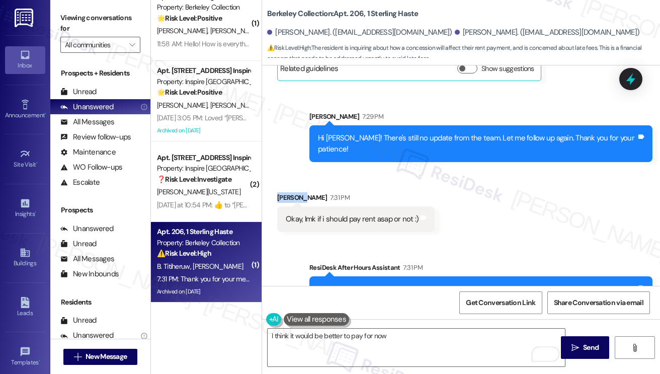
click at [295, 192] on div "Jesslyn Lukman 7:31 PM" at bounding box center [356, 199] width 158 height 14
copy div "[PERSON_NAME]"
click at [399, 340] on textarea "I think it would be better to pay for now" at bounding box center [416, 348] width 297 height 38
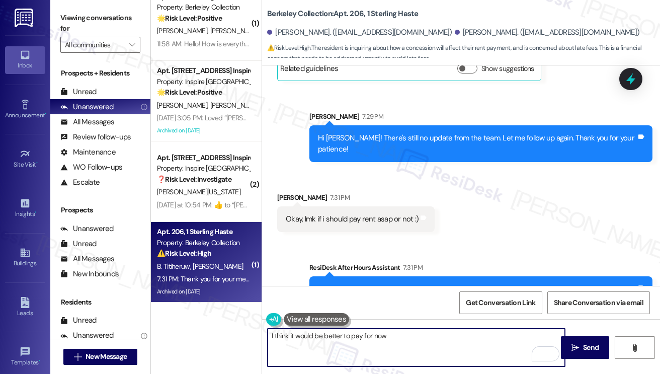
paste textarea "[PERSON_NAME]"
click at [514, 332] on textarea "I think it would be better to pay for now, Jesslyn. I'll be sure to keep you po…" at bounding box center [416, 348] width 297 height 38
drag, startPoint x: 513, startPoint y: 336, endPoint x: 273, endPoint y: 339, distance: 240.6
click at [273, 339] on textarea "I think it would be better to pay for now, Jesslyn. I'll be sure to keep you po…" at bounding box center [416, 348] width 297 height 38
drag, startPoint x: 458, startPoint y: 336, endPoint x: 436, endPoint y: 336, distance: 22.1
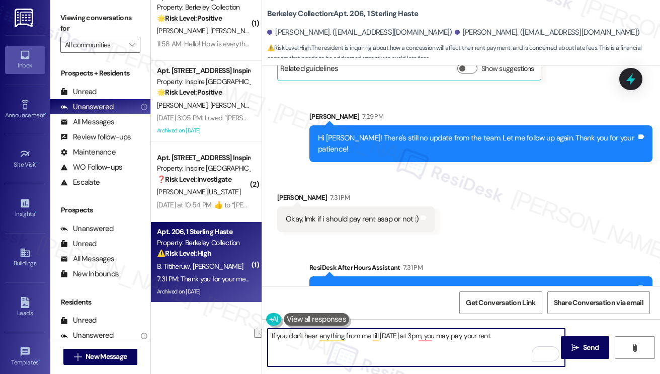
click at [436, 336] on textarea "If you don't hear anything from me till tomorrow at 3pm, you may pay your rent." at bounding box center [416, 348] width 297 height 38
drag, startPoint x: 540, startPoint y: 335, endPoint x: 530, endPoint y: 337, distance: 9.8
click at [540, 335] on textarea "If you don't hear anything from me till tomorrow at 3pm, it would be better to …" at bounding box center [416, 348] width 297 height 38
click at [451, 336] on textarea "If you don't hear anything from me till tomorrow at 3 pm, it would be better to…" at bounding box center [416, 348] width 297 height 38
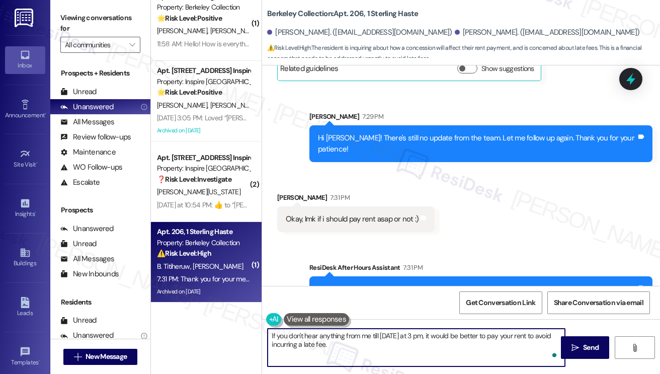
click at [451, 336] on textarea "If you don't hear anything from me till tomorrow at 3 pm, it would be better to…" at bounding box center [416, 348] width 297 height 38
click at [435, 340] on textarea "If you don't hear anything from me till tomorrow at 3 pm, it would be better to…" at bounding box center [416, 348] width 297 height 38
click at [333, 340] on textarea "If you don't hear anything from me till tomorrow at 3 pm, it would be better to…" at bounding box center [416, 348] width 297 height 38
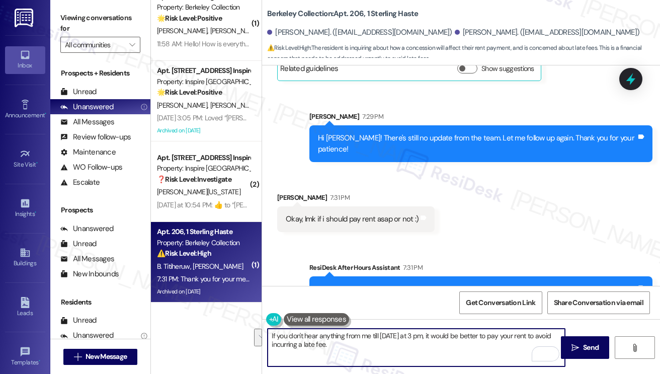
click at [337, 340] on textarea "If you don't hear anything from me till tomorrow at 3 pm, it would be better to…" at bounding box center [416, 348] width 297 height 38
click at [342, 340] on textarea "If you don't hear anything from me till tomorrow at 3 pm, it would be better to…" at bounding box center [416, 348] width 297 height 38
click at [421, 333] on textarea "If you don't hear anything from me till tomorrow at 3 pm, it would be better to…" at bounding box center [416, 348] width 297 height 38
click at [403, 340] on textarea "If you don't hear anything from me till tomorrow at 3 pm, it would be better to…" at bounding box center [416, 348] width 297 height 38
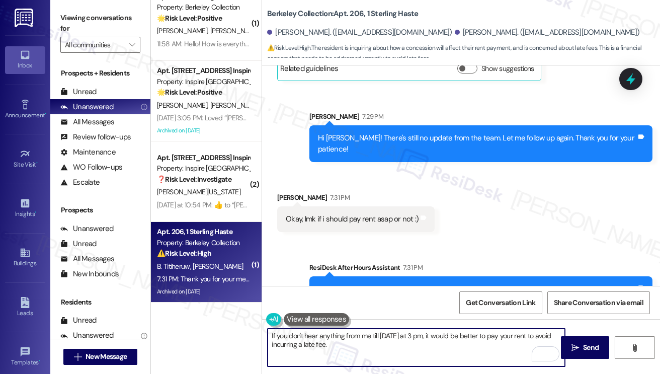
click at [403, 340] on textarea "If you don't hear anything from me till tomorrow at 3 pm, it would be better to…" at bounding box center [416, 348] width 297 height 38
click at [380, 338] on textarea "If you don't hear anything from me till tomorrow at 3 pm, it would be better to…" at bounding box center [416, 348] width 297 height 38
click at [431, 335] on textarea "If you don't hear anything from me till tomorrow at 3 pm, it would be better to…" at bounding box center [416, 348] width 297 height 38
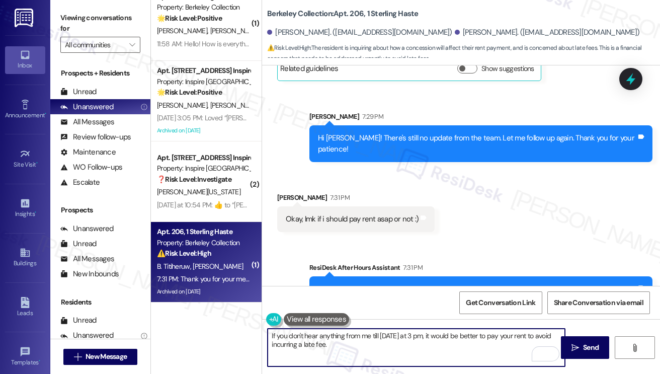
drag, startPoint x: 437, startPoint y: 335, endPoint x: 447, endPoint y: 331, distance: 11.3
click at [437, 335] on textarea "If you don't hear anything from me till tomorrow at 3 pm, it would be better to…" at bounding box center [416, 348] width 297 height 38
click at [414, 336] on textarea "If you don't hear anything from me till tomorrow at 3 pm, I think it would be b…" at bounding box center [416, 348] width 297 height 38
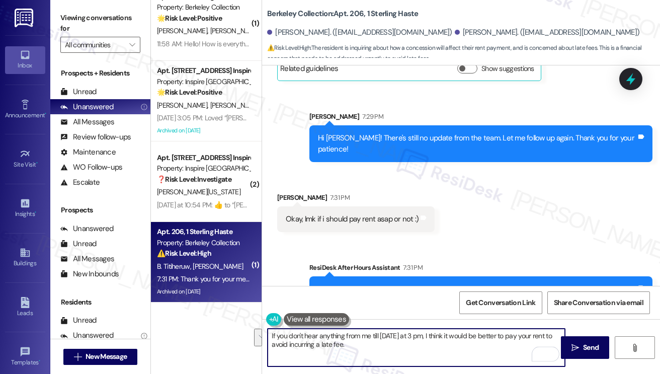
click at [379, 340] on textarea "If you don't hear anything from me till tomorrow at 3 pm, I think it would be b…" at bounding box center [416, 348] width 297 height 38
type textarea "If you don't hear anything from me till tomorrow at 3 pm, I think it would be b…"
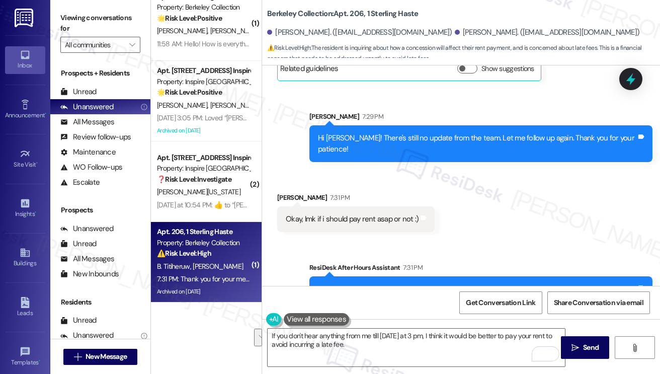
click at [313, 214] on div "Okay, lmk if i should pay rent asap or not :)" at bounding box center [352, 219] width 133 height 11
click at [432, 335] on textarea "If you don't hear anything from me till tomorrow at 3 pm, I think it would be b…" at bounding box center [416, 348] width 297 height 38
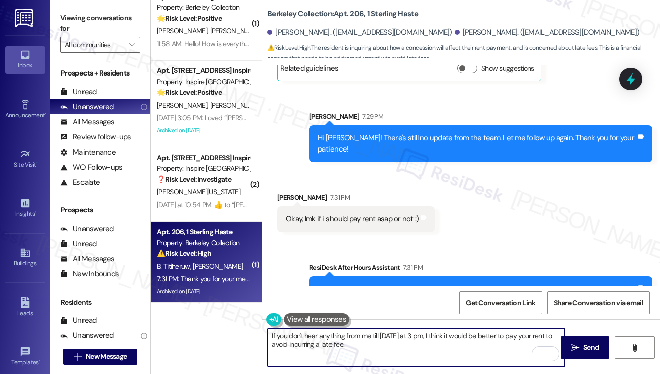
click at [422, 332] on textarea "If you don't hear anything from me till tomorrow at 3 pm, I think it would be b…" at bounding box center [416, 348] width 297 height 38
click at [394, 340] on textarea "If you don't hear anything from me till tomorrow at 3 pm, I think it would be b…" at bounding box center [416, 348] width 297 height 38
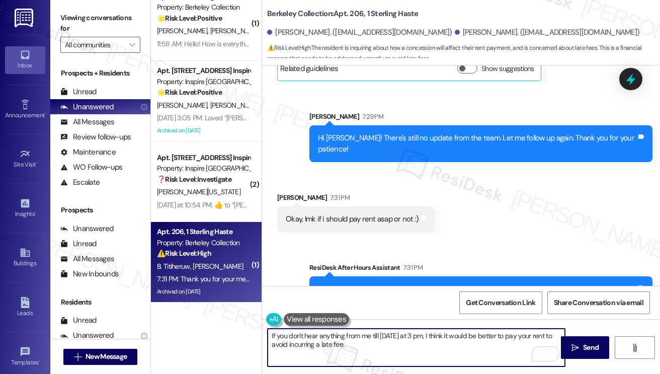
click at [394, 340] on textarea "If you don't hear anything from me till tomorrow at 3 pm, I think it would be b…" at bounding box center [416, 348] width 297 height 38
click at [404, 339] on textarea "If you don't hear anything from me till tomorrow at 3 pm, I think it would be b…" at bounding box center [416, 348] width 297 height 38
click at [413, 340] on textarea "If you don't hear anything from me till tomorrow at 3 pm, I think it would be b…" at bounding box center [416, 348] width 297 height 38
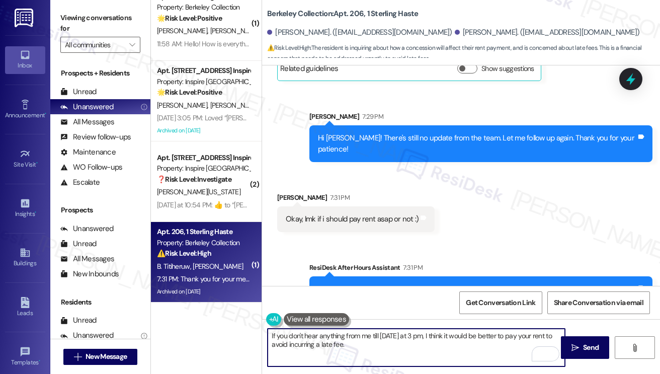
click at [420, 337] on textarea "If you don't hear anything from me till tomorrow at 3 pm, I think it would be b…" at bounding box center [416, 348] width 297 height 38
click at [435, 340] on textarea "If you don't hear anything from me till tomorrow at 3 pm, I think it would be b…" at bounding box center [416, 348] width 297 height 38
click at [383, 340] on textarea "If you don't hear anything from me till tomorrow at 3 pm, I think it would be b…" at bounding box center [416, 348] width 297 height 38
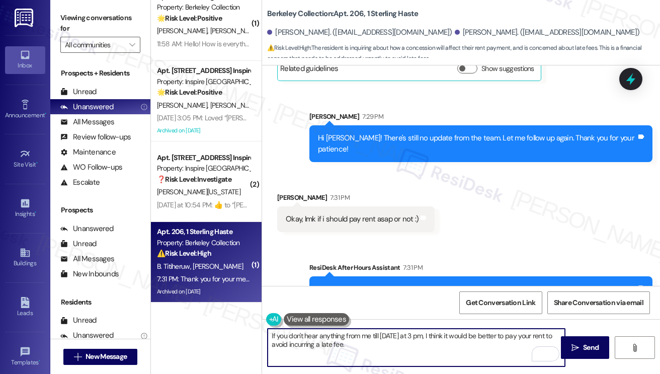
click at [383, 340] on textarea "If you don't hear anything from me till tomorrow at 3 pm, I think it would be b…" at bounding box center [416, 348] width 297 height 38
click at [418, 340] on textarea "If you don't hear anything from me till tomorrow at 3 pm, I think it would be b…" at bounding box center [416, 348] width 297 height 38
click at [452, 340] on textarea "If you don't hear anything from me till tomorrow at 3 pm, I think it would be b…" at bounding box center [416, 348] width 297 height 38
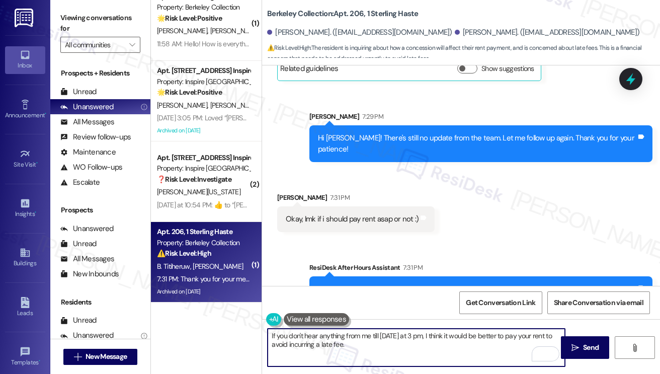
click at [452, 340] on textarea "If you don't hear anything from me till tomorrow at 3 pm, I think it would be b…" at bounding box center [416, 348] width 297 height 38
click at [434, 339] on textarea "If you don't hear anything from me till tomorrow at 3 pm, I think it would be b…" at bounding box center [416, 348] width 297 height 38
drag, startPoint x: 434, startPoint y: 339, endPoint x: 451, endPoint y: 339, distance: 17.1
click at [434, 339] on textarea "If you don't hear anything from me till tomorrow at 3 pm, I think it would be b…" at bounding box center [416, 348] width 297 height 38
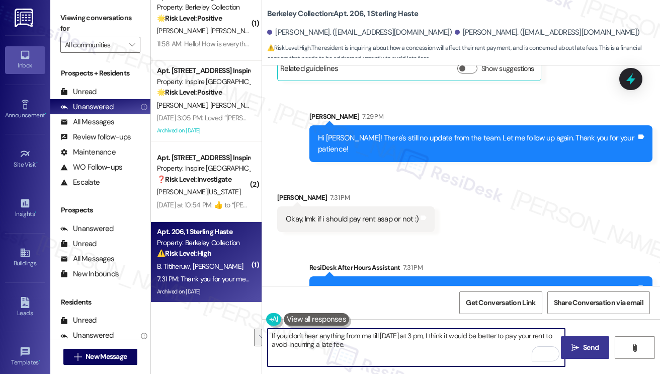
drag, startPoint x: 574, startPoint y: 345, endPoint x: 565, endPoint y: 344, distance: 9.2
click at [574, 340] on icon "" at bounding box center [576, 348] width 8 height 8
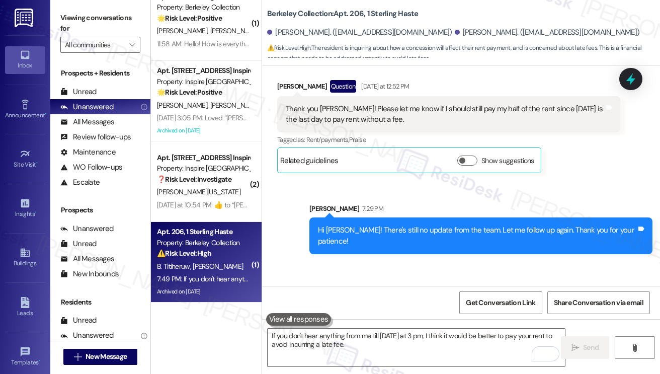
scroll to position [5853, 0]
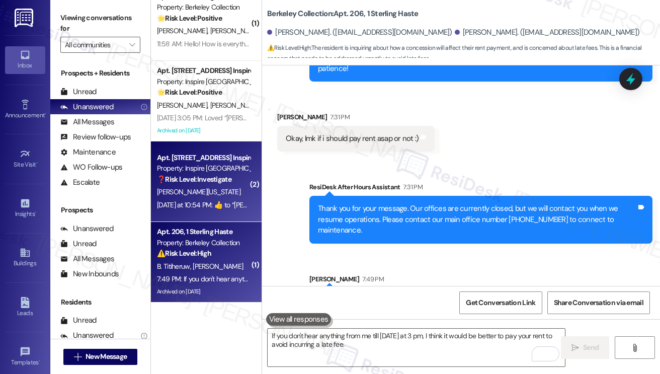
click at [216, 194] on div "L. Washington" at bounding box center [203, 192] width 95 height 13
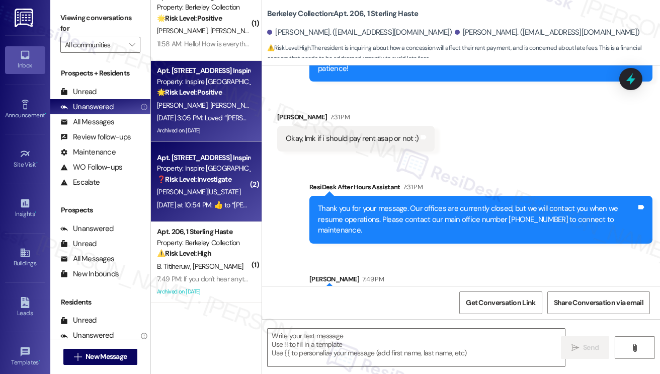
type textarea "Fetching suggested responses. Please feel free to read through the conversation…"
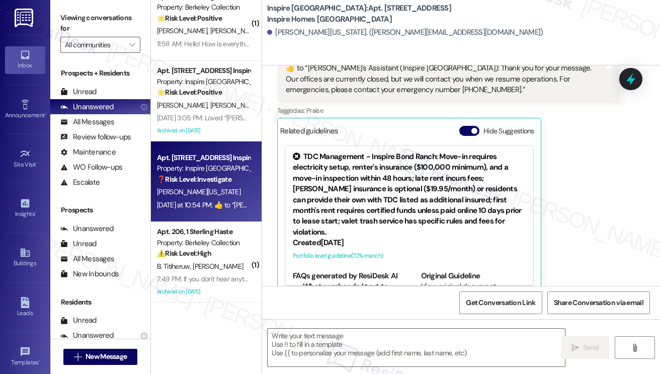
scroll to position [860, 0]
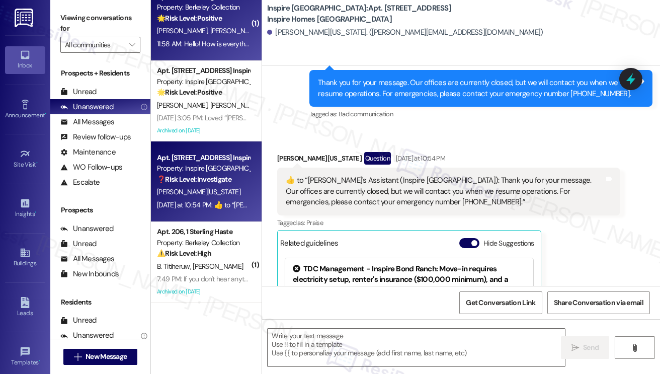
click at [223, 46] on div "11:58 AM: Hello! How is everything going? 11:58 AM: Hello! How is everything go…" at bounding box center [215, 43] width 117 height 9
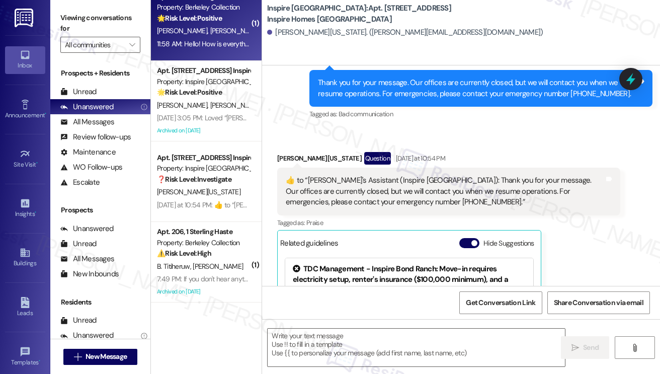
type textarea "Fetching suggested responses. Please feel free to read through the conversation…"
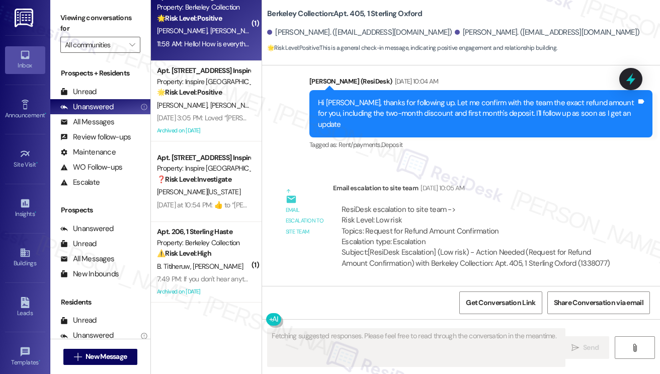
scroll to position [5670, 0]
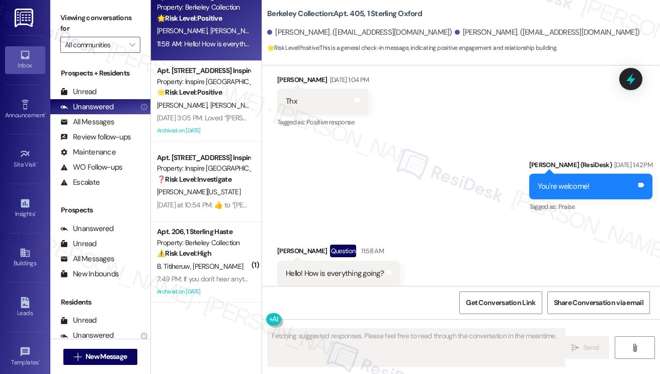
click at [363, 268] on div "Hello! How is everything going?" at bounding box center [335, 273] width 98 height 11
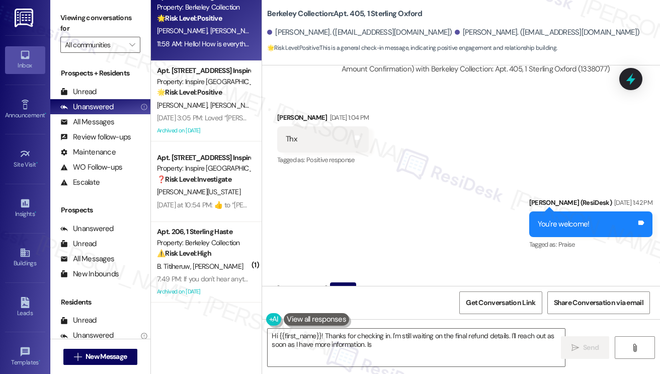
scroll to position [5419, 0]
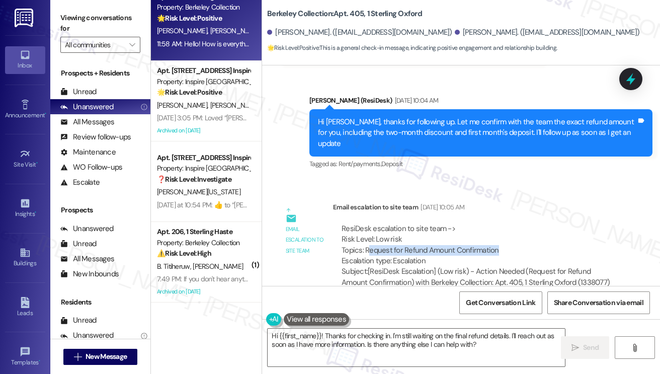
drag, startPoint x: 370, startPoint y: 230, endPoint x: 509, endPoint y: 231, distance: 138.4
click at [509, 231] on div "ResiDesk escalation to site team -> Risk Level: Low risk Topics: Request for Re…" at bounding box center [477, 244] width 270 height 43
drag, startPoint x: 511, startPoint y: 229, endPoint x: 366, endPoint y: 225, distance: 144.5
click at [366, 225] on div "ResiDesk escalation to site team -> Risk Level: Low risk Topics: Request for Re…" at bounding box center [477, 244] width 270 height 43
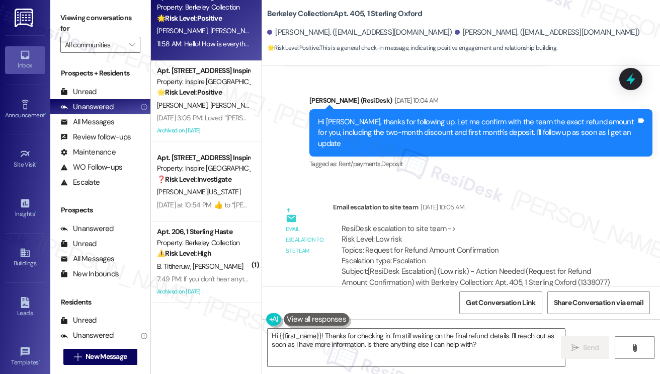
click at [469, 117] on div "Hi Jiachen, thanks for following up. Let me confirm with the team the exact ref…" at bounding box center [477, 133] width 319 height 32
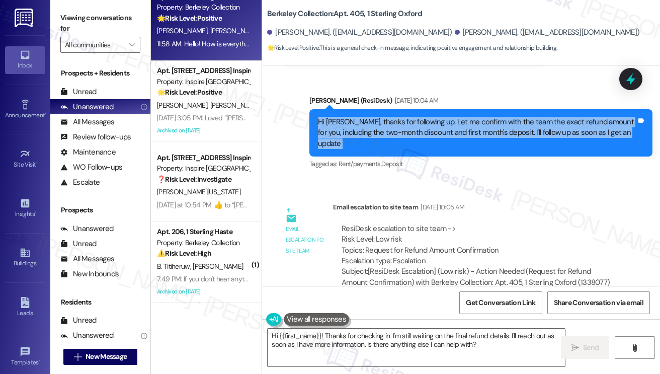
click at [469, 117] on div "Hi Jiachen, thanks for following up. Let me confirm with the team the exact ref…" at bounding box center [477, 133] width 319 height 32
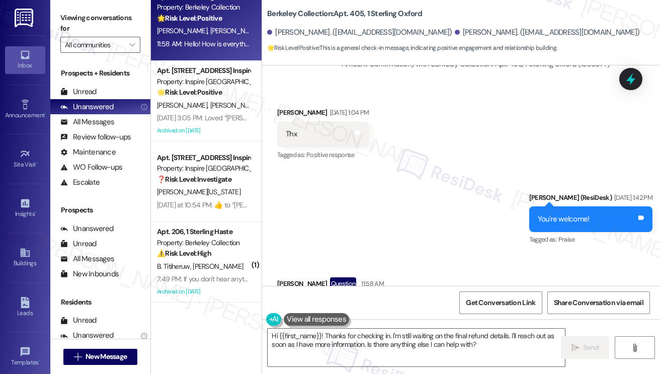
scroll to position [5671, 0]
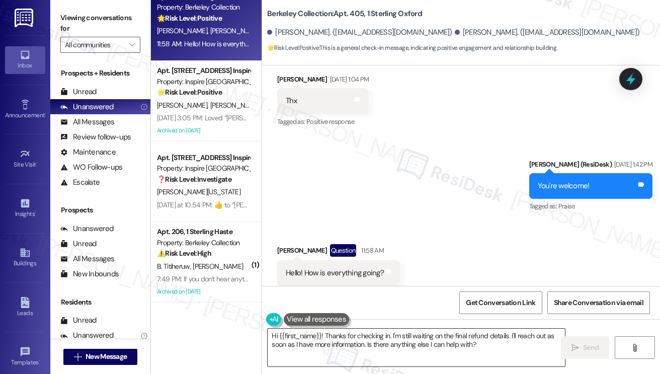
click at [340, 339] on textarea "Hi {{first_name}}! Thanks for checking in. I'm still waiting on the final refun…" at bounding box center [416, 348] width 297 height 38
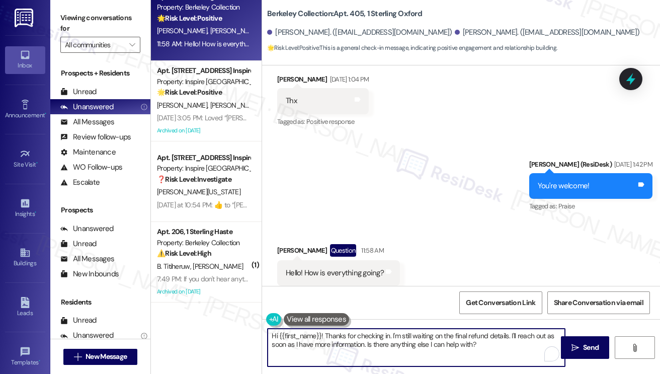
click at [340, 340] on textarea "Hi {{first_name}}! Thanks for checking in. I'm still waiting on the final refun…" at bounding box center [416, 348] width 297 height 38
click at [480, 340] on textarea "Hi {{first_name}}! Thanks for checking in. I'm still waiting on the final refun…" at bounding box center [416, 348] width 297 height 38
drag, startPoint x: 492, startPoint y: 347, endPoint x: 368, endPoint y: 346, distance: 124.3
click at [368, 340] on textarea "Hi {{first_name}}! Thanks for checking in. I'm still waiting on the final refun…" at bounding box center [416, 348] width 297 height 38
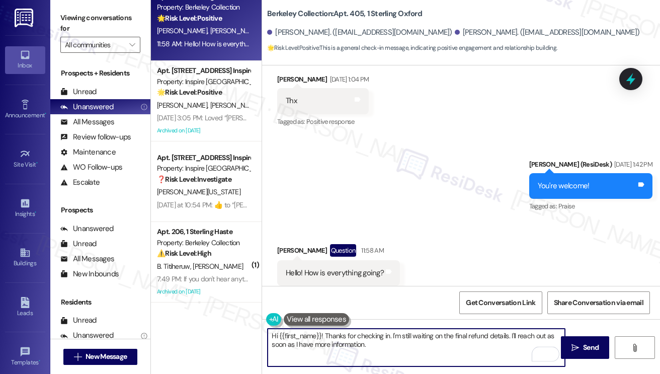
click at [288, 244] on div "Jiachen Yao Question 11:58 AM" at bounding box center [338, 252] width 123 height 16
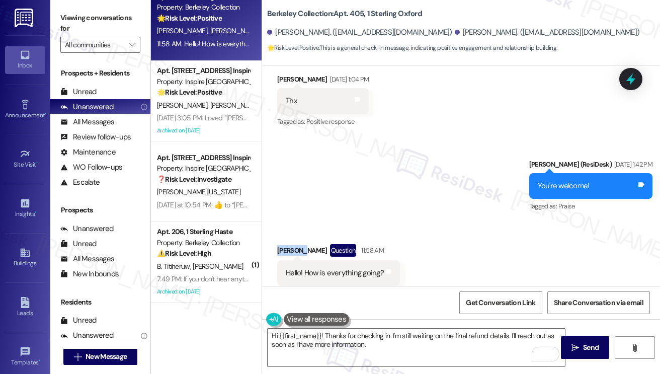
click at [288, 244] on div "Jiachen Yao Question 11:58 AM" at bounding box center [338, 252] width 123 height 16
copy div "Jiachen"
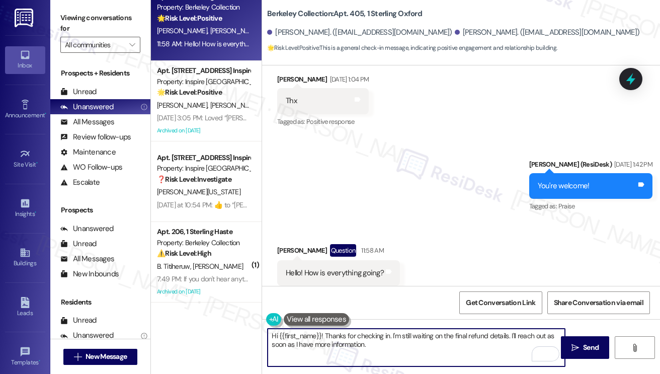
drag, startPoint x: 279, startPoint y: 334, endPoint x: 322, endPoint y: 336, distance: 42.3
click at [322, 336] on textarea "Hi {{first_name}}! Thanks for checking in. I'm still waiting on the final refun…" at bounding box center [416, 348] width 297 height 38
paste textarea "Jiachen"
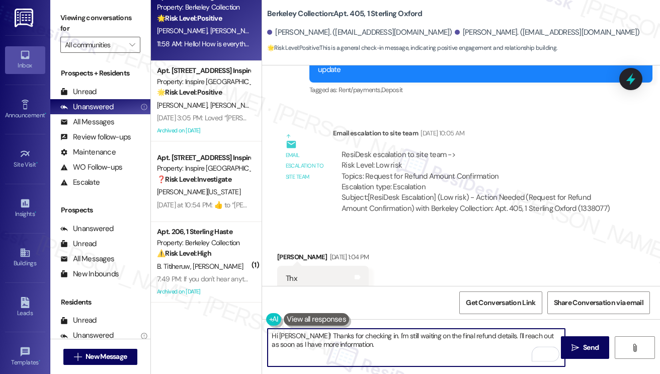
scroll to position [5469, 0]
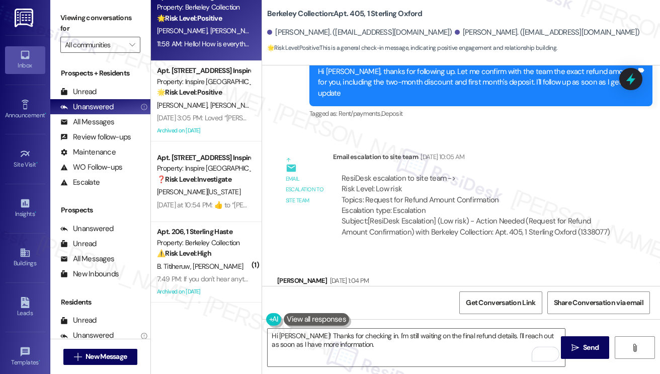
click at [374, 177] on div "ResiDesk escalation to site team -> Risk Level: Low risk Topics: Request for Re…" at bounding box center [477, 194] width 270 height 43
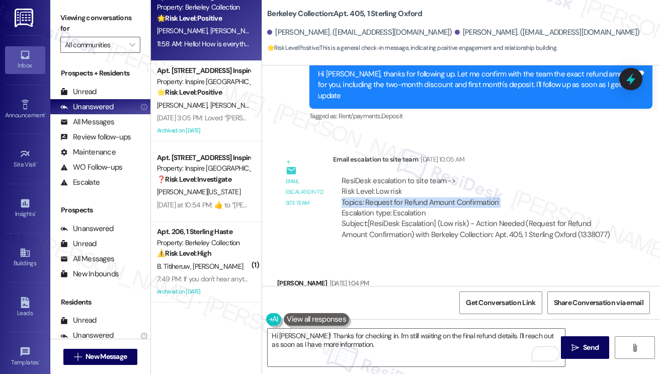
scroll to position [5419, 0]
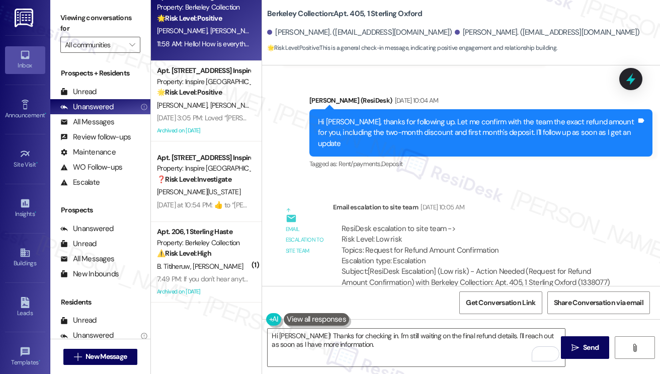
click at [375, 223] on div "ResiDesk escalation to site team -> Risk Level: Low risk Topics: Request for Re…" at bounding box center [477, 244] width 270 height 43
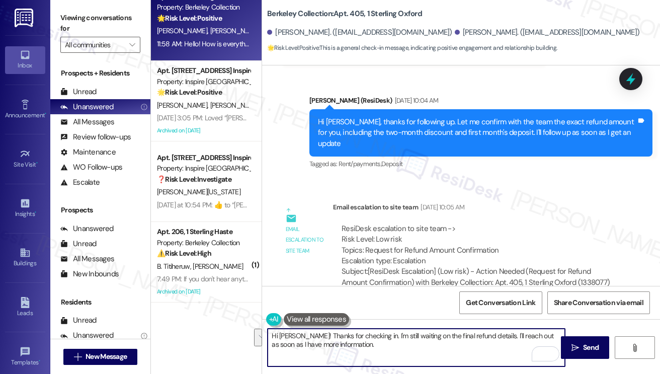
drag, startPoint x: 388, startPoint y: 346, endPoint x: 374, endPoint y: 334, distance: 18.2
click at [374, 334] on textarea "Hi Jiachen! Thanks for checking in. I'm still waiting on the final refund detai…" at bounding box center [416, 348] width 297 height 38
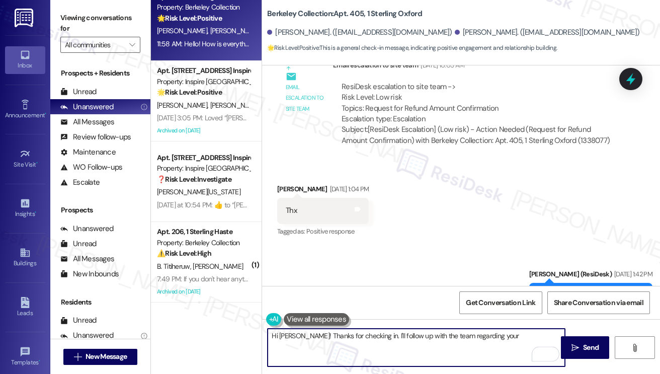
scroll to position [5469, 0]
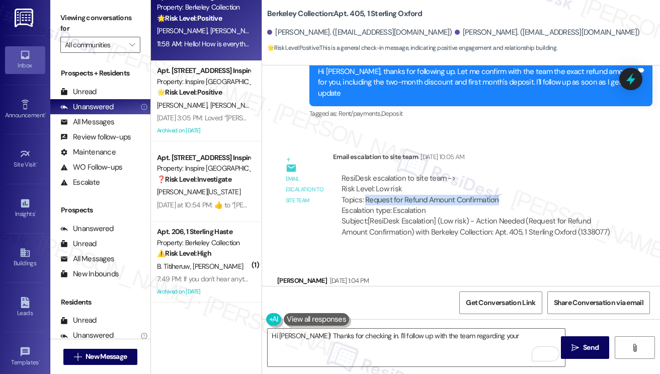
drag, startPoint x: 365, startPoint y: 179, endPoint x: 499, endPoint y: 175, distance: 133.9
click at [499, 175] on div "ResiDesk escalation to site team -> Risk Level: Low risk Topics: Request for Re…" at bounding box center [477, 194] width 270 height 43
copy div "Request for Refund Amount Confirmation"
click at [497, 340] on textarea "Hi Jiachen! Thanks for checking in. I'll follow up with the team regarding your" at bounding box center [416, 348] width 297 height 38
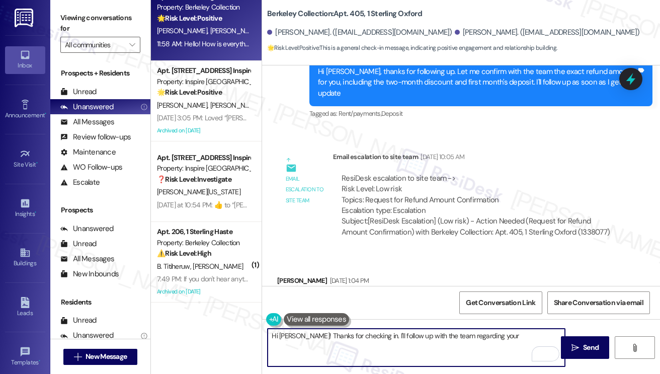
paste textarea "Request for Refund Amount Confirmation"
type textarea "Hi Jiachen! Thanks for checking in. I'll follow up with the team regarding your…"
click at [492, 339] on textarea "Hi Jiachen! Thanks for checking in. I'll follow up with the team regarding your…" at bounding box center [416, 348] width 297 height 38
click at [493, 337] on textarea "Hi Jiachen! Thanks for checking in. I'll follow up with the team regarding your…" at bounding box center [416, 348] width 297 height 38
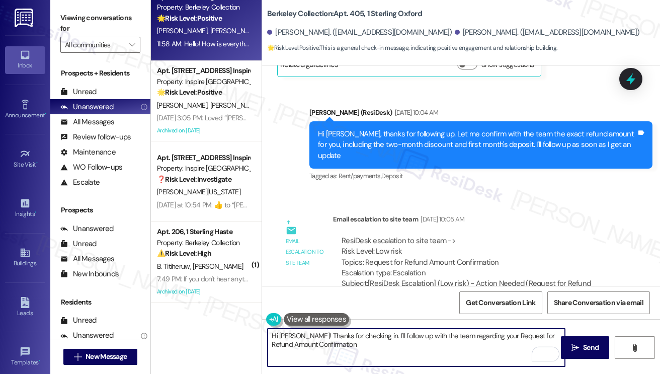
scroll to position [5268, 0]
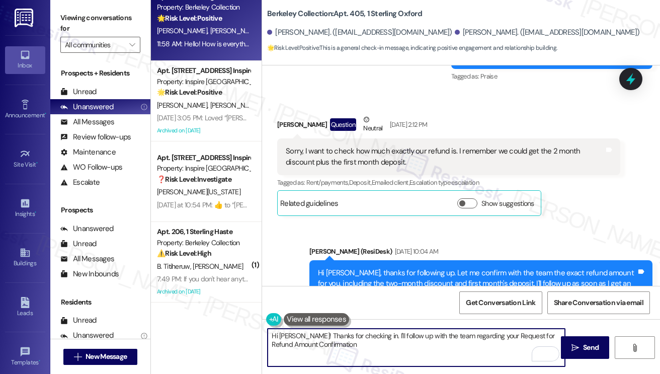
click at [495, 337] on textarea "Hi Jiachen! Thanks for checking in. I'll follow up with the team regarding your…" at bounding box center [416, 348] width 297 height 38
click at [494, 337] on textarea "Hi Jiachen! Thanks for checking in. I'll follow up with the team regarding your…" at bounding box center [416, 348] width 297 height 38
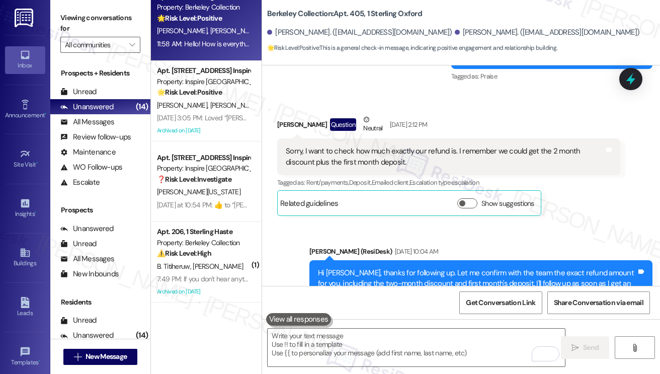
click at [66, 13] on label "Viewing conversations for" at bounding box center [100, 23] width 80 height 27
click at [375, 340] on textarea "To enrich screen reader interactions, please activate Accessibility in Grammarl…" at bounding box center [416, 348] width 297 height 38
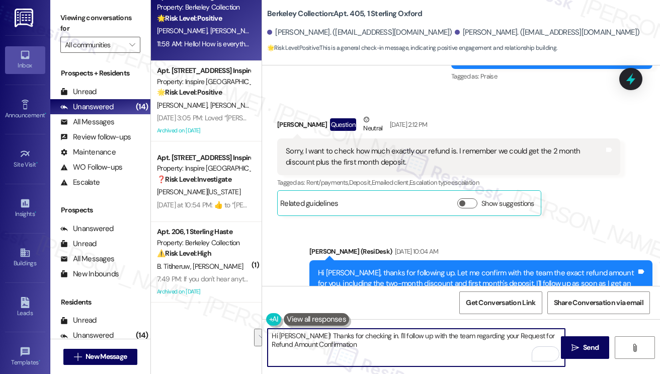
click at [375, 340] on textarea "Hi Jiachen! Thanks for checking in. I'll follow up with the team regarding your…" at bounding box center [416, 348] width 297 height 38
drag, startPoint x: 383, startPoint y: 347, endPoint x: 338, endPoint y: 338, distance: 45.7
click at [338, 338] on textarea "Hi Jiachen! Thanks for checking in. I'll follow up with the team regarding your…" at bounding box center [416, 348] width 297 height 38
click at [379, 340] on textarea "Hi Jiachen! Thanks for checking in. I'll follow up with the team regarding your…" at bounding box center [416, 348] width 297 height 38
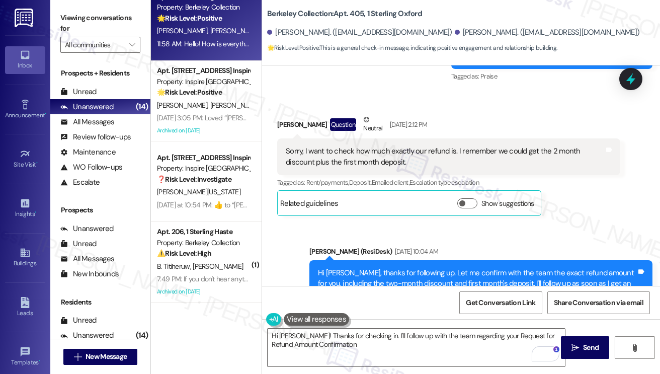
drag, startPoint x: 68, startPoint y: 15, endPoint x: 77, endPoint y: 17, distance: 8.7
click at [68, 15] on label "Viewing conversations for" at bounding box center [100, 23] width 80 height 27
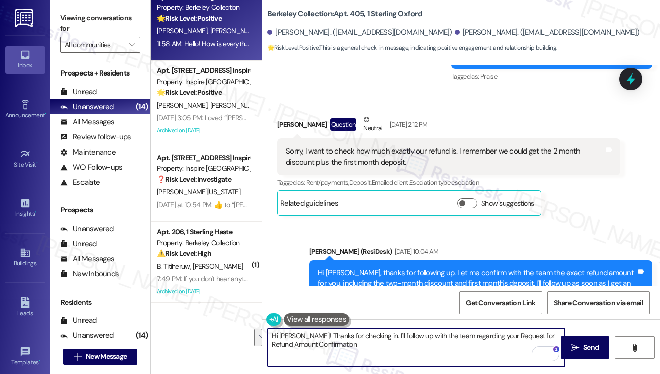
drag, startPoint x: 375, startPoint y: 344, endPoint x: 371, endPoint y: 335, distance: 10.1
click at [371, 335] on textarea "Hi Jiachen! Thanks for checking in. I'll follow up with the team regarding your…" at bounding box center [416, 348] width 297 height 38
paste textarea "’ll follow up with the team regarding your request to confirm the refund amount…"
click at [476, 340] on textarea "Hi Jiachen! Thanks for checking in. I’ll follow up with the team regarding your…" at bounding box center [416, 348] width 297 height 38
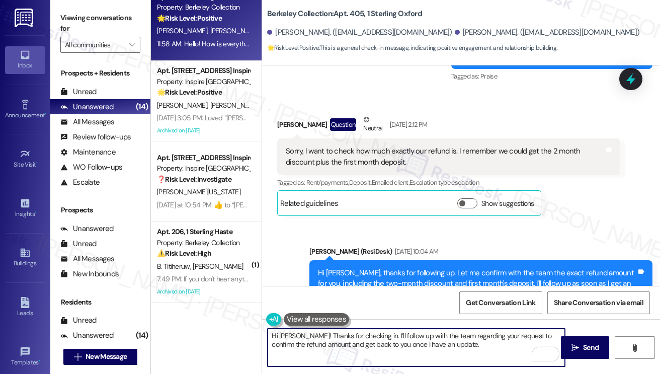
click at [476, 340] on textarea "Hi Jiachen! Thanks for checking in. I’ll follow up with the team regarding your…" at bounding box center [416, 348] width 297 height 38
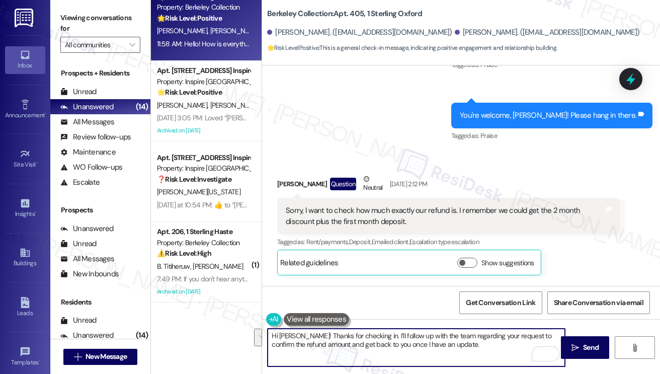
scroll to position [5117, 0]
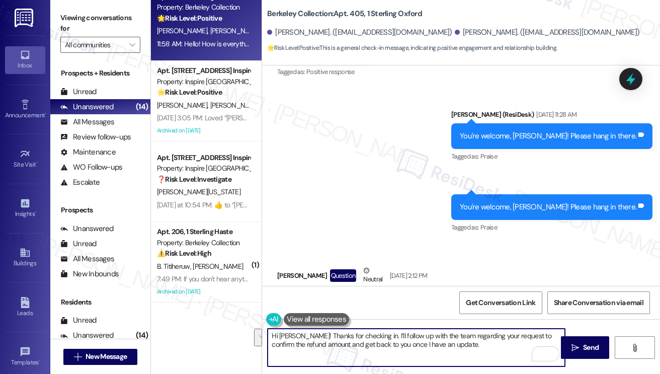
click at [418, 225] on div "Sent via SMS Sarah (ResiDesk) Aug 27, 2025 at 11:28 AM You're welcome, Jiachen!…" at bounding box center [461, 165] width 398 height 156
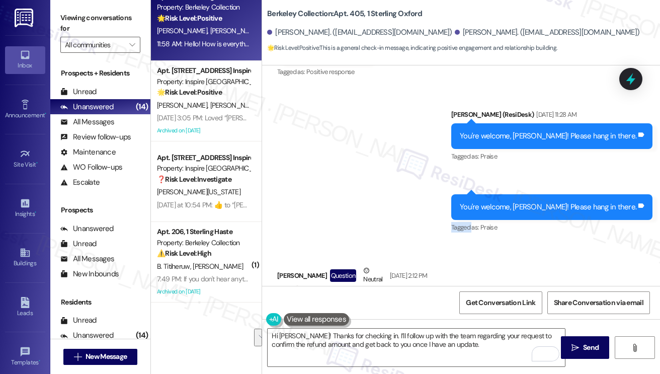
click at [418, 225] on div "Sent via SMS Sarah (ResiDesk) Aug 27, 2025 at 11:28 AM You're welcome, Jiachen!…" at bounding box center [461, 165] width 398 height 156
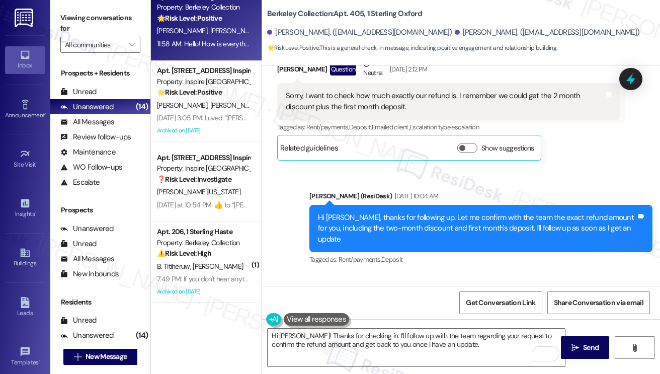
scroll to position [5318, 0]
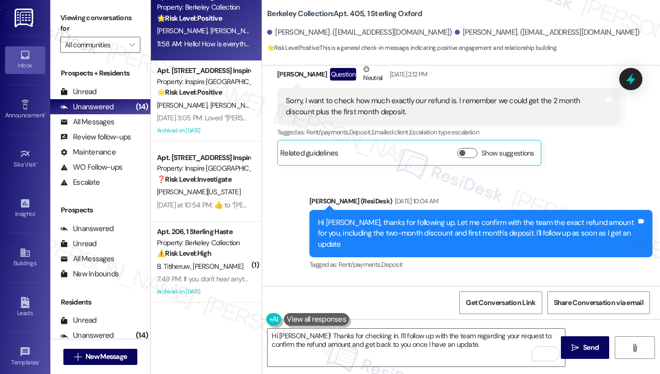
click at [453, 217] on div "Hi Jiachen, thanks for following up. Let me confirm with the team the exact ref…" at bounding box center [477, 233] width 319 height 32
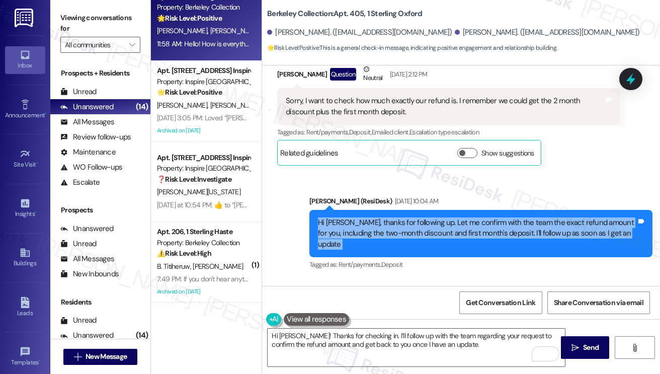
click at [453, 217] on div "Hi Jiachen, thanks for following up. Let me confirm with the team the exact ref…" at bounding box center [477, 233] width 319 height 32
click at [463, 217] on div "Hi Jiachen, thanks for following up. Let me confirm with the team the exact ref…" at bounding box center [477, 233] width 319 height 32
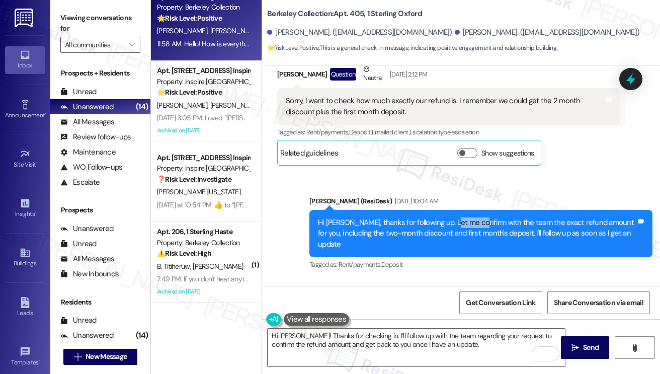
click at [463, 217] on div "Hi Jiachen, thanks for following up. Let me confirm with the team the exact ref…" at bounding box center [477, 233] width 319 height 32
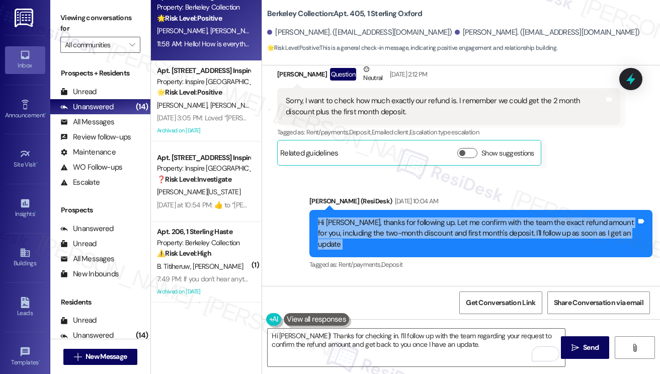
click at [463, 217] on div "Hi Jiachen, thanks for following up. Let me confirm with the team the exact ref…" at bounding box center [477, 233] width 319 height 32
click at [454, 223] on div "Hi Jiachen, thanks for following up. Let me confirm with the team the exact ref…" at bounding box center [477, 233] width 319 height 32
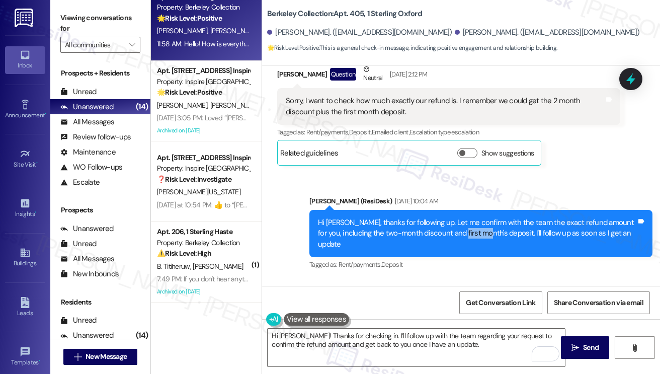
click at [454, 223] on div "Hi Jiachen, thanks for following up. Let me confirm with the team the exact ref…" at bounding box center [477, 233] width 319 height 32
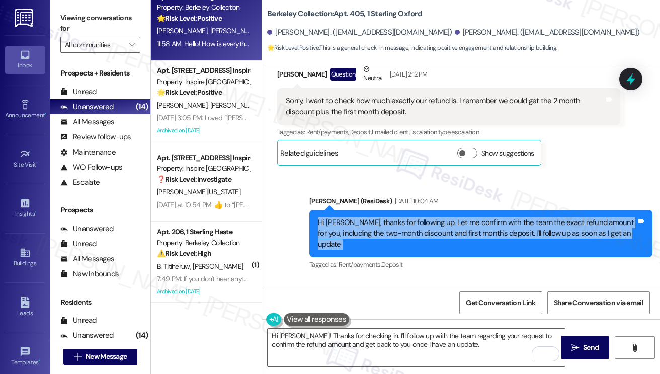
click at [454, 223] on div "Hi Jiachen, thanks for following up. Let me confirm with the team the exact ref…" at bounding box center [477, 233] width 319 height 32
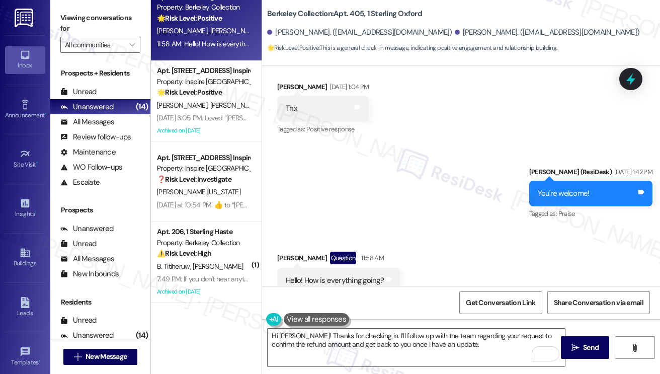
scroll to position [5671, 0]
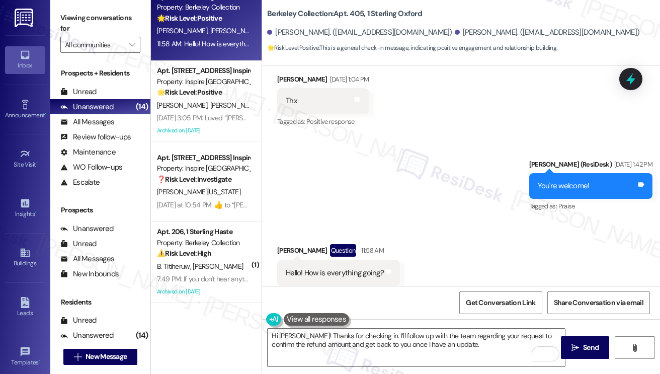
click at [353, 268] on div "Hello! How is everything going?" at bounding box center [335, 273] width 98 height 11
click at [486, 258] on div "Received via SMS Jiachen Yao Question 11:58 AM Hello! How is everything going? …" at bounding box center [461, 264] width 398 height 87
click at [339, 268] on div "Hello! How is everything going?" at bounding box center [335, 273] width 98 height 11
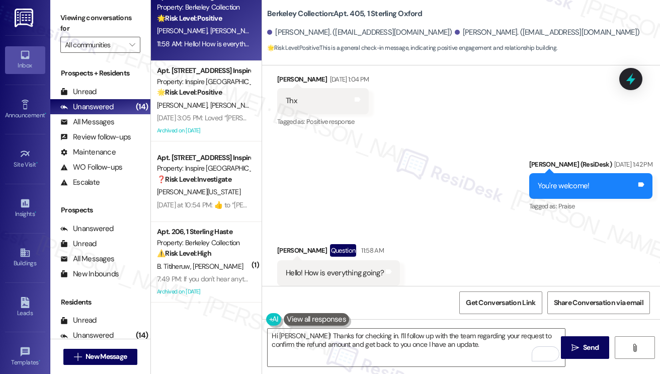
click at [339, 268] on div "Hello! How is everything going?" at bounding box center [335, 273] width 98 height 11
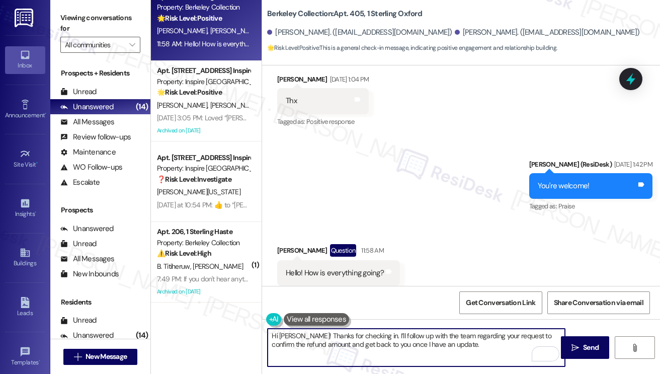
click at [355, 336] on textarea "Hi Jiachen! Thanks for checking in. I’ll follow up with the team regarding your…" at bounding box center [416, 348] width 297 height 38
click at [356, 336] on textarea "Hi Jiachen! Thanks for checking in. I’ll follow up with the team regarding your…" at bounding box center [416, 348] width 297 height 38
click at [472, 339] on textarea "Hi Jiachen! Thanks for checking in. I’ll follow up with the team regarding your…" at bounding box center [416, 348] width 297 height 38
drag, startPoint x: 476, startPoint y: 343, endPoint x: 403, endPoint y: 333, distance: 73.6
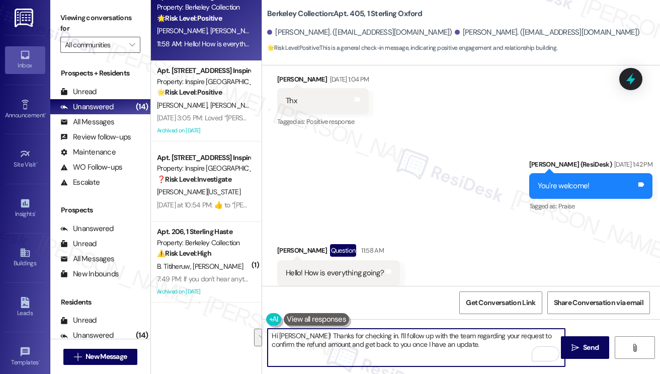
click at [403, 333] on textarea "Hi Jiachen! Thanks for checking in. I’ll follow up with the team regarding your…" at bounding box center [416, 348] width 297 height 38
click at [393, 336] on textarea "Hi Jiachen! Thanks for checking in. I’ll follow up with the team regarding your…" at bounding box center [416, 348] width 297 height 38
click at [467, 340] on textarea "Hi Jiachen! Thanks for checking in. I’ll follow up with the team regarding your…" at bounding box center [416, 348] width 297 height 38
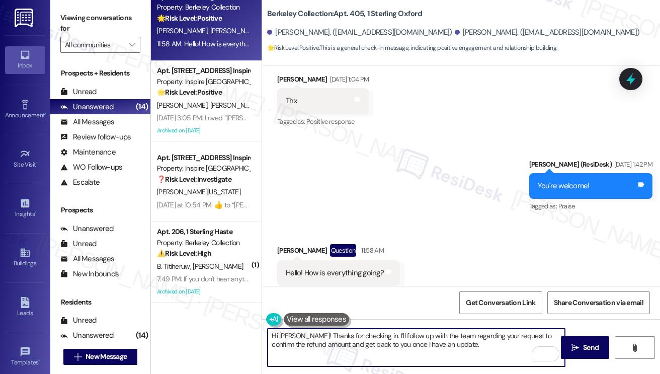
click at [472, 340] on textarea "Hi Jiachen! Thanks for checking in. I’ll follow up with the team regarding your…" at bounding box center [416, 348] width 297 height 38
click at [391, 340] on textarea "Hi Jiachen! Thanks for checking in. I’ll follow up with the team regarding your…" at bounding box center [416, 348] width 297 height 38
click at [361, 340] on textarea "Hi Jiachen! Thanks for checking in. I’ll follow up with the team regarding your…" at bounding box center [416, 348] width 297 height 38
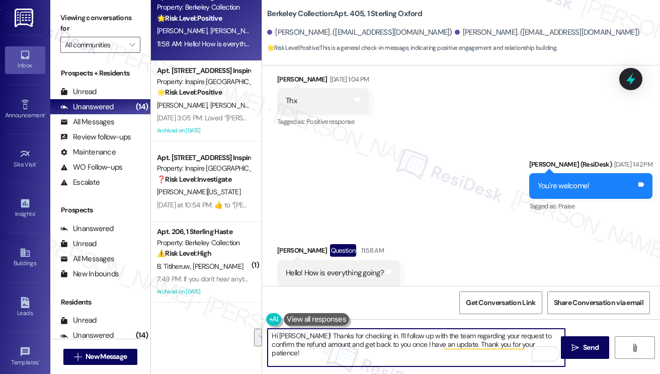
click at [361, 340] on textarea "Hi Jiachen! Thanks for checking in. I’ll follow up with the team regarding your…" at bounding box center [416, 348] width 297 height 38
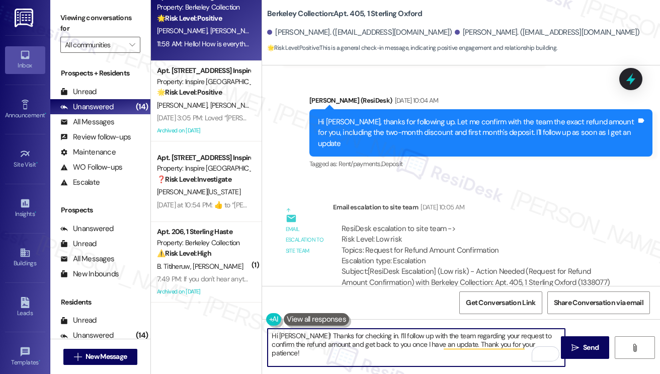
scroll to position [5318, 0]
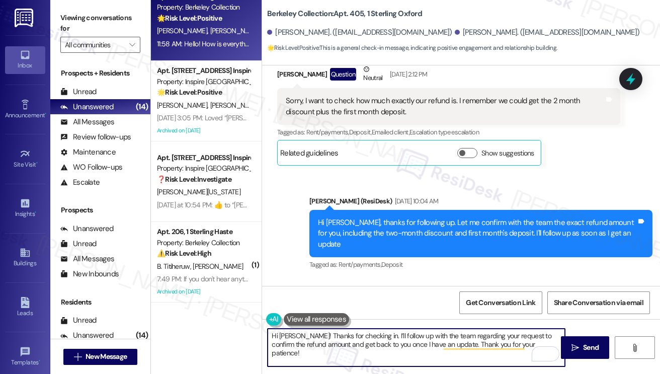
type textarea "Hi Jiachen! Thanks for checking in. I’ll follow up with the team regarding your…"
click at [395, 217] on div "Hi Jiachen, thanks for following up. Let me confirm with the team the exact ref…" at bounding box center [477, 233] width 319 height 32
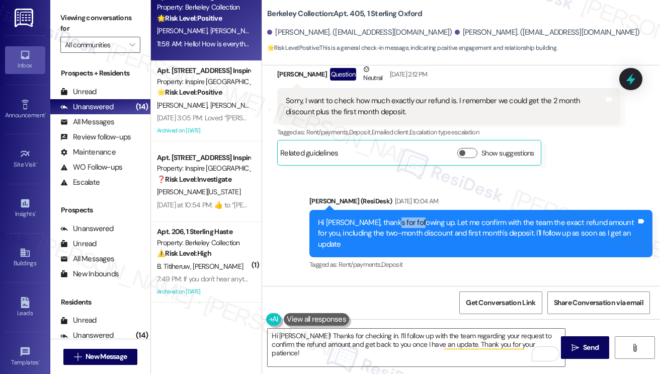
click at [395, 217] on div "Hi Jiachen, thanks for following up. Let me confirm with the team the exact ref…" at bounding box center [477, 233] width 319 height 32
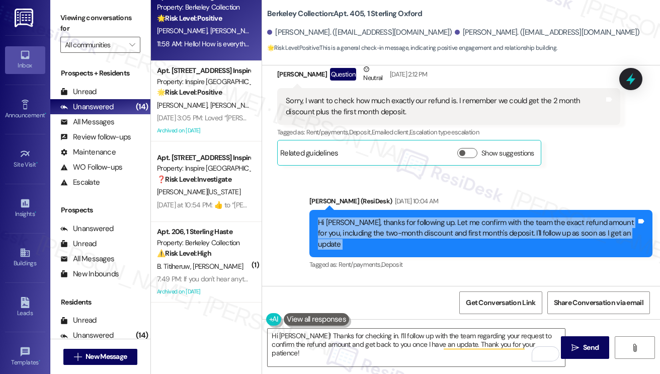
click at [395, 217] on div "Hi Jiachen, thanks for following up. Let me confirm with the team the exact ref…" at bounding box center [477, 233] width 319 height 32
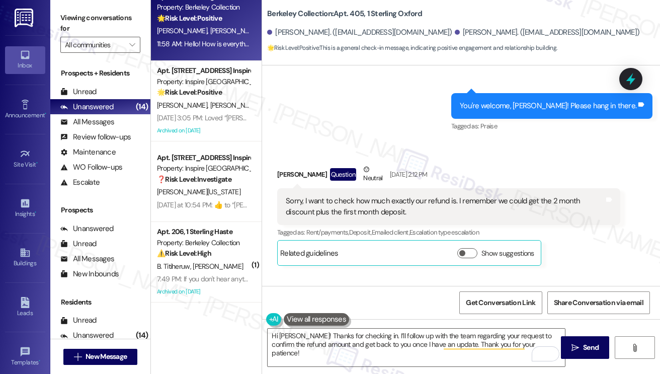
scroll to position [5218, 0]
click at [441, 205] on div "Sorry, I want to check how much exactly our refund is. I remember we could get …" at bounding box center [445, 207] width 319 height 22
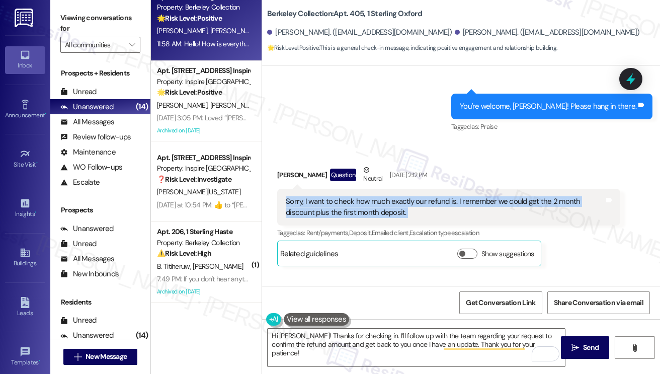
click at [441, 204] on div "Sorry, I want to check how much exactly our refund is. I remember we could get …" at bounding box center [445, 207] width 319 height 22
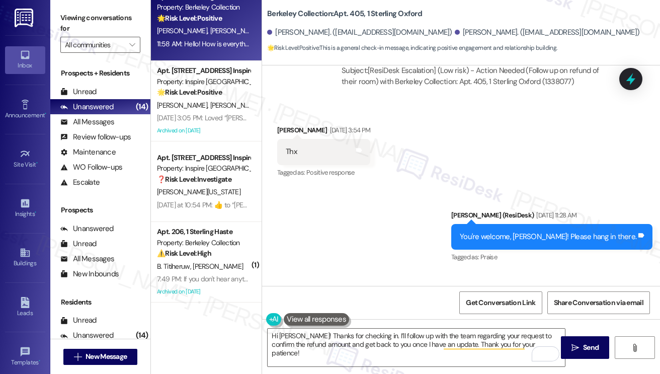
scroll to position [4865, 0]
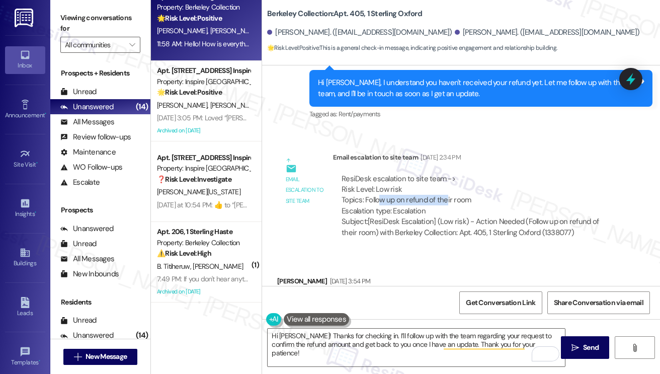
drag, startPoint x: 380, startPoint y: 189, endPoint x: 446, endPoint y: 186, distance: 66.0
click at [446, 186] on div "ResiDesk escalation to site team -> Risk Level: Low risk Topics: Follow up on r…" at bounding box center [477, 195] width 270 height 43
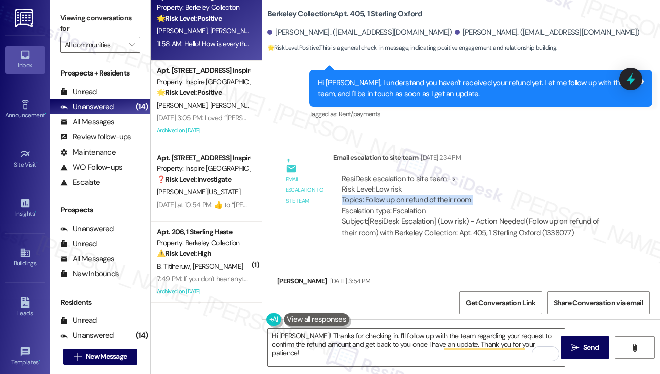
click at [453, 190] on div "ResiDesk escalation to site team -> Risk Level: Low risk Topics: Follow up on r…" at bounding box center [477, 195] width 270 height 43
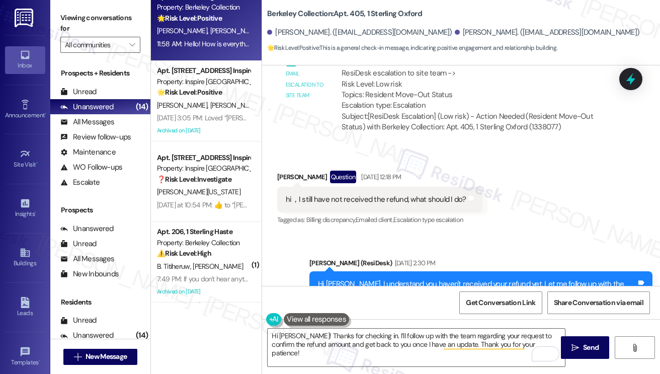
scroll to position [4614, 0]
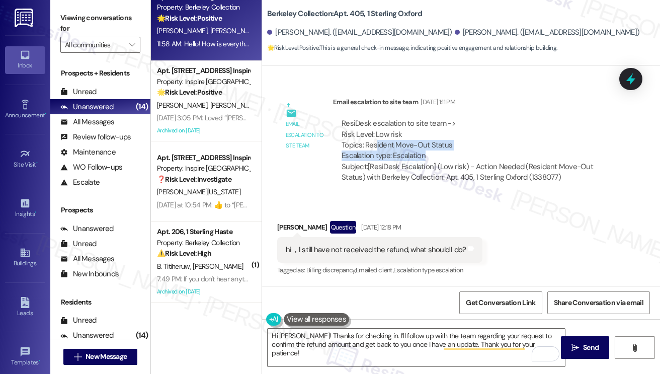
drag, startPoint x: 378, startPoint y: 134, endPoint x: 469, endPoint y: 140, distance: 90.8
click at [469, 140] on div "ResiDesk escalation to site team -> Risk Level: Low risk Topics: Resident Move-…" at bounding box center [477, 139] width 270 height 43
click at [391, 237] on div "hi，I still have not received the refund, what should I do? Tags and notes" at bounding box center [379, 250] width 205 height 26
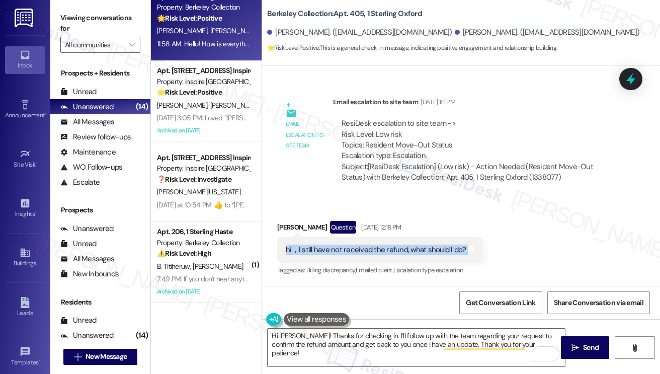
click at [391, 237] on div "hi，I still have not received the refund, what should I do? Tags and notes" at bounding box center [379, 250] width 205 height 26
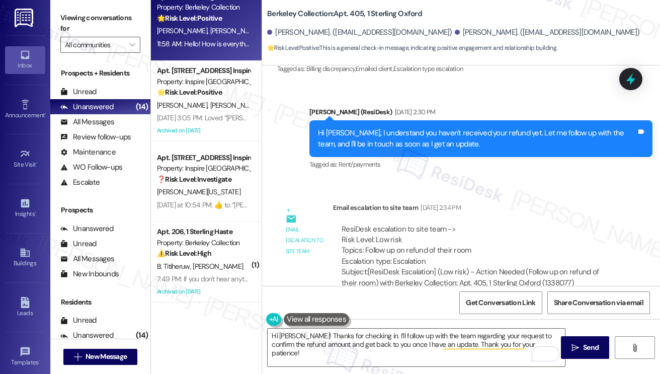
scroll to position [5067, 0]
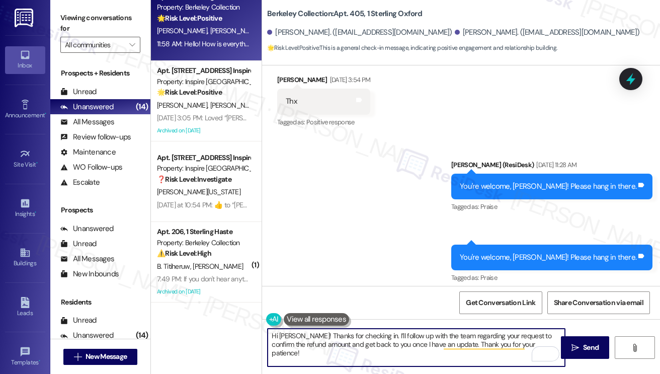
click at [398, 332] on textarea "Hi Jiachen! Thanks for checking in. I’ll follow up with the team regarding your…" at bounding box center [416, 348] width 297 height 38
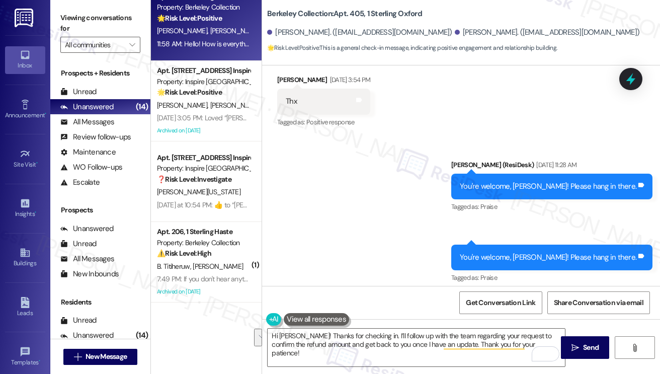
click at [400, 278] on div "Sent via SMS Sarah (ResiDesk) Aug 27, 2025 at 11:28 AM You're welcome, Jiachen!…" at bounding box center [461, 215] width 398 height 156
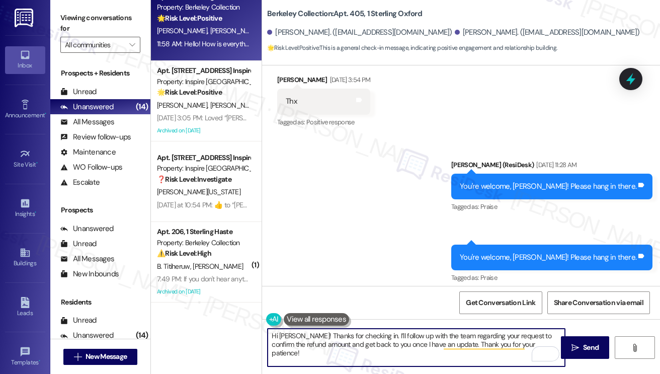
click at [399, 340] on textarea "Hi Jiachen! Thanks for checking in. I’ll follow up with the team regarding your…" at bounding box center [416, 348] width 297 height 38
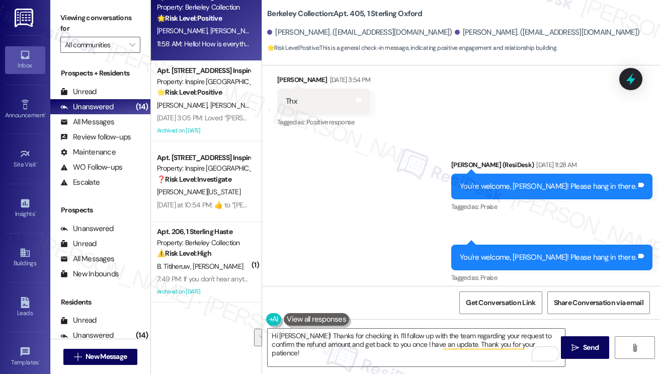
click at [411, 267] on div "Sent via SMS Sarah (ResiDesk) Aug 27, 2025 at 11:28 AM You're welcome, Jiachen!…" at bounding box center [461, 215] width 398 height 156
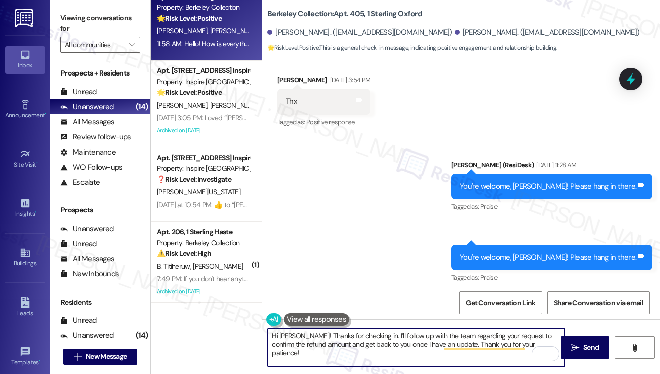
click at [529, 340] on textarea "Hi Jiachen! Thanks for checking in. I’ll follow up with the team regarding your…" at bounding box center [416, 348] width 297 height 38
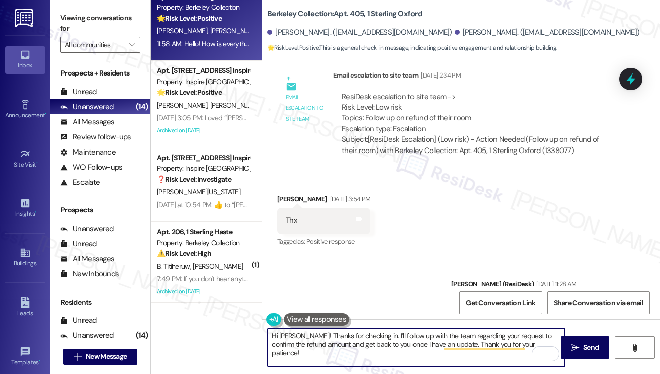
scroll to position [4865, 0]
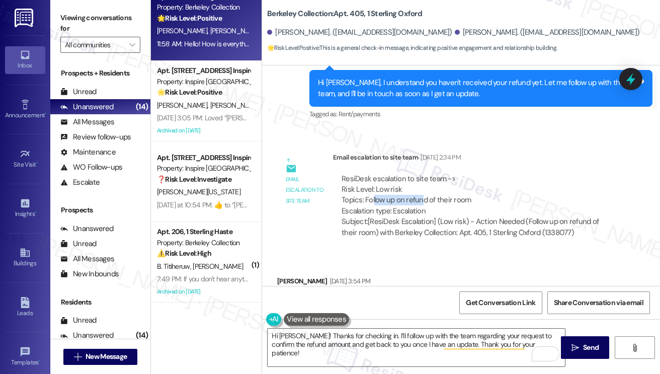
drag, startPoint x: 373, startPoint y: 194, endPoint x: 422, endPoint y: 193, distance: 48.8
click at [422, 193] on div "ResiDesk escalation to site team -> Risk Level: Low risk Topics: Follow up on r…" at bounding box center [477, 195] width 270 height 43
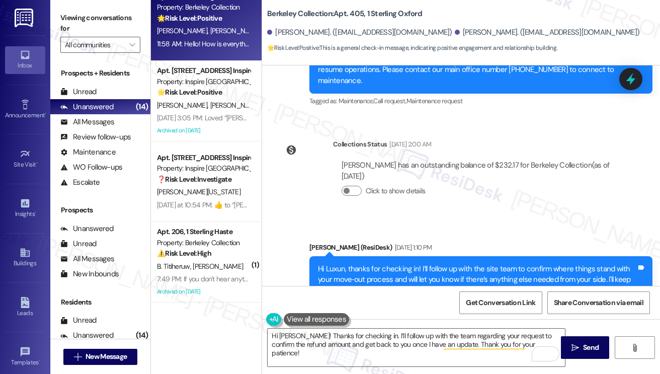
scroll to position [4513, 0]
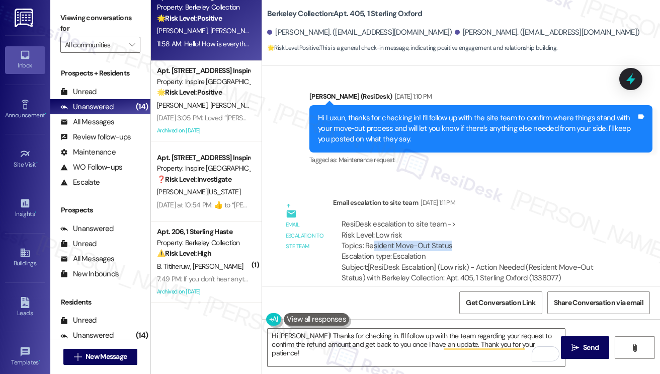
drag, startPoint x: 371, startPoint y: 233, endPoint x: 465, endPoint y: 235, distance: 94.1
click at [465, 235] on div "ResiDesk escalation to site team -> Risk Level: Low risk Topics: Resident Move-…" at bounding box center [477, 240] width 270 height 43
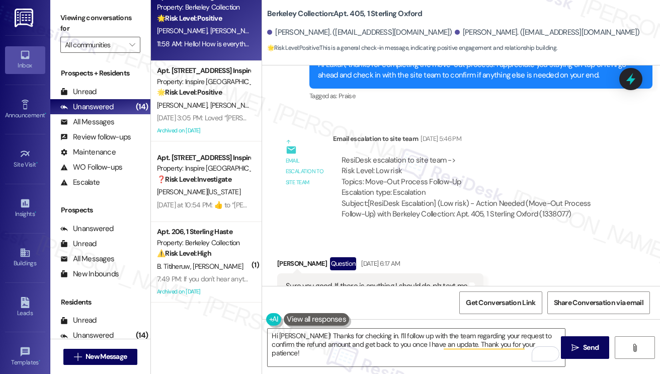
scroll to position [3658, 0]
drag, startPoint x: 380, startPoint y: 179, endPoint x: 455, endPoint y: 178, distance: 74.5
click at [455, 178] on div "ResiDesk escalation to site team -> Risk Level: Low risk Topics: Move-Out Proce…" at bounding box center [477, 176] width 270 height 43
click at [441, 168] on div "ResiDesk escalation to site team -> Risk Level: Low risk Topics: Move-Out Proce…" at bounding box center [477, 176] width 270 height 43
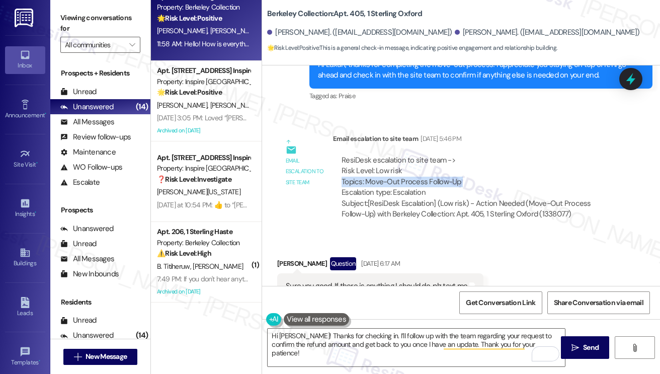
click at [441, 168] on div "ResiDesk escalation to site team -> Risk Level: Low risk Topics: Move-Out Proce…" at bounding box center [477, 176] width 270 height 43
click at [581, 340] on span "Send" at bounding box center [591, 347] width 20 height 11
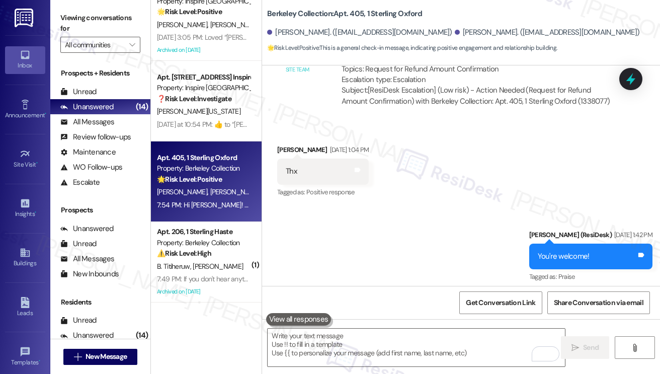
scroll to position [5449, 0]
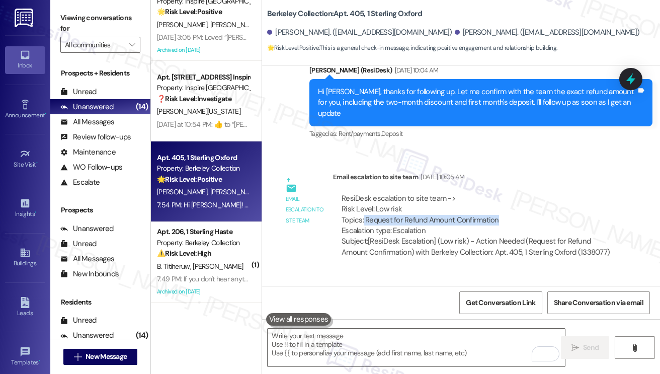
drag, startPoint x: 364, startPoint y: 197, endPoint x: 533, endPoint y: 199, distance: 169.6
click at [533, 199] on div "ResiDesk escalation to site team -> Risk Level: Low risk Topics: Request for Re…" at bounding box center [477, 214] width 270 height 43
copy div "Request for Refund Amount Confirmation"
click at [68, 18] on label "Viewing conversations for" at bounding box center [100, 23] width 80 height 27
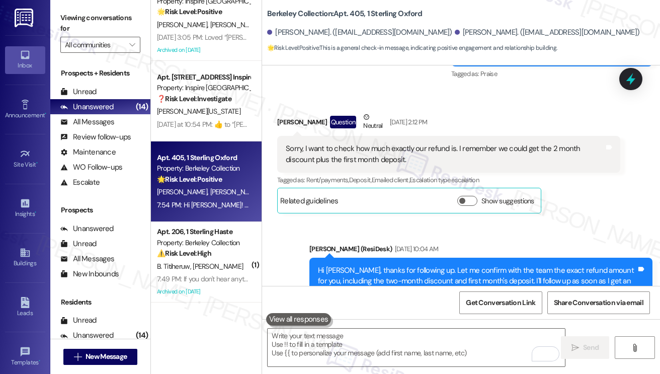
scroll to position [5248, 0]
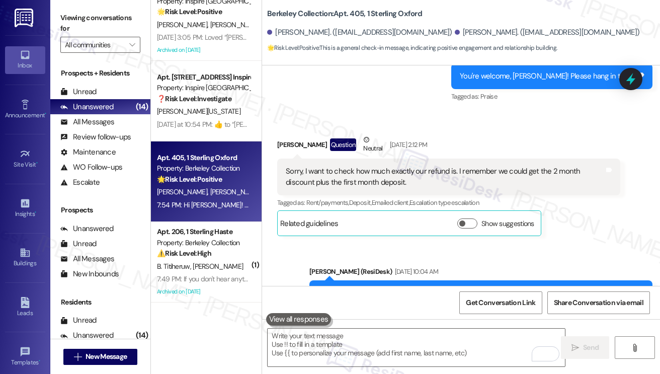
click at [366, 168] on div "Sorry, I want to check how much exactly our refund is. I remember we could get …" at bounding box center [445, 177] width 319 height 22
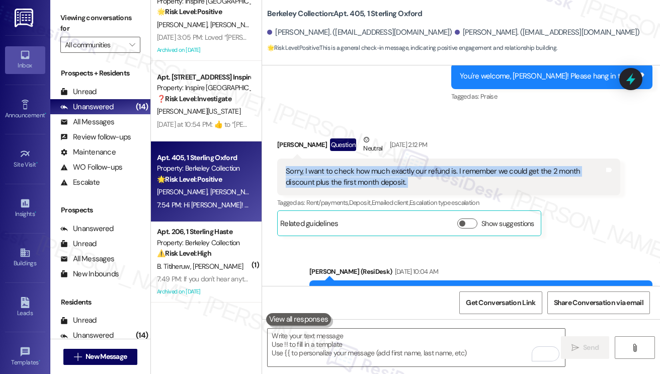
click at [366, 168] on div "Sorry, I want to check how much exactly our refund is. I remember we could get …" at bounding box center [445, 177] width 319 height 22
copy div "Sorry, I want to check how much exactly our refund is. I remember we could get …"
drag, startPoint x: 72, startPoint y: 15, endPoint x: 82, endPoint y: 20, distance: 10.6
click at [72, 15] on label "Viewing conversations for" at bounding box center [100, 23] width 80 height 27
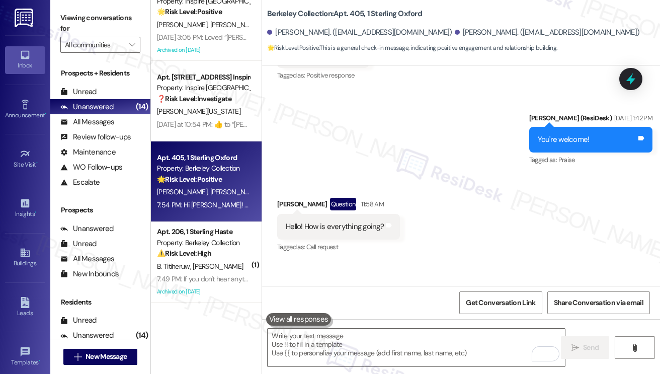
scroll to position [5751, 0]
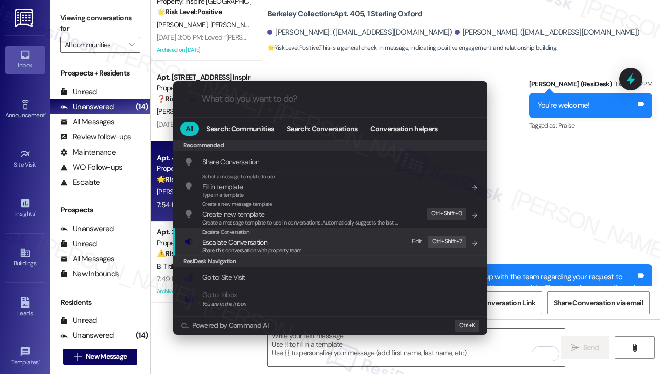
click at [277, 243] on span "Escalate Conversation" at bounding box center [252, 242] width 100 height 11
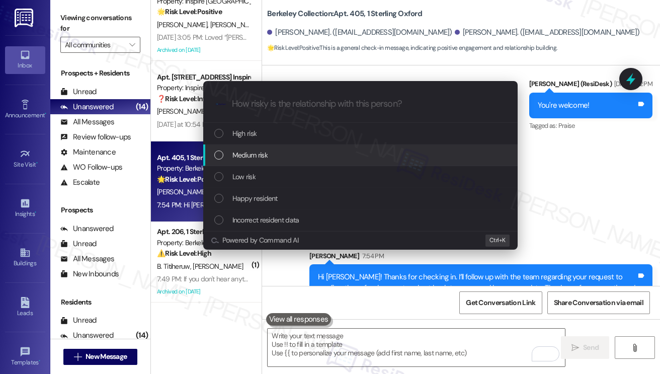
click at [257, 159] on span "Medium risk" at bounding box center [249, 154] width 35 height 11
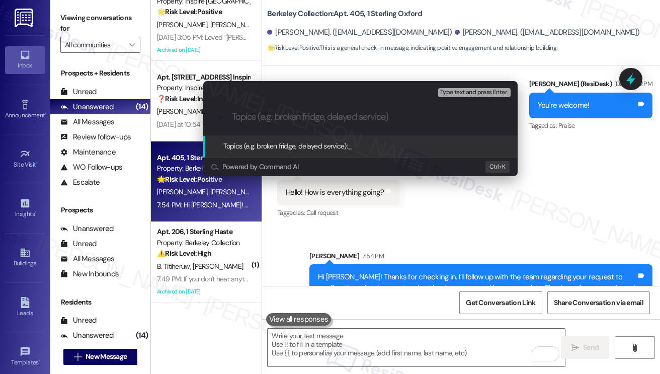
paste input "Request to Confirm Refund Amount"
type input "Request to Confirm Refund Amount"
click at [316, 119] on input "Request to Confirm Refund Amount" at bounding box center [364, 117] width 265 height 11
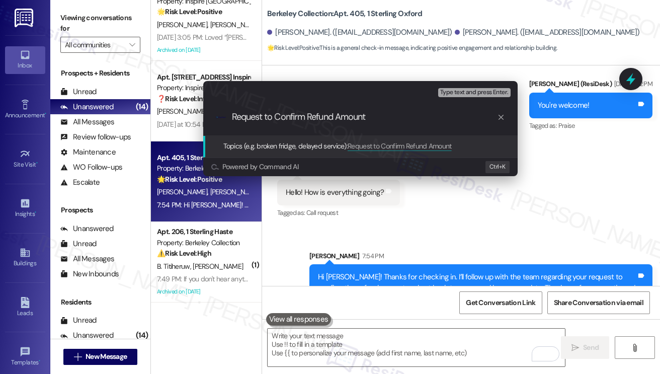
click at [377, 117] on input "Request to Confirm Refund Amount" at bounding box center [364, 117] width 265 height 11
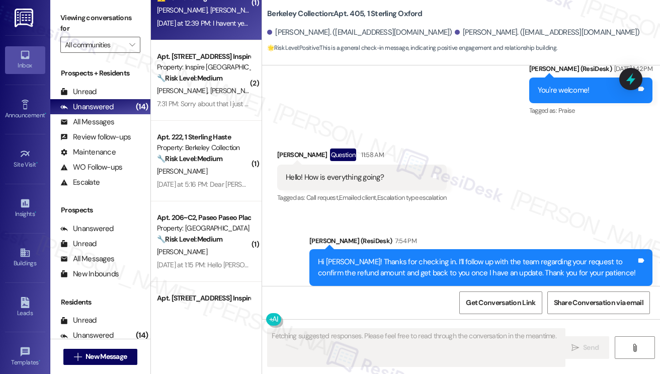
scroll to position [0, 0]
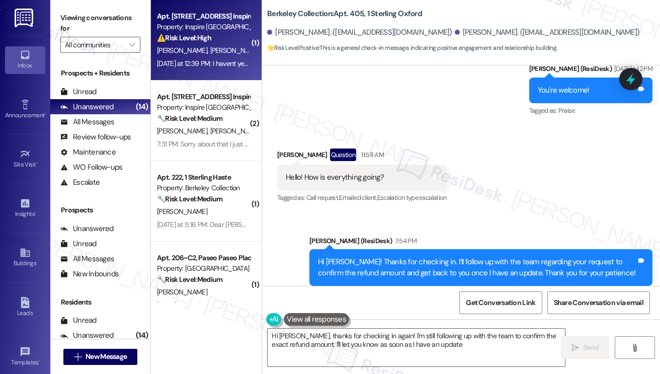
type textarea "Hi Jiachen, thanks for checking in again! I'm still following up with the team …"
click at [226, 49] on div "B. Wertz A. Phillips" at bounding box center [203, 50] width 95 height 13
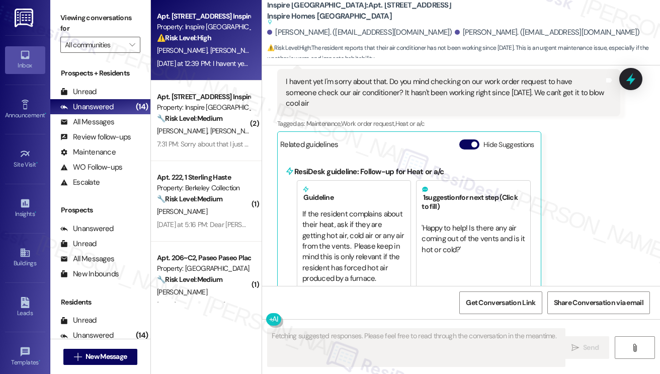
scroll to position [972, 0]
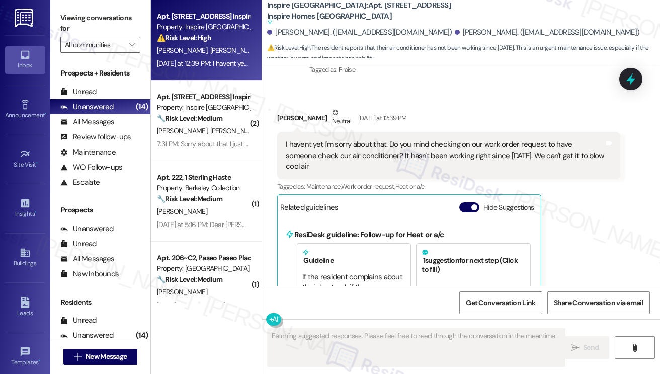
click at [343, 168] on div "I havent yet I'm sorry about that. Do you mind checking on our work order reque…" at bounding box center [445, 155] width 319 height 32
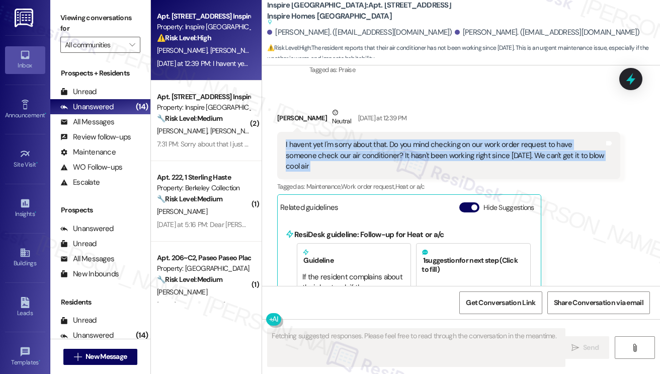
click at [343, 168] on div "I havent yet I'm sorry about that. Do you mind checking on our work order reque…" at bounding box center [445, 155] width 319 height 32
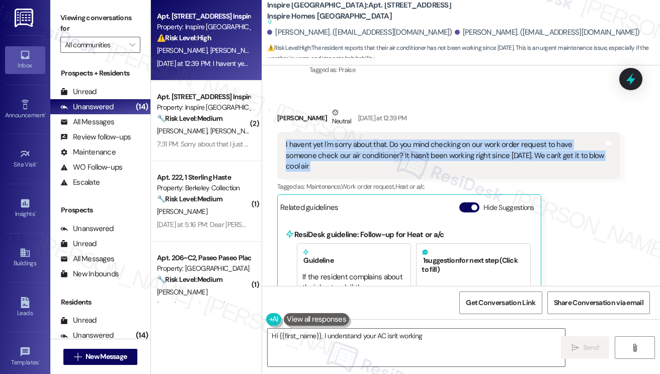
click at [438, 165] on div "I havent yet I'm sorry about that. Do you mind checking on our work order reque…" at bounding box center [445, 155] width 319 height 32
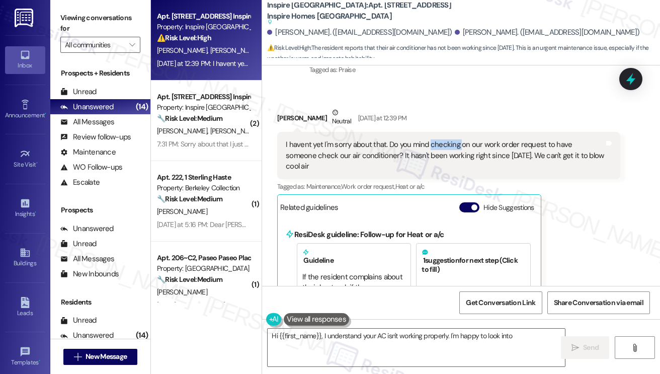
click at [438, 165] on div "I havent yet I'm sorry about that. Do you mind checking on our work order reque…" at bounding box center [445, 155] width 319 height 32
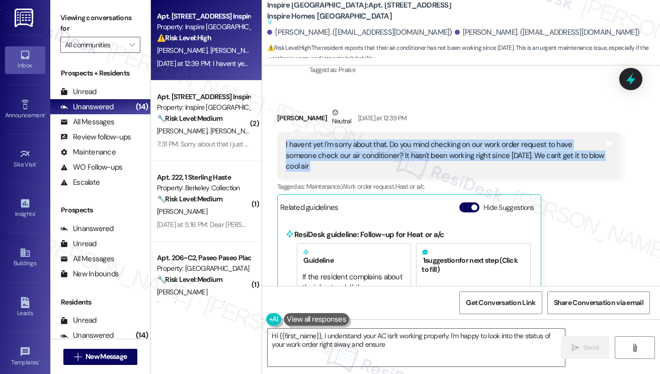
click at [438, 165] on div "I havent yet I'm sorry about that. Do you mind checking on our work order reque…" at bounding box center [445, 155] width 319 height 32
type textarea "Hi {{first_name}}, I understand your AC isn't working properly. I'm happy to lo…"
click at [370, 172] on div "I havent yet I'm sorry about that. Do you mind checking on our work order reque…" at bounding box center [445, 155] width 319 height 32
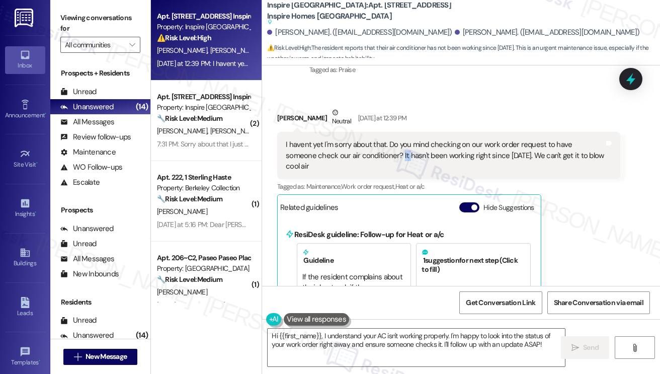
click at [370, 172] on div "I havent yet I'm sorry about that. Do you mind checking on our work order reque…" at bounding box center [445, 155] width 319 height 32
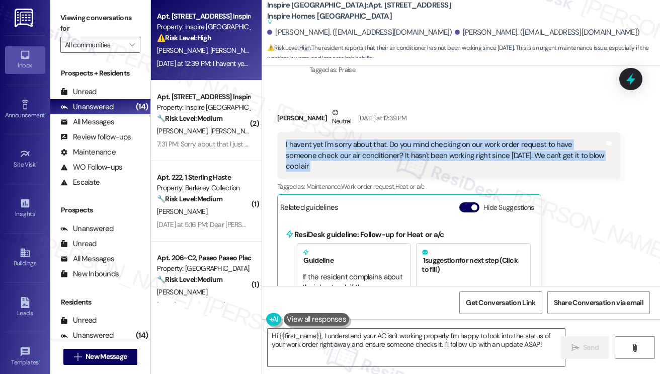
click at [370, 172] on div "I havent yet I'm sorry about that. Do you mind checking on our work order reque…" at bounding box center [445, 155] width 319 height 32
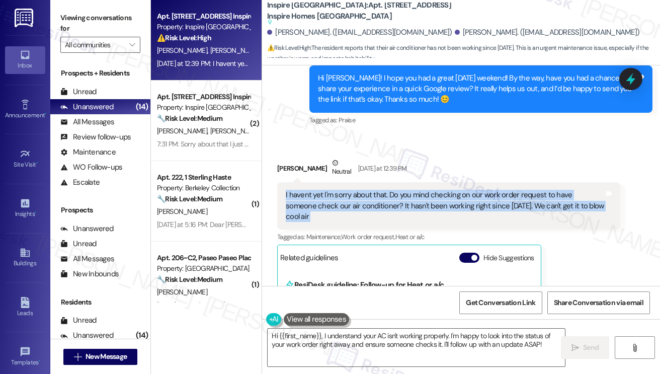
click at [467, 214] on div "I havent yet I'm sorry about that. Do you mind checking on our work order reque…" at bounding box center [445, 206] width 319 height 32
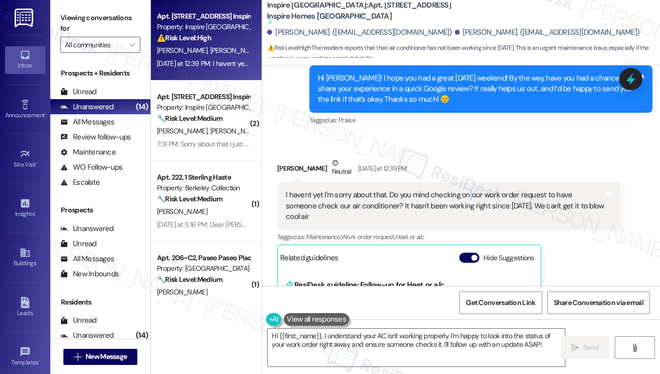
click at [467, 214] on div "I havent yet I'm sorry about that. Do you mind checking on our work order reque…" at bounding box center [445, 206] width 319 height 32
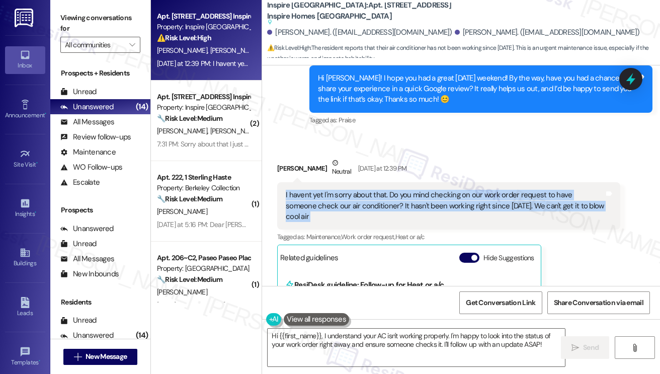
click at [467, 214] on div "I havent yet I'm sorry about that. Do you mind checking on our work order reque…" at bounding box center [445, 206] width 319 height 32
click at [547, 214] on div "I havent yet I'm sorry about that. Do you mind checking on our work order reque…" at bounding box center [445, 206] width 319 height 32
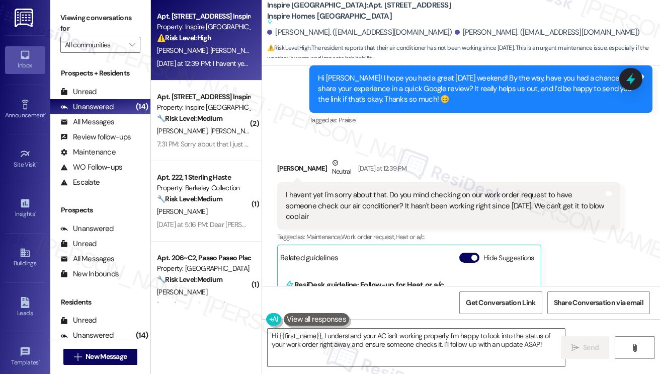
click at [495, 219] on div "I havent yet I'm sorry about that. Do you mind checking on our work order reque…" at bounding box center [445, 206] width 319 height 32
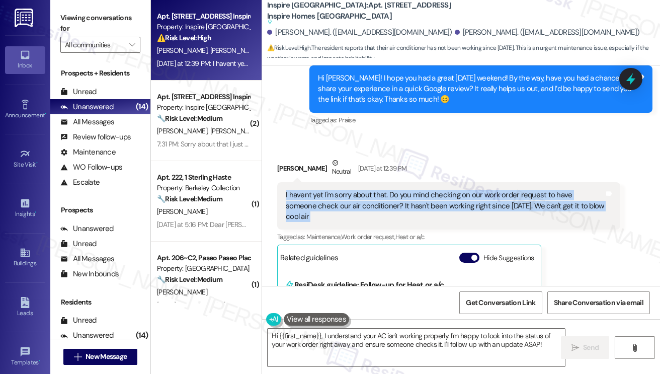
click at [495, 219] on div "I havent yet I'm sorry about that. Do you mind checking on our work order reque…" at bounding box center [445, 206] width 319 height 32
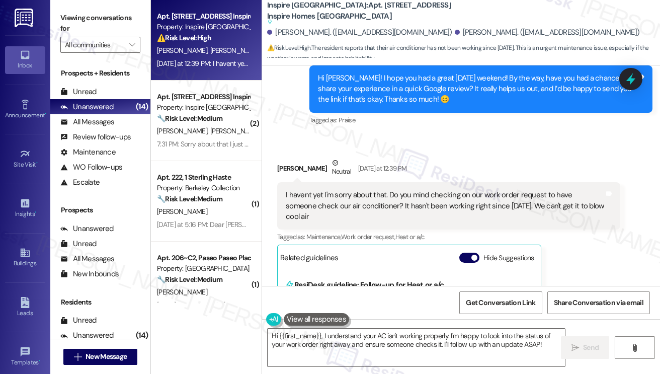
click at [477, 105] on div "Hi Austin! I hope you had a great Labor Day weekend! By the way, have you had a…" at bounding box center [477, 89] width 319 height 32
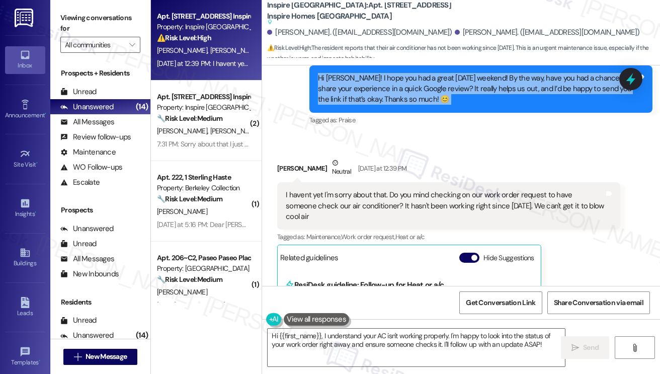
click at [477, 105] on div "Hi Austin! I hope you had a great Labor Day weekend! By the way, have you had a…" at bounding box center [477, 89] width 319 height 32
click at [411, 105] on div "Hi Austin! I hope you had a great Labor Day weekend! By the way, have you had a…" at bounding box center [477, 89] width 319 height 32
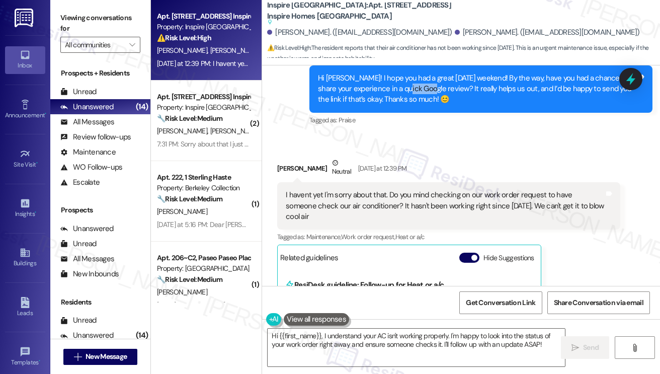
click at [411, 105] on div "Hi Austin! I hope you had a great Labor Day weekend! By the way, have you had a…" at bounding box center [477, 89] width 319 height 32
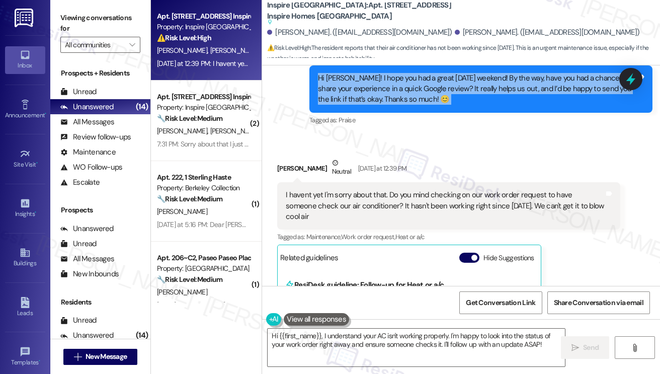
click at [411, 105] on div "Hi Austin! I hope you had a great Labor Day weekend! By the way, have you had a…" at bounding box center [477, 89] width 319 height 32
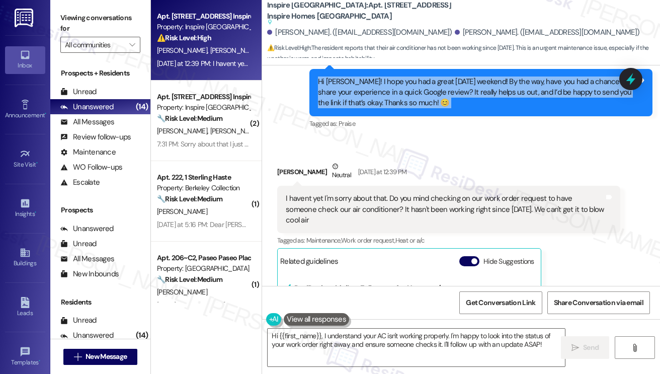
scroll to position [972, 0]
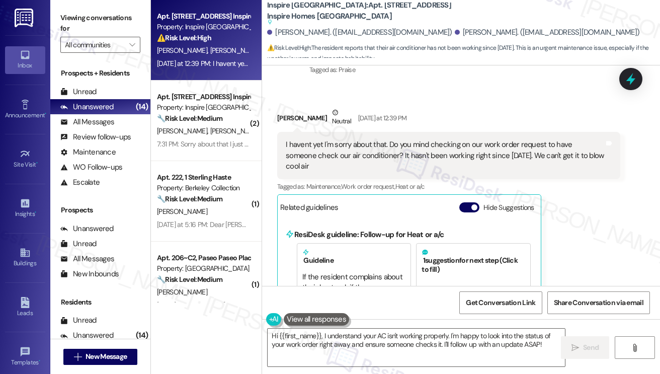
click at [428, 192] on div "Tagged as: Maintenance , Click to highlight conversations about Maintenance Wor…" at bounding box center [448, 186] width 343 height 15
click at [453, 172] on div "I havent yet I'm sorry about that. Do you mind checking on our work order reque…" at bounding box center [445, 155] width 319 height 32
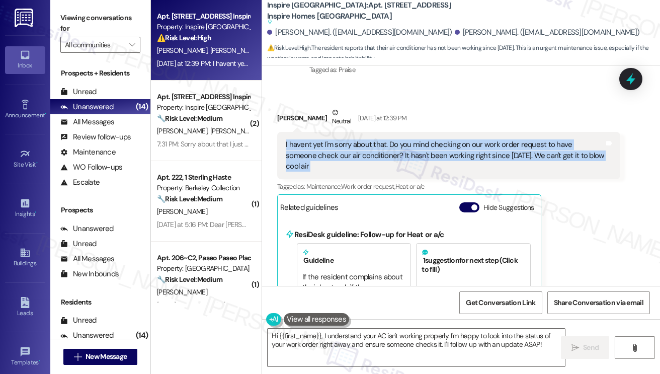
click at [453, 172] on div "I havent yet I'm sorry about that. Do you mind checking on our work order reque…" at bounding box center [445, 155] width 319 height 32
click at [513, 164] on div "I havent yet I'm sorry about that. Do you mind checking on our work order reque…" at bounding box center [445, 155] width 319 height 32
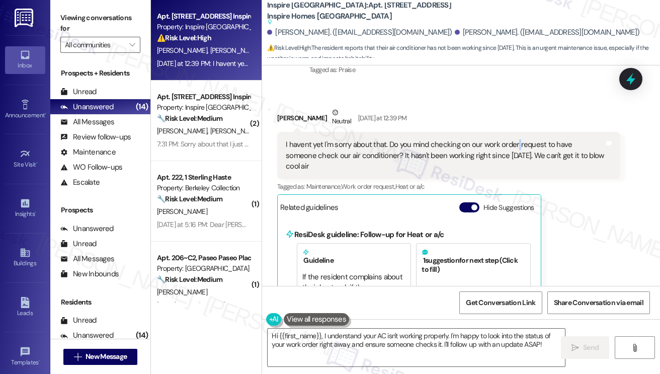
click at [513, 164] on div "I havent yet I'm sorry about that. Do you mind checking on our work order reque…" at bounding box center [445, 155] width 319 height 32
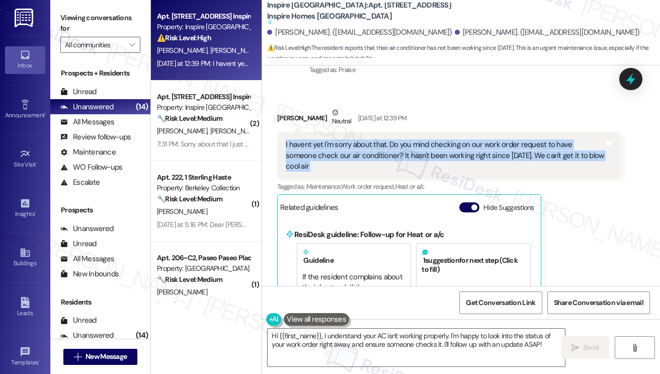
click at [513, 164] on div "I havent yet I'm sorry about that. Do you mind checking on our work order reque…" at bounding box center [445, 155] width 319 height 32
click at [370, 342] on textarea "Hi {{first_name}}, I understand your AC isn't working properly. I'm happy to lo…" at bounding box center [416, 348] width 297 height 38
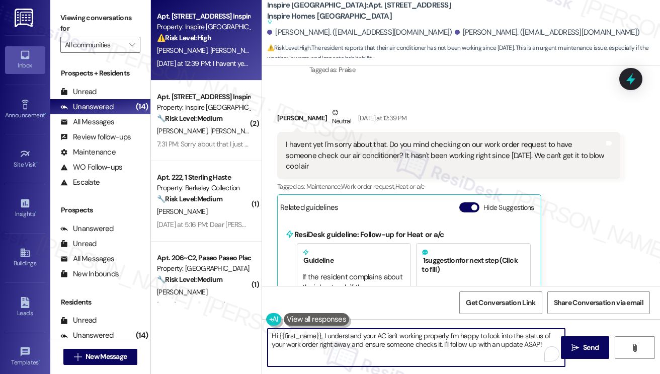
click at [370, 342] on textarea "Hi {{first_name}}, I understand your AC isn't working properly. I'm happy to lo…" at bounding box center [416, 348] width 297 height 38
click at [439, 339] on textarea "Hi {{first_name}}, I understand your AC isn't working properly. I'm happy to lo…" at bounding box center [416, 348] width 297 height 38
click at [471, 171] on div "I havent yet I'm sorry about that. Do you mind checking on our work order reque…" at bounding box center [445, 155] width 319 height 32
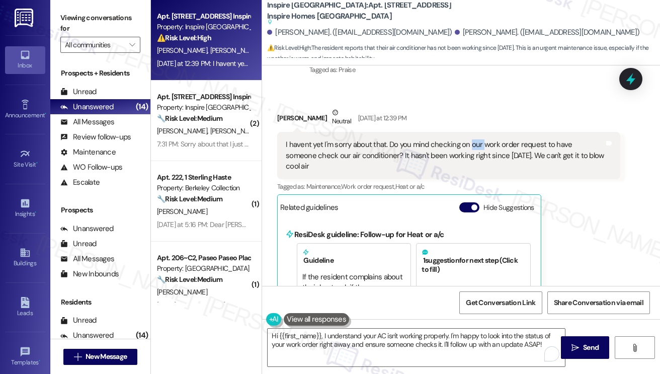
click at [471, 171] on div "I havent yet I'm sorry about that. Do you mind checking on our work order reque…" at bounding box center [445, 155] width 319 height 32
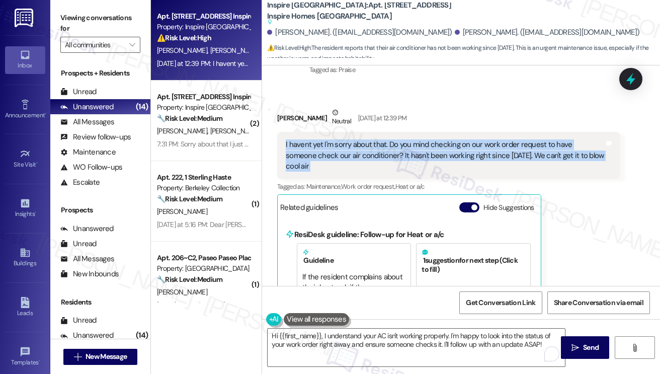
click at [471, 171] on div "I havent yet I'm sorry about that. Do you mind checking on our work order reque…" at bounding box center [445, 155] width 319 height 32
click at [629, 84] on icon at bounding box center [631, 78] width 17 height 17
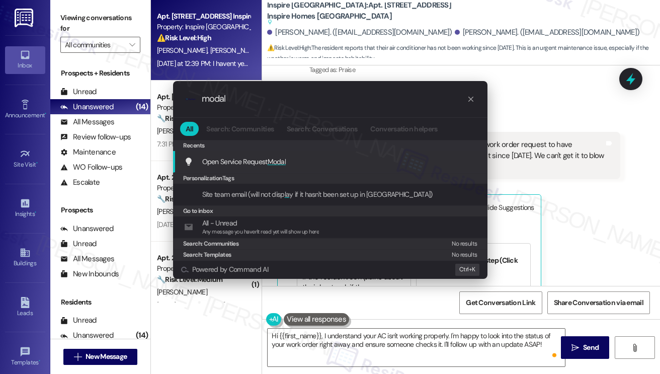
type input "modal"
click at [274, 161] on span "Modal" at bounding box center [277, 161] width 19 height 9
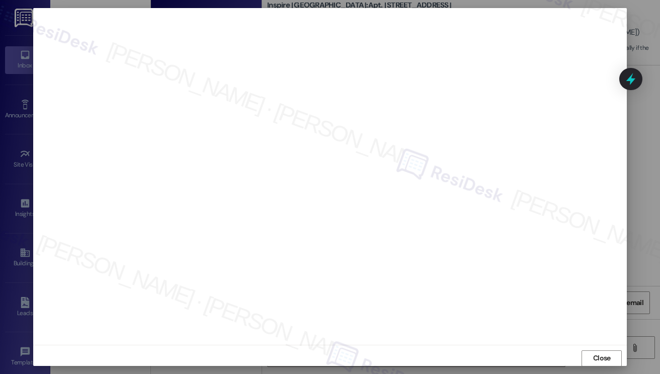
scroll to position [0, 0]
click at [637, 141] on div at bounding box center [330, 187] width 660 height 374
click at [591, 353] on span "Close" at bounding box center [602, 358] width 22 height 11
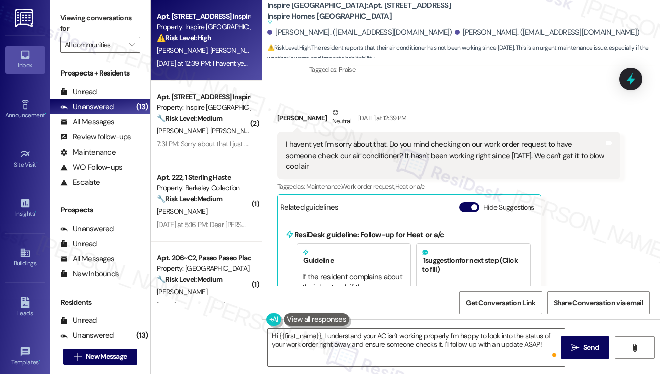
click at [350, 167] on div "I havent yet I'm sorry about that. Do you mind checking on our work order reque…" at bounding box center [445, 155] width 319 height 32
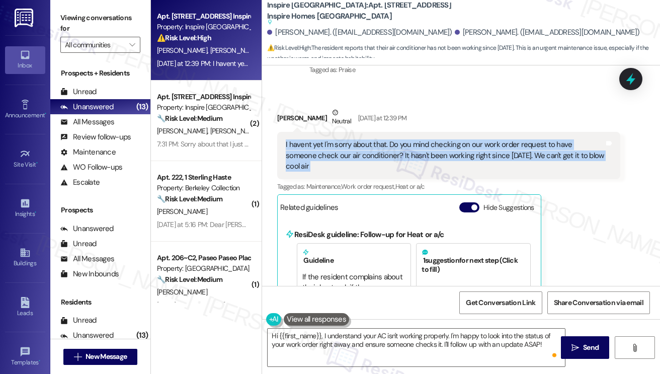
click at [350, 167] on div "I havent yet I'm sorry about that. Do you mind checking on our work order reque…" at bounding box center [445, 155] width 319 height 32
click at [421, 164] on div "I havent yet I'm sorry about that. Do you mind checking on our work order reque…" at bounding box center [445, 155] width 319 height 32
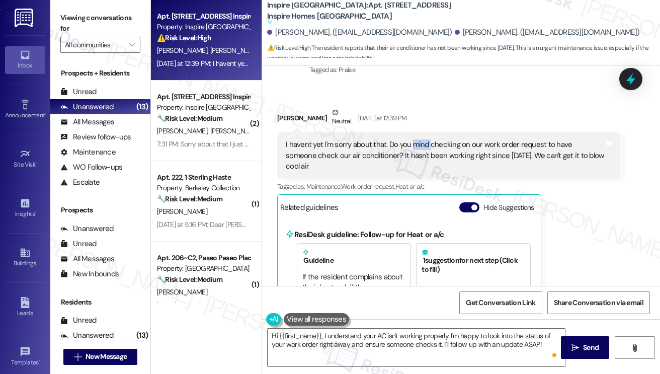
click at [421, 164] on div "I havent yet I'm sorry about that. Do you mind checking on our work order reque…" at bounding box center [445, 155] width 319 height 32
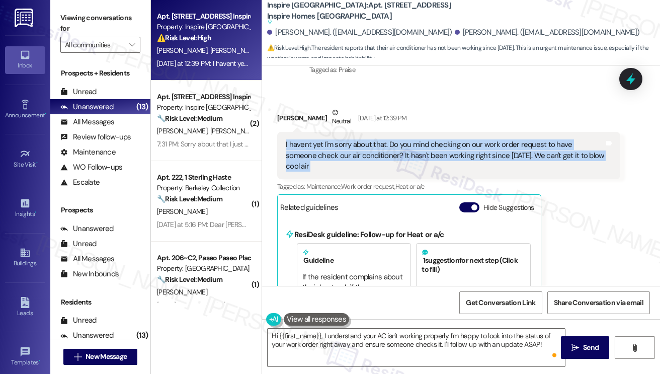
click at [421, 164] on div "I havent yet I'm sorry about that. Do you mind checking on our work order reque…" at bounding box center [445, 155] width 319 height 32
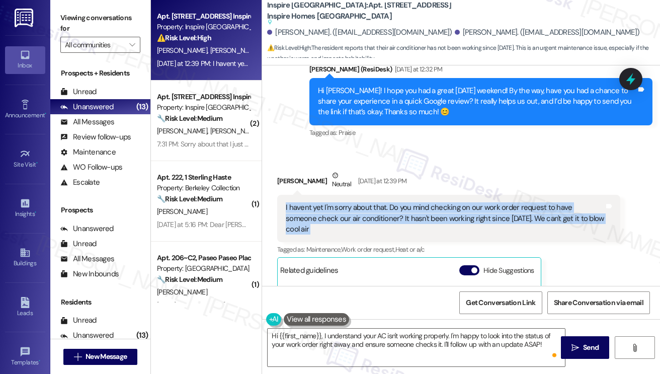
scroll to position [824, 0]
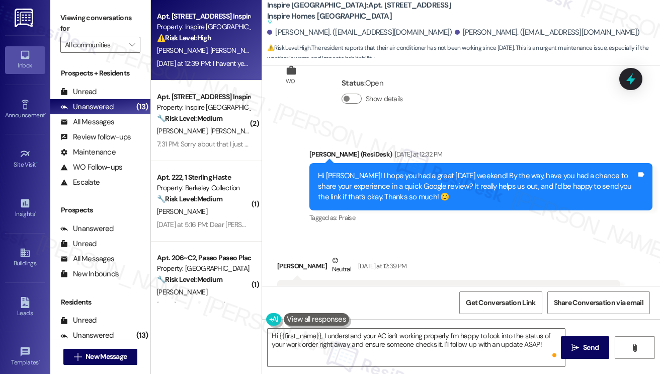
click at [425, 196] on div "Hi Austin! I hope you had a great Labor Day weekend! By the way, have you had a…" at bounding box center [477, 187] width 319 height 32
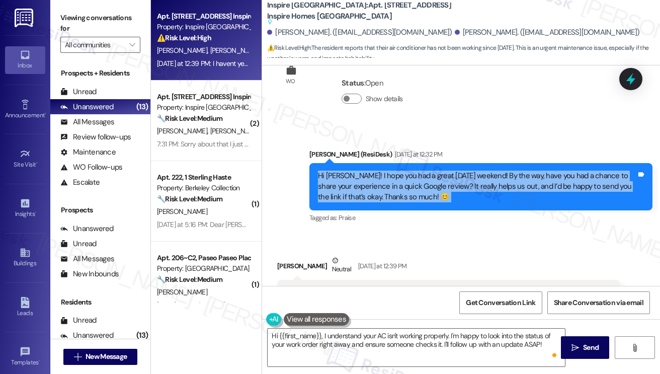
click at [425, 196] on div "Hi Austin! I hope you had a great Labor Day weekend! By the way, have you had a…" at bounding box center [477, 187] width 319 height 32
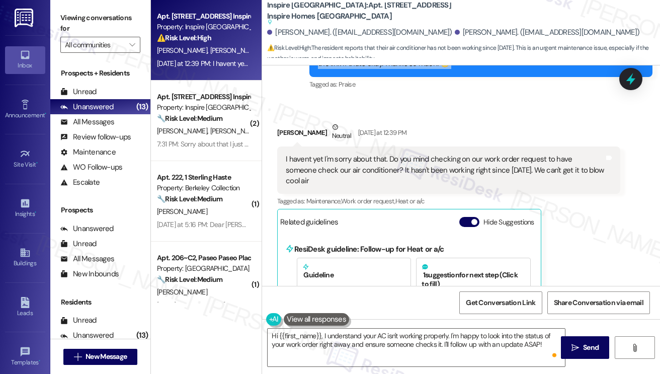
scroll to position [1025, 0]
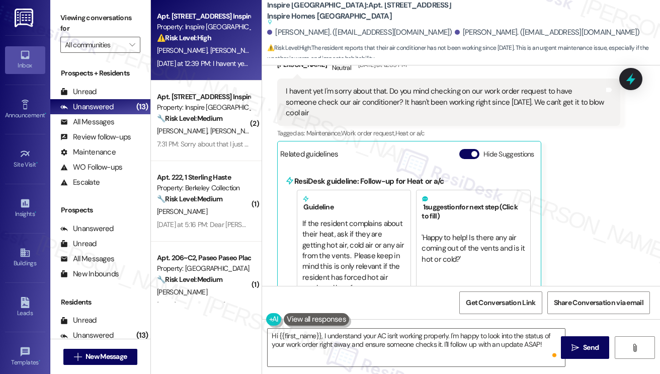
click at [333, 118] on div "I havent yet I'm sorry about that. Do you mind checking on our work order reque…" at bounding box center [445, 102] width 319 height 32
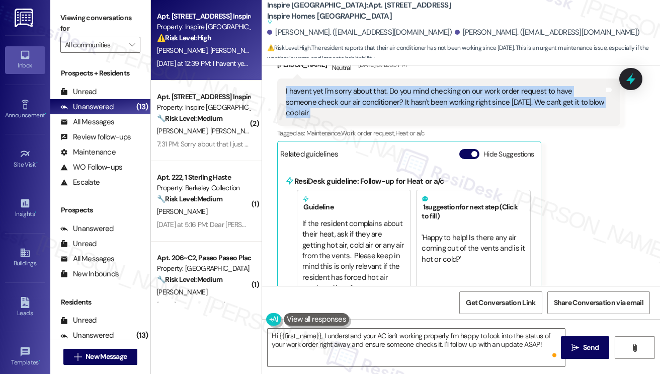
click at [333, 118] on div "I havent yet I'm sorry about that. Do you mind checking on our work order reque…" at bounding box center [445, 102] width 319 height 32
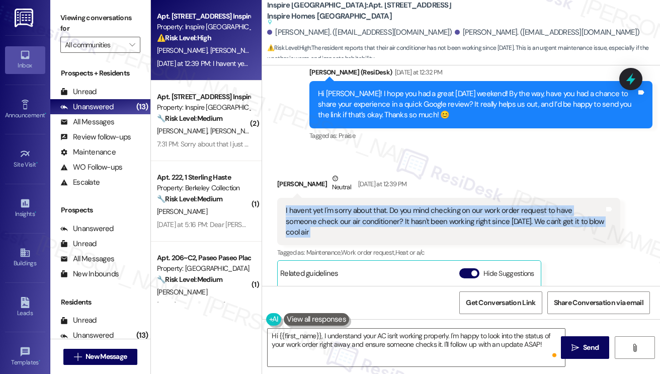
scroll to position [874, 0]
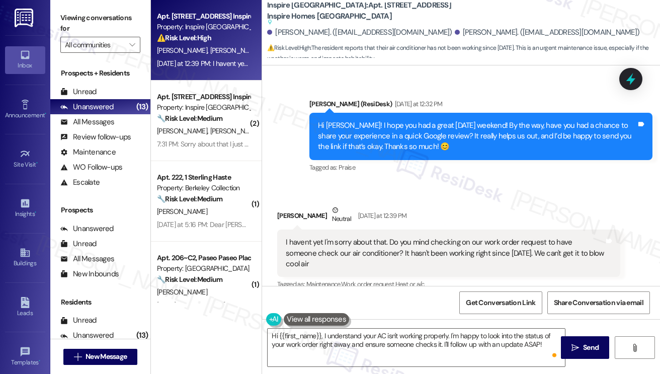
click at [423, 152] on div "Hi Austin! I hope you had a great Labor Day weekend! By the way, have you had a…" at bounding box center [477, 136] width 319 height 32
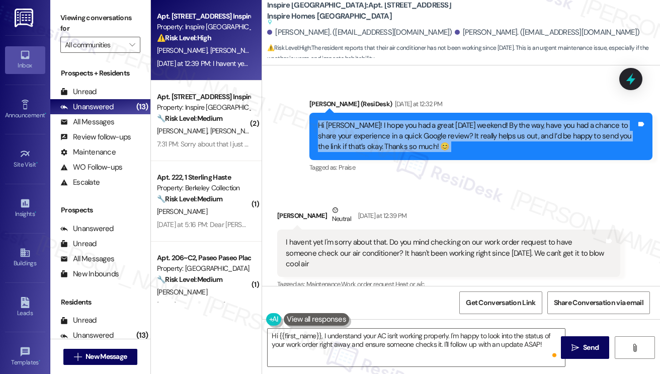
click at [423, 152] on div "Hi Austin! I hope you had a great Labor Day weekend! By the way, have you had a…" at bounding box center [477, 136] width 319 height 32
copy div "Hi Austin! I hope you had a great Labor Day weekend! By the way, have you had a…"
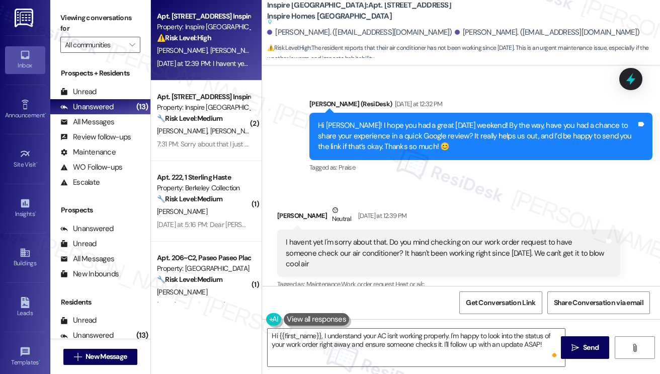
click at [71, 22] on label "Viewing conversations for" at bounding box center [100, 23] width 80 height 27
click at [374, 269] on div "I havent yet I'm sorry about that. Do you mind checking on our work order reque…" at bounding box center [445, 253] width 319 height 32
click at [374, 277] on div "I havent yet I'm sorry about that. Do you mind checking on our work order reque…" at bounding box center [448, 252] width 343 height 47
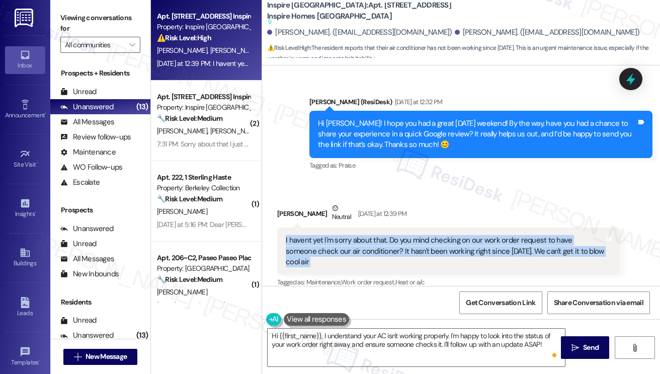
click at [374, 275] on div "I havent yet I'm sorry about that. Do you mind checking on our work order reque…" at bounding box center [448, 250] width 343 height 47
copy div "I havent yet I'm sorry about that. Do you mind checking on our work order reque…"
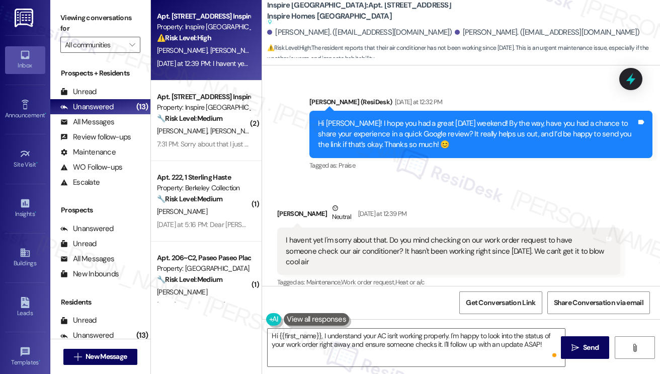
click at [65, 10] on label "Viewing conversations for" at bounding box center [100, 23] width 80 height 27
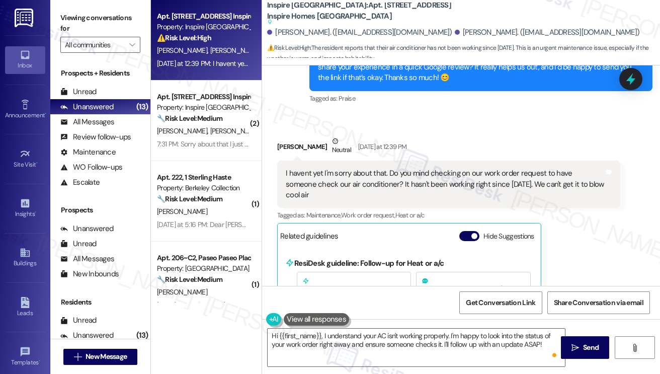
scroll to position [1027, 0]
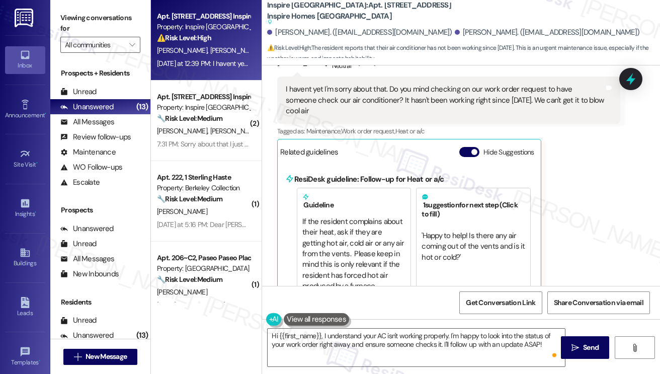
click at [75, 17] on label "Viewing conversations for" at bounding box center [100, 23] width 80 height 27
click at [373, 338] on textarea "Hi {{first_name}}, I understand your AC isn't working properly. I'm happy to lo…" at bounding box center [416, 348] width 297 height 38
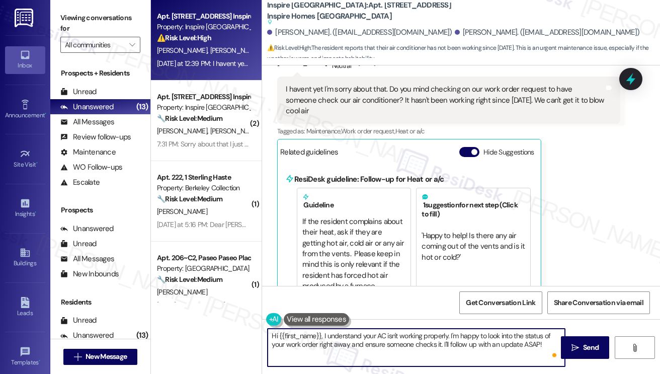
click at [373, 338] on textarea "Hi {{first_name}}, I understand your AC isn't working properly. I'm happy to lo…" at bounding box center [416, 348] width 297 height 38
click at [407, 340] on textarea "Hi {{first_name}}, I understand your AC isn't working properly. I'm happy to lo…" at bounding box center [416, 348] width 297 height 38
click at [323, 336] on textarea "Hi {{first_name}}, I understand your AC isn't working properly. I'm happy to lo…" at bounding box center [416, 348] width 297 height 38
paste textarea "No worries at all about the review — thank you for letting me know! I’m more co…"
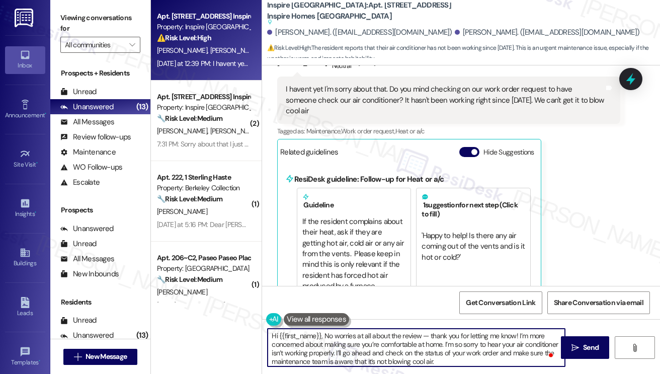
click at [325, 336] on textarea "Hi {{first_name}}, No worries at all about the review — thank you for letting m…" at bounding box center [416, 348] width 297 height 38
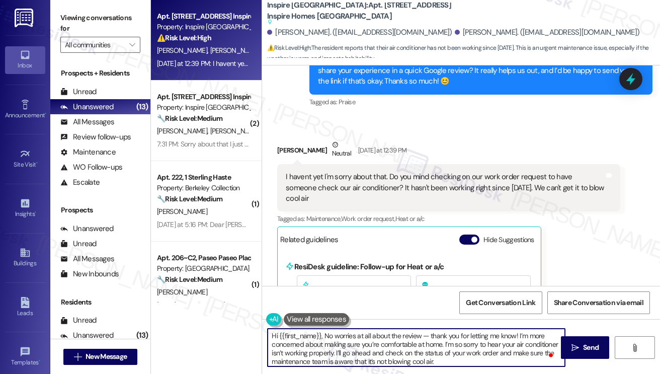
scroll to position [876, 0]
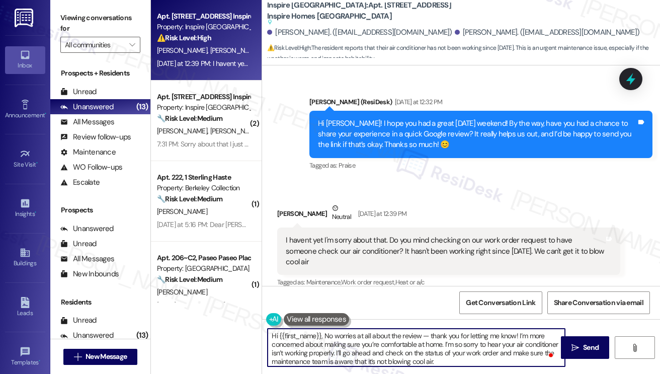
click at [285, 227] on div "Austin Phillips Neutral Yesterday at 12:39 PM" at bounding box center [448, 215] width 343 height 25
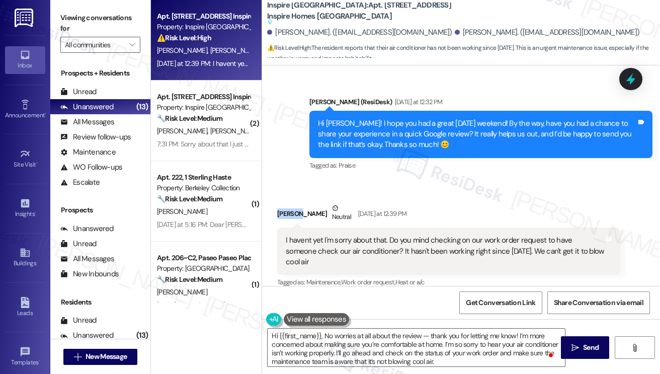
click at [285, 227] on div "Austin Phillips Neutral Yesterday at 12:39 PM" at bounding box center [448, 215] width 343 height 25
copy div "Austin"
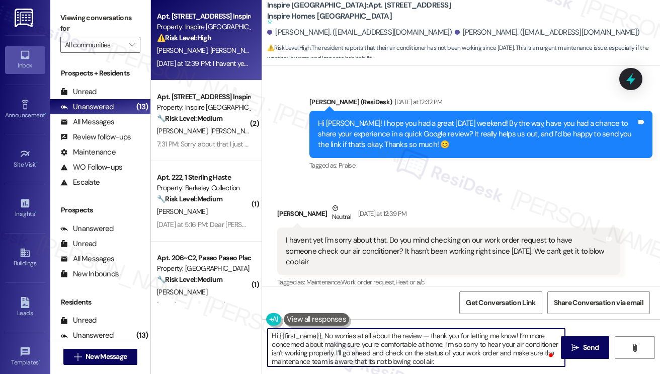
drag, startPoint x: 279, startPoint y: 335, endPoint x: 322, endPoint y: 333, distance: 42.3
click at [322, 333] on textarea "Hi {{first_name}}, No worries at all about the review — thank you for letting m…" at bounding box center [416, 348] width 297 height 38
paste textarea "Austin"
click at [301, 335] on textarea "Hi Austin, No worries at all about the review — thank you for letting me know! …" at bounding box center [416, 348] width 297 height 38
drag, startPoint x: 398, startPoint y: 336, endPoint x: 405, endPoint y: 336, distance: 7.6
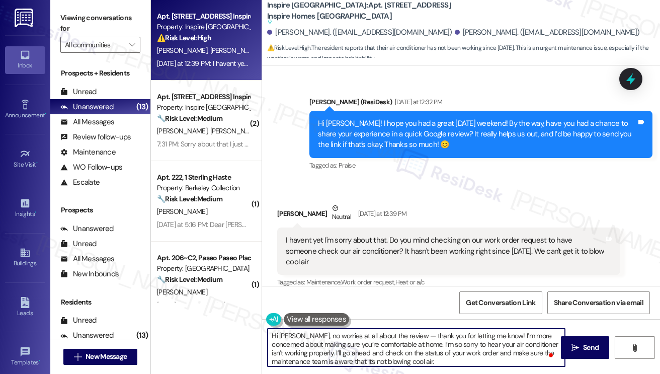
click at [405, 336] on textarea "Hi Austin, no worries at all about the review — thank you for letting me know! …" at bounding box center [416, 348] width 297 height 38
click at [336, 338] on textarea "Hi Austin, no worries at all about the review. Thank you for letting me know! I…" at bounding box center [416, 348] width 297 height 38
click at [401, 341] on textarea "Hi Austin, no worries at all about the review. Thank you for letting me know! I…" at bounding box center [416, 348] width 297 height 38
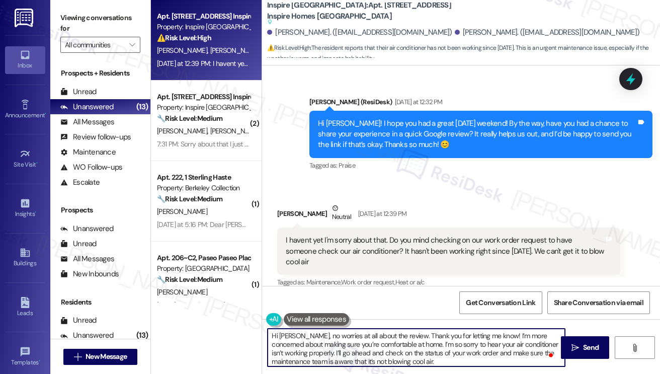
scroll to position [45, 0]
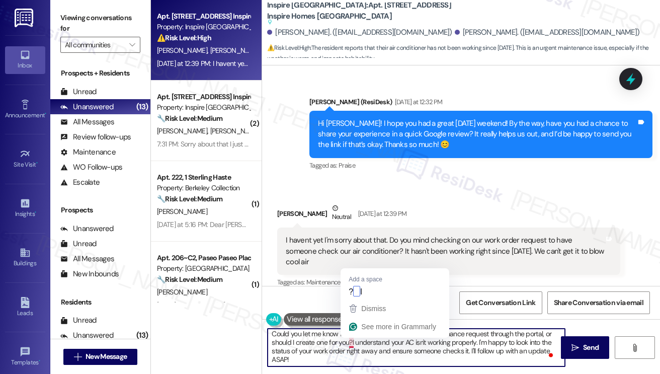
drag, startPoint x: 346, startPoint y: 362, endPoint x: 353, endPoint y: 346, distance: 17.8
click at [353, 346] on textarea "Hi Austin, no worries at all about the review. Thank you for letting me know! I…" at bounding box center [416, 348] width 297 height 38
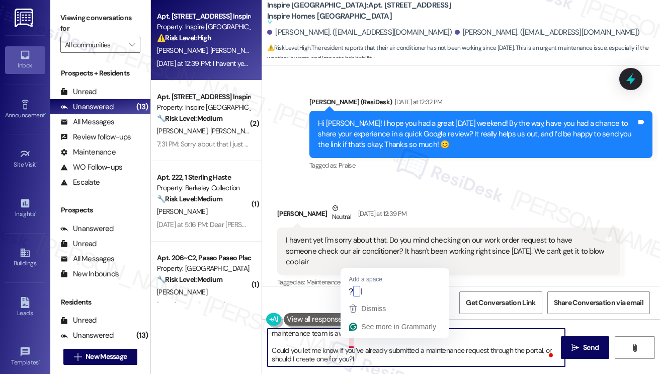
scroll to position [28, 0]
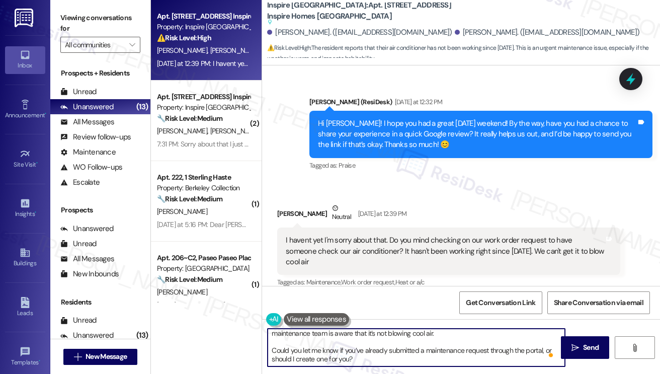
type textarea "Hi Austin, no worries at all about the review. Thank you for letting me know! I…"
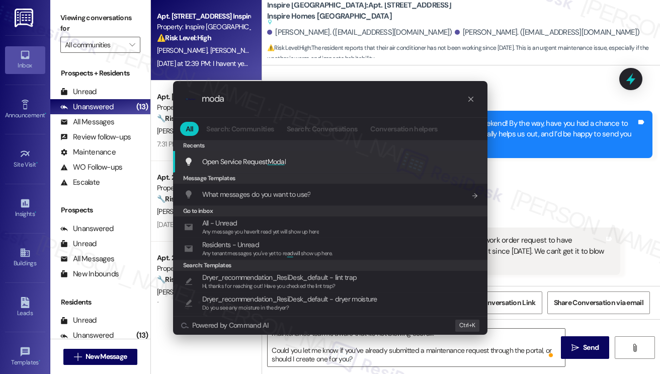
type input "moda"
click at [270, 163] on span "Moda" at bounding box center [276, 161] width 17 height 9
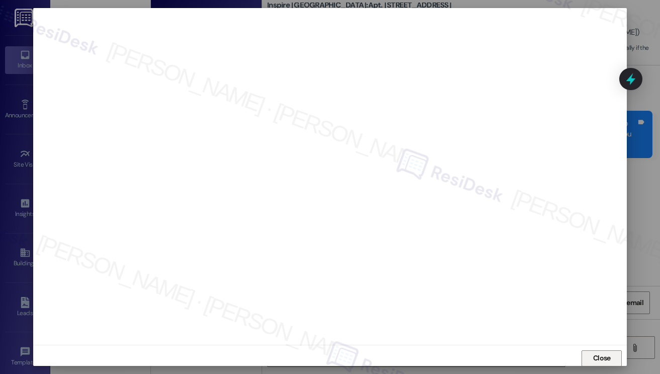
click at [591, 353] on span "Close" at bounding box center [602, 358] width 22 height 11
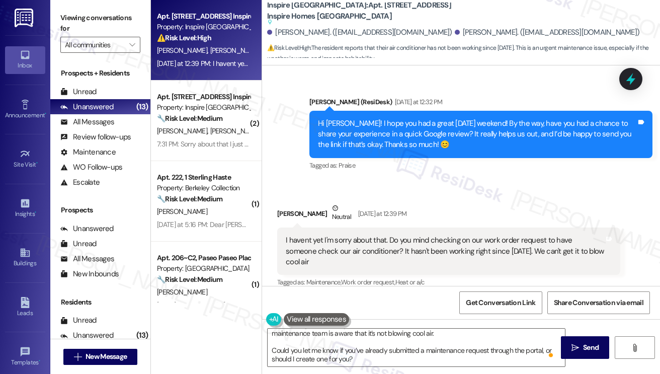
click at [375, 257] on div "I havent yet I'm sorry about that. Do you mind checking on our work order reque…" at bounding box center [445, 251] width 319 height 32
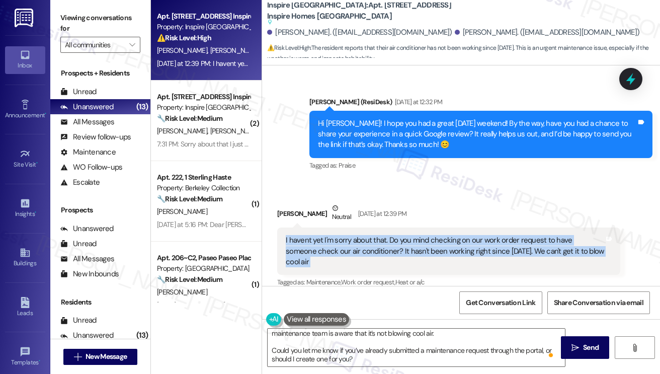
click at [375, 257] on div "I havent yet I'm sorry about that. Do you mind checking on our work order reque…" at bounding box center [445, 251] width 319 height 32
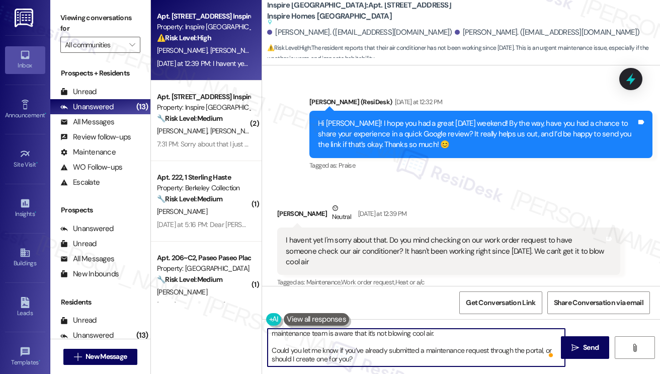
drag, startPoint x: 362, startPoint y: 361, endPoint x: 277, endPoint y: 350, distance: 86.3
click at [265, 353] on div "Hi Austin, no worries at all about the review. Thank you for letting me know! I…" at bounding box center [411, 347] width 298 height 39
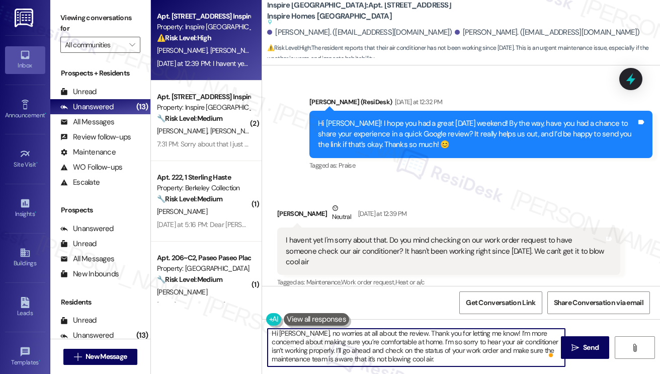
scroll to position [20, 0]
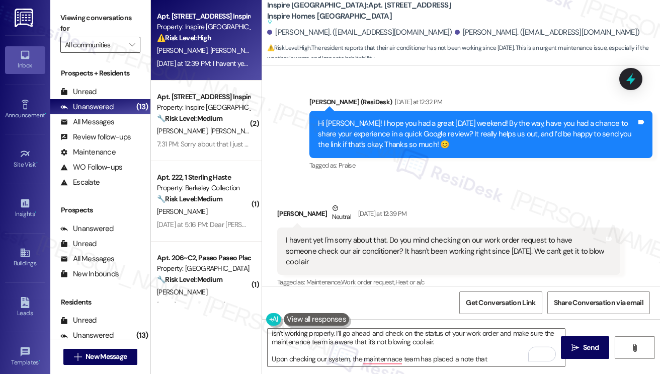
drag, startPoint x: 71, startPoint y: 22, endPoint x: 98, endPoint y: 41, distance: 32.8
click at [71, 22] on label "Viewing conversations for" at bounding box center [100, 23] width 80 height 27
click at [495, 361] on textarea "Hi Austin, no worries at all about the review. Thank you for letting me know! I…" at bounding box center [416, 348] width 297 height 38
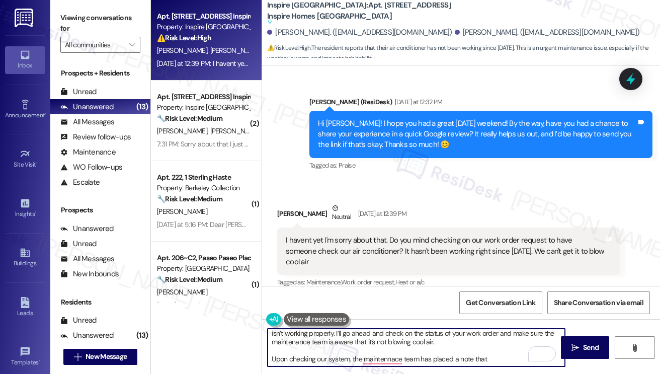
paste textarea "small valve inside the air handler had been leaking a small amount of refrigera…"
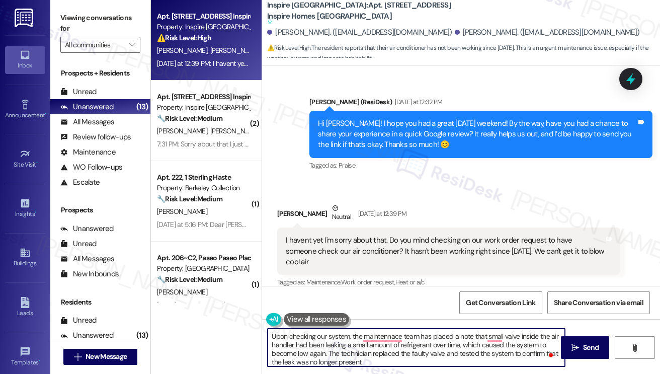
click at [315, 355] on textarea "Hi Austin, no worries at all about the review. Thank you for letting me know! I…" at bounding box center [416, 348] width 297 height 38
drag, startPoint x: 315, startPoint y: 355, endPoint x: 341, endPoint y: 355, distance: 25.7
click at [315, 355] on textarea "Hi Austin, no worries at all about the review. Thank you for letting me know! I…" at bounding box center [416, 348] width 297 height 38
drag, startPoint x: 374, startPoint y: 354, endPoint x: 367, endPoint y: 354, distance: 7.5
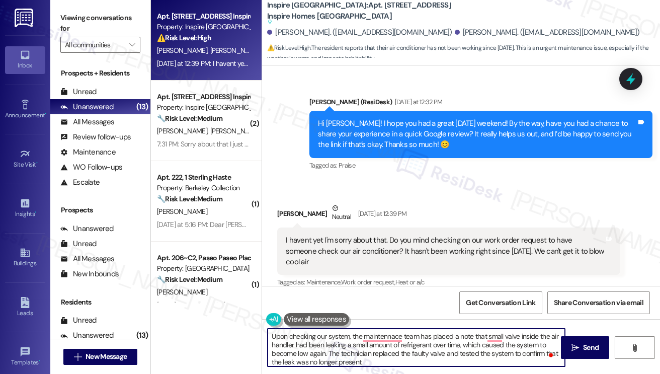
click at [374, 354] on textarea "Hi Austin, no worries at all about the review. Thank you for letting me know! I…" at bounding box center [416, 348] width 297 height 38
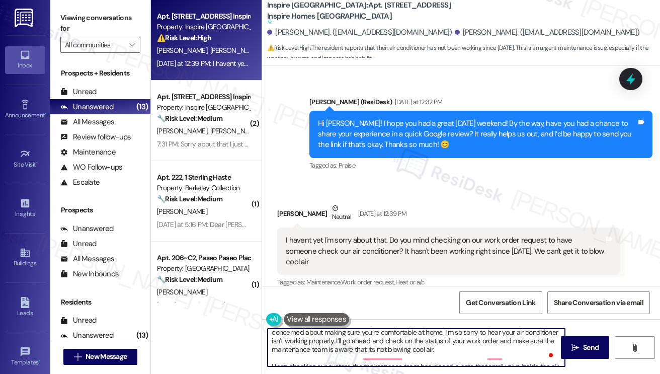
scroll to position [12, 0]
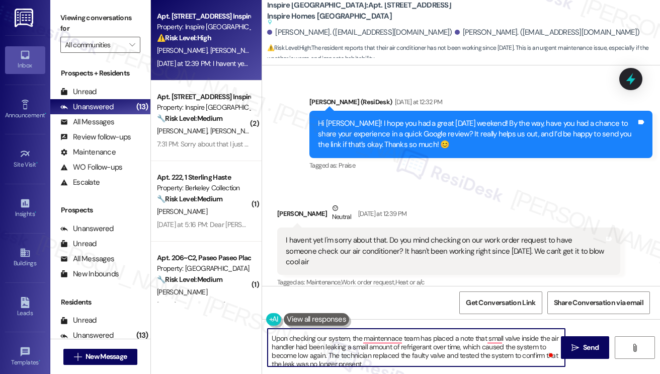
drag, startPoint x: 330, startPoint y: 354, endPoint x: 488, endPoint y: 339, distance: 158.7
click at [488, 339] on textarea "Hi Austin, no worries at all about the review. Thank you for letting me know! I…" at bounding box center [416, 348] width 297 height 38
click at [319, 338] on textarea "Hi Austin, no worries at all about the review. Thank you for letting me know! I…" at bounding box center [416, 348] width 297 height 38
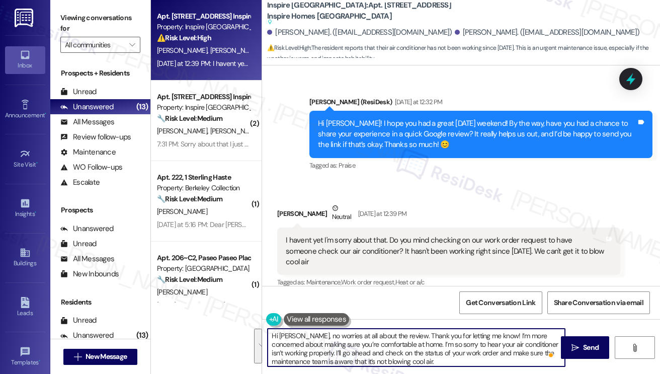
click at [400, 338] on textarea "Hi Austin, no worries at all about the review. Thank you for letting me know! I…" at bounding box center [416, 348] width 297 height 38
click at [400, 335] on textarea "Hi Austin, no worries at all about the review. Thank you for letting me know! I…" at bounding box center [416, 348] width 297 height 38
click at [399, 334] on textarea "Hi Austin, no worries at all about the review. Thank you for letting me know! I…" at bounding box center [416, 348] width 297 height 38
click at [342, 342] on textarea "Hi Austin, no worries at all about the review. I can send it at a later time. T…" at bounding box center [416, 348] width 297 height 38
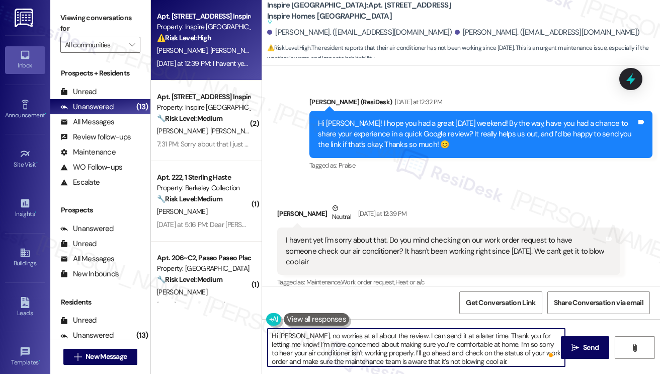
click at [342, 342] on textarea "Hi Austin, no worries at all about the review. I can send it at a later time. T…" at bounding box center [416, 348] width 297 height 38
click at [411, 340] on textarea "Hi Austin, no worries at all about the review. I can send it at a later time. T…" at bounding box center [416, 348] width 297 height 38
click at [421, 348] on textarea "Hi Austin, no worries at all about the review. I can send it at a later time. T…" at bounding box center [416, 348] width 297 height 38
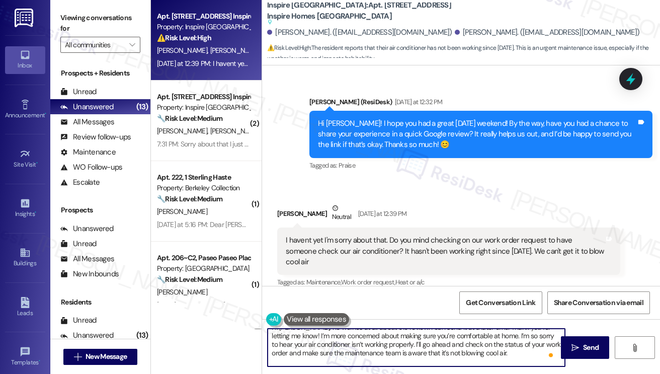
scroll to position [0, 0]
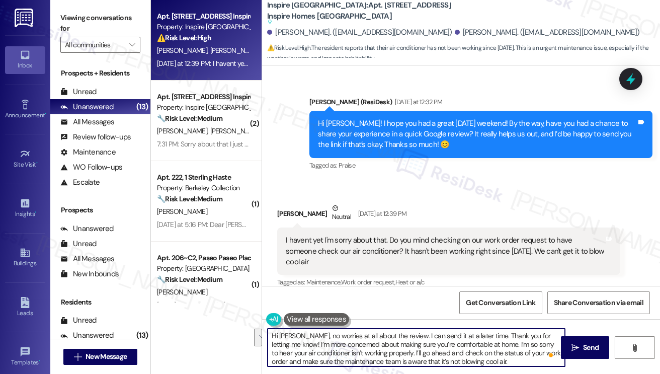
drag, startPoint x: 493, startPoint y: 362, endPoint x: 401, endPoint y: 350, distance: 92.9
click at [401, 350] on textarea "Hi Austin, no worries at all about the review. I can send it at a later time. T…" at bounding box center [416, 348] width 297 height 38
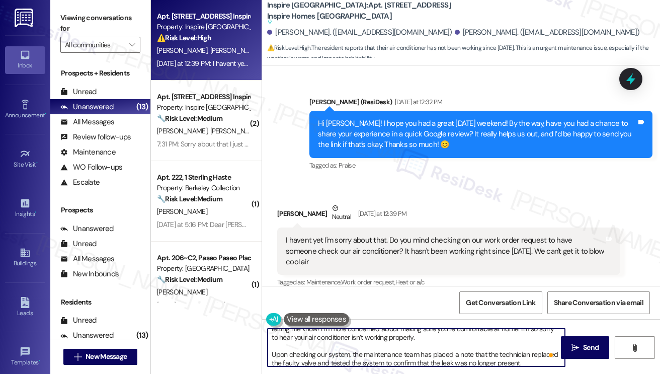
scroll to position [20, 0]
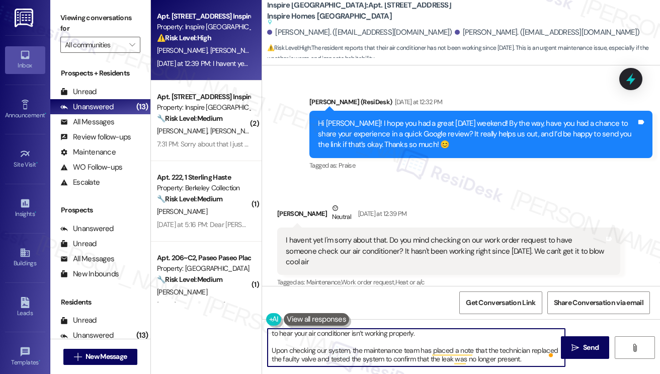
click at [419, 350] on textarea "Hi Austin, no worries at all about the review. I can send it at a later time. T…" at bounding box center [416, 348] width 297 height 38
click at [370, 358] on textarea "Hi Austin, no worries at all about the review. I can send it at a later time. T…" at bounding box center [416, 348] width 297 height 38
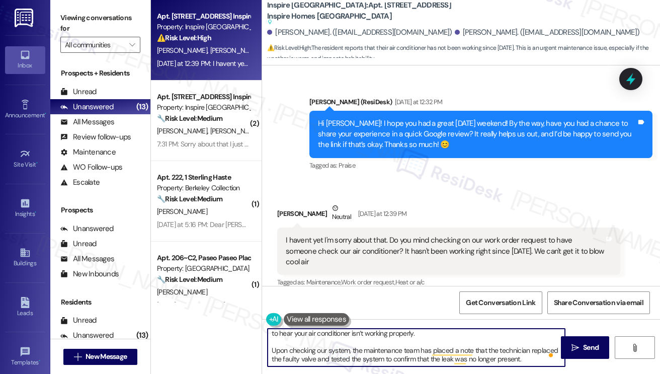
click at [370, 358] on textarea "Hi Austin, no worries at all about the review. I can send it at a later time. T…" at bounding box center [416, 348] width 297 height 38
click at [521, 355] on textarea "Hi Austin, no worries at all about the review. I can send it at a later time. T…" at bounding box center [416, 348] width 297 height 38
click at [527, 361] on textarea "Hi Austin, no worries at all about the review. I can send it at a later time. T…" at bounding box center [416, 348] width 297 height 38
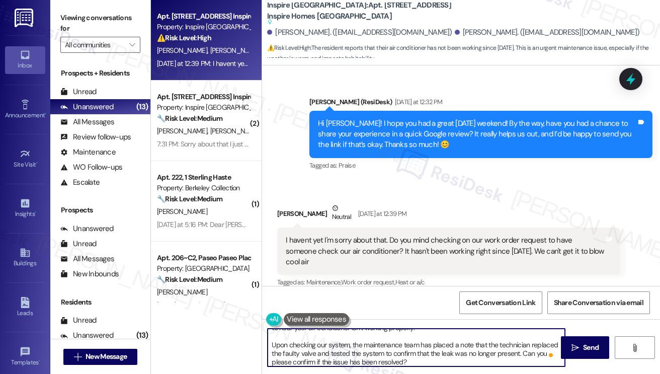
click at [420, 362] on textarea "Hi Austin, no worries at all about the review. I can send it at a later time. T…" at bounding box center [416, 348] width 297 height 38
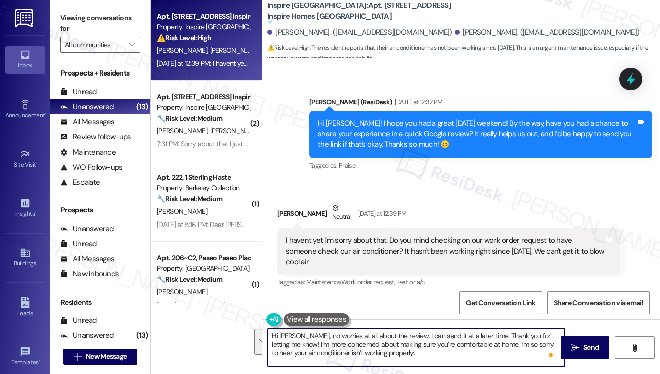
click at [438, 335] on textarea "Hi Austin, no worries at all about the review. I can send it at a later time. T…" at bounding box center [416, 348] width 297 height 38
click at [433, 344] on textarea "Hi Austin, no worries at all about the review. I can send it at a later time. T…" at bounding box center [416, 348] width 297 height 38
click at [366, 348] on textarea "Hi Austin, no worries at all about the review. I can send it at a later time. T…" at bounding box center [416, 348] width 297 height 38
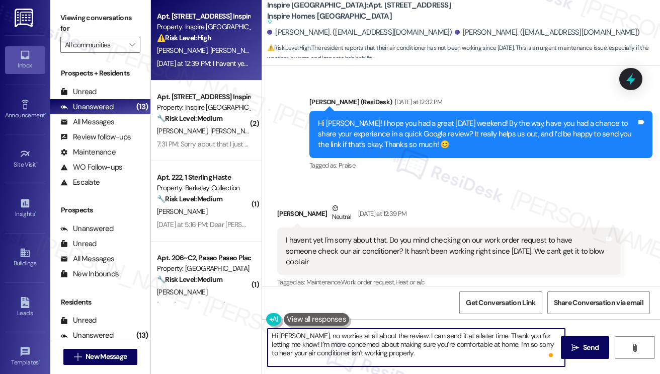
click at [366, 348] on textarea "Hi Austin, no worries at all about the review. I can send it at a later time. T…" at bounding box center [416, 348] width 297 height 38
click at [425, 350] on textarea "Hi Austin, no worries at all about the review. I can send it at a later time. T…" at bounding box center [416, 348] width 297 height 38
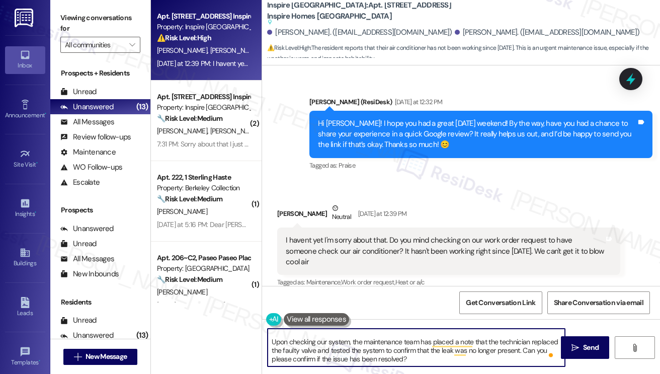
click at [317, 349] on textarea "Hi Austin, no worries at all about the review. I can send it at a later time. T…" at bounding box center [416, 348] width 297 height 38
click at [406, 347] on textarea "Hi Austin, no worries at all about the review. I can send it at a later time. T…" at bounding box center [416, 348] width 297 height 38
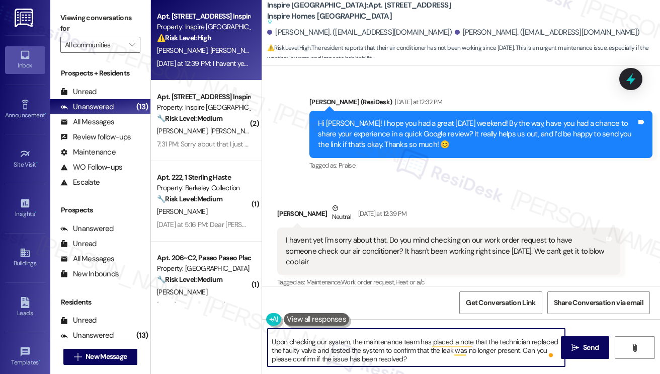
click at [406, 347] on textarea "Hi Austin, no worries at all about the review. I can send it at a later time. T…" at bounding box center [416, 348] width 297 height 38
click at [463, 352] on textarea "Hi Austin, no worries at all about the review. I can send it at a later time. T…" at bounding box center [416, 348] width 297 height 38
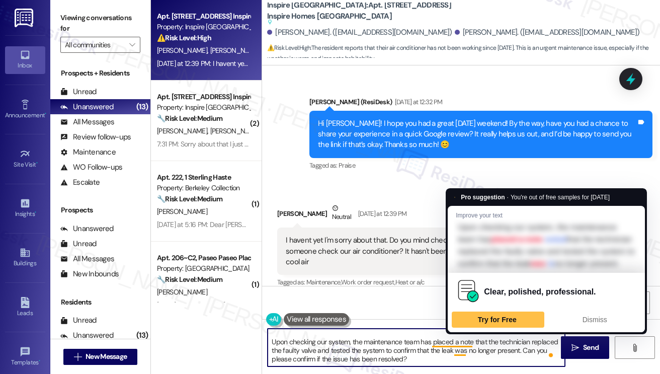
click at [394, 356] on textarea "Hi Austin, no worries at all about the review. I can send it at a later time. T…" at bounding box center [416, 348] width 297 height 38
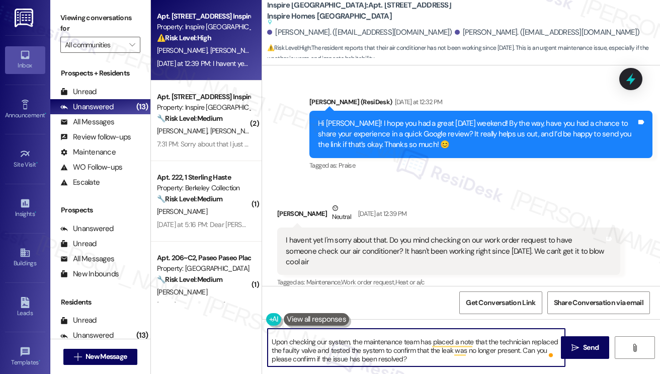
click at [421, 356] on textarea "Hi Austin, no worries at all about the review. I can send it at a later time. T…" at bounding box center [416, 348] width 297 height 38
type textarea "Hi Austin, no worries at all about the review. I can send it at a later time. T…"
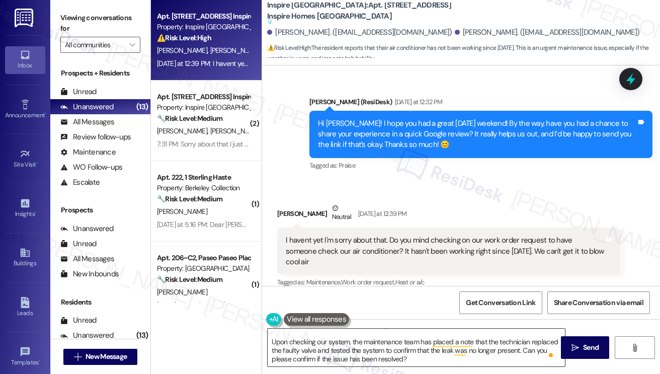
drag, startPoint x: 571, startPoint y: 348, endPoint x: 556, endPoint y: 347, distance: 15.1
click at [571, 348] on span " Send" at bounding box center [586, 347] width 32 height 11
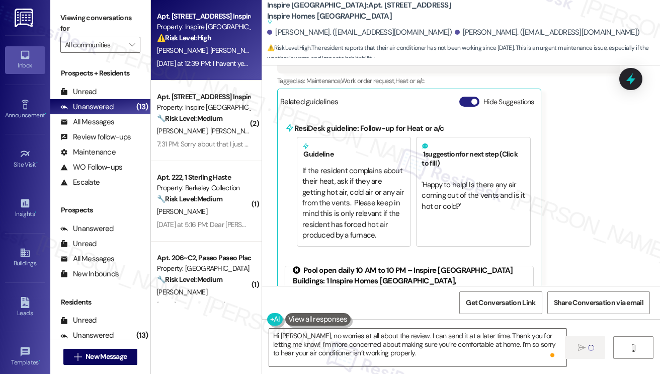
click at [472, 105] on span "button" at bounding box center [475, 102] width 6 height 6
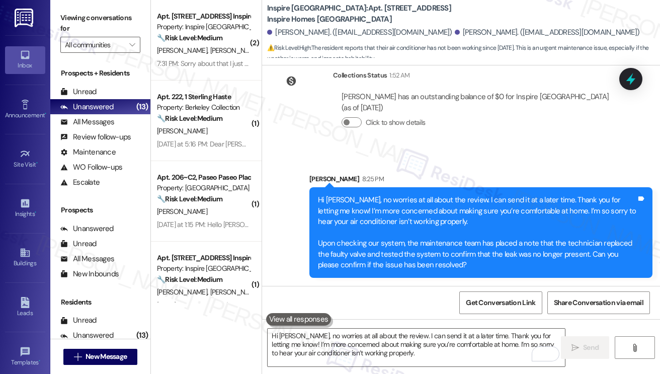
click at [411, 210] on div "Hi Austin, no worries at all about the review. I can send it at a later time. T…" at bounding box center [477, 232] width 319 height 75
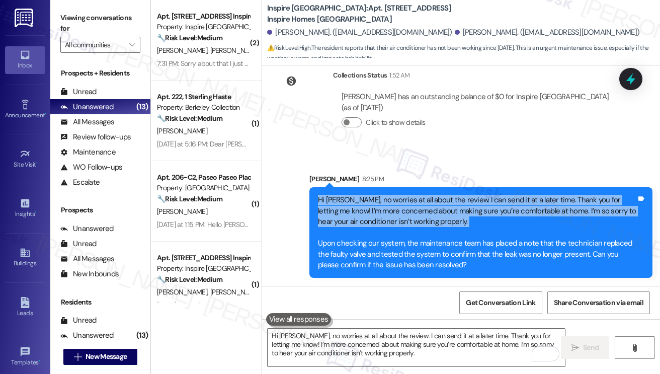
click at [411, 210] on div "Hi Austin, no worries at all about the review. I can send it at a later time. T…" at bounding box center [477, 232] width 319 height 75
click at [467, 200] on div "Hi Austin, no worries at all about the review. I can send it at a later time. T…" at bounding box center [477, 232] width 319 height 75
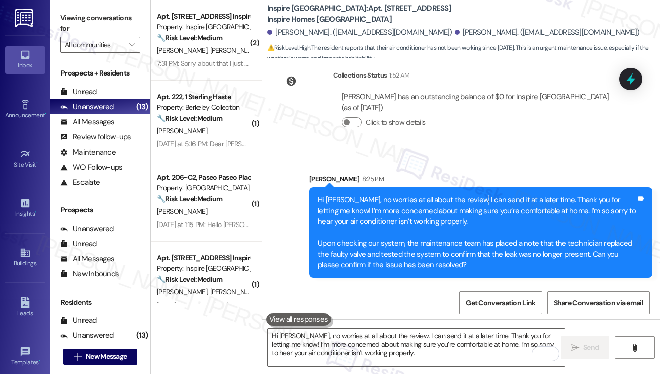
click at [467, 200] on div "Hi Austin, no worries at all about the review. I can send it at a later time. T…" at bounding box center [477, 232] width 319 height 75
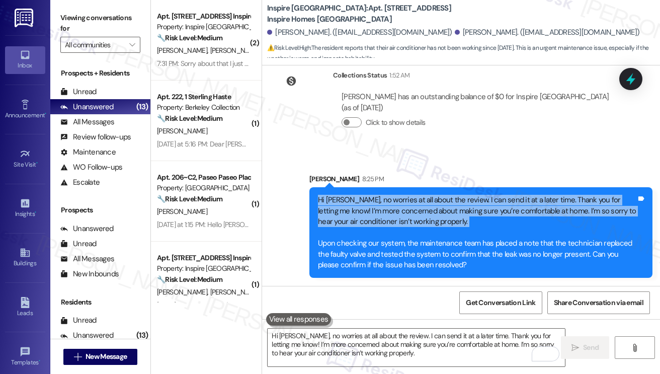
click at [467, 200] on div "Hi Austin, no worries at all about the review. I can send it at a later time. T…" at bounding box center [477, 232] width 319 height 75
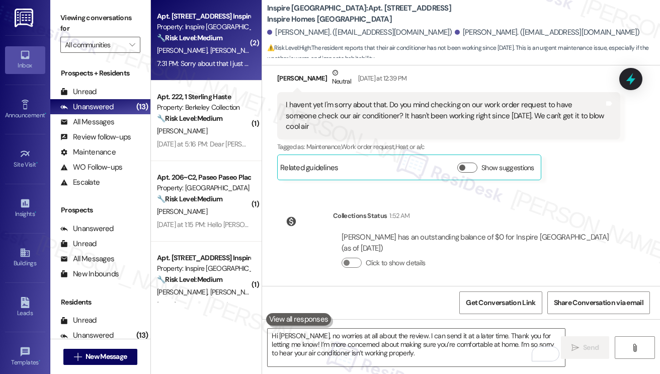
click at [184, 43] on div "🔧 Risk Level: Medium The resident is requesting a change in communication prefe…" at bounding box center [203, 38] width 93 height 11
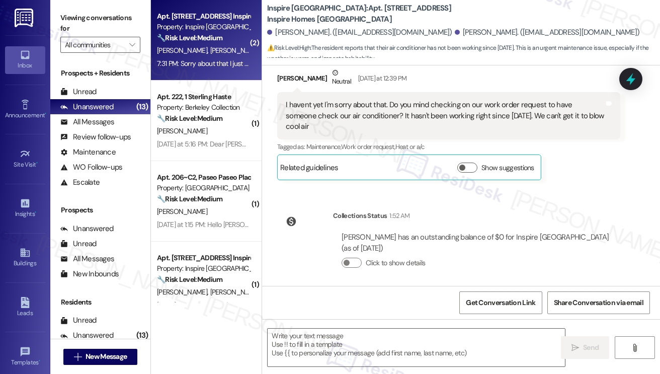
type textarea "Fetching suggested responses. Please feel free to read through the conversation…"
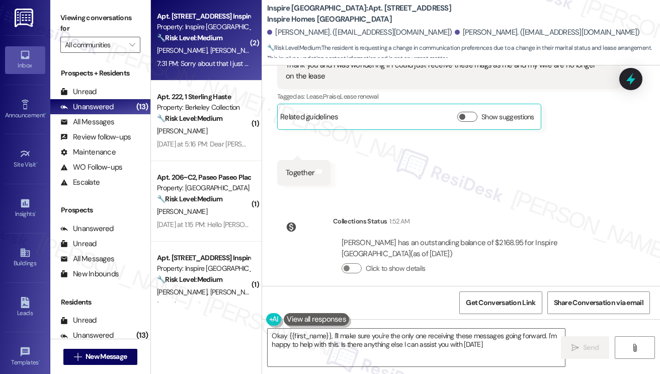
type textarea "Okay {{first_name}}, I'll make sure you're the only one receiving these message…"
